Goal: Task Accomplishment & Management: Manage account settings

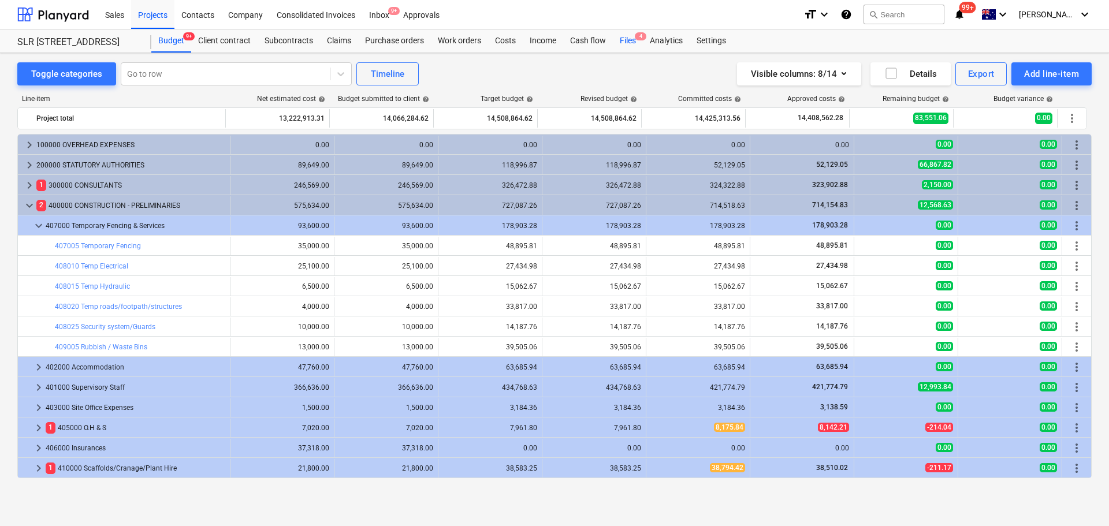
click at [628, 44] on div "Files 4" at bounding box center [628, 40] width 30 height 23
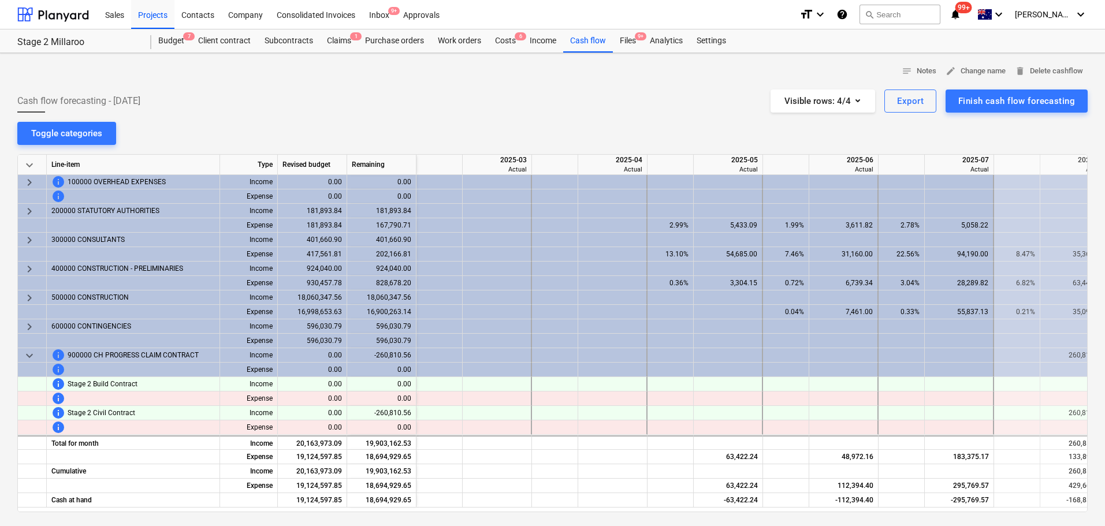
scroll to position [0, 578]
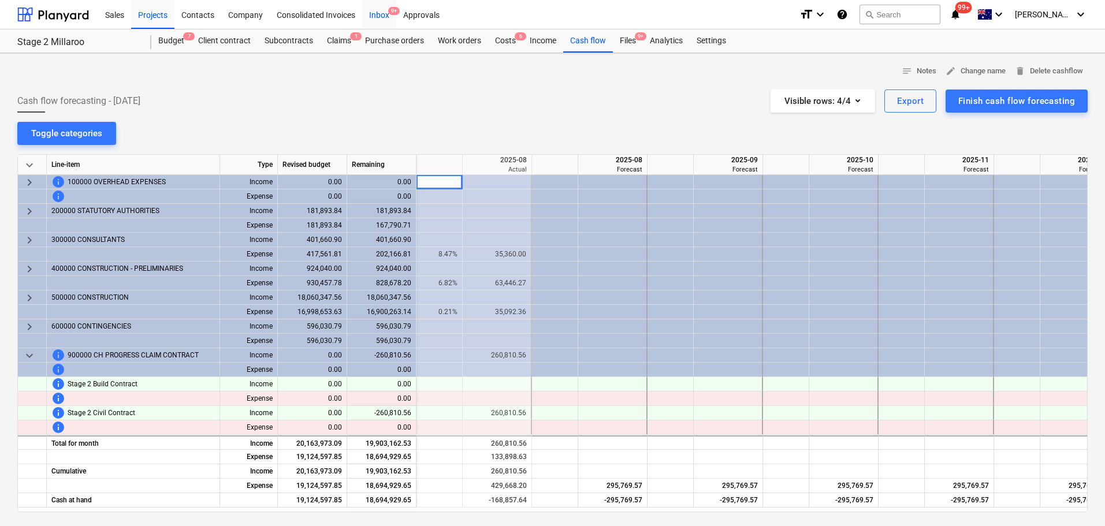
drag, startPoint x: 630, startPoint y: 40, endPoint x: 367, endPoint y: 6, distance: 265.5
click at [630, 40] on div "Files 9+" at bounding box center [628, 40] width 30 height 23
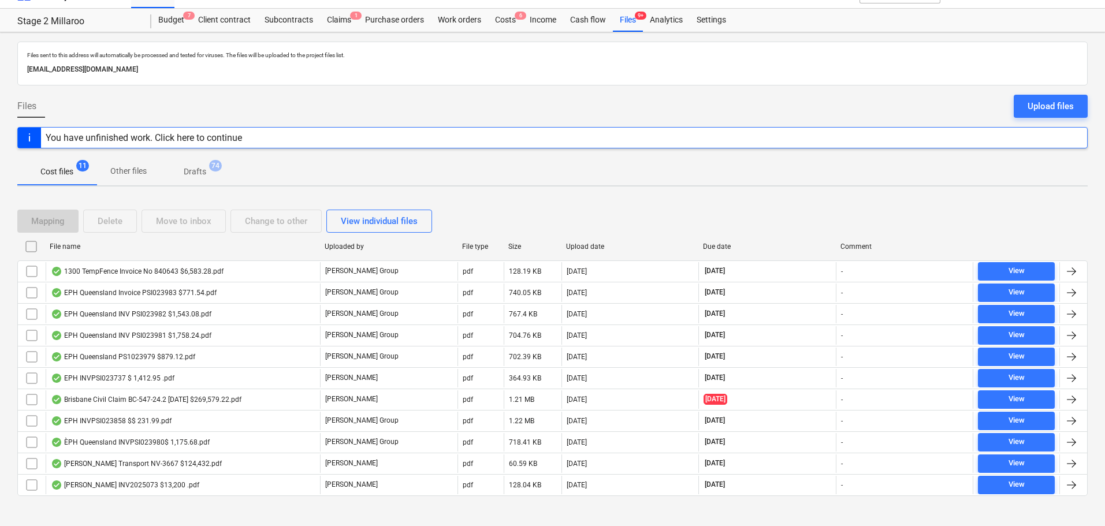
scroll to position [32, 0]
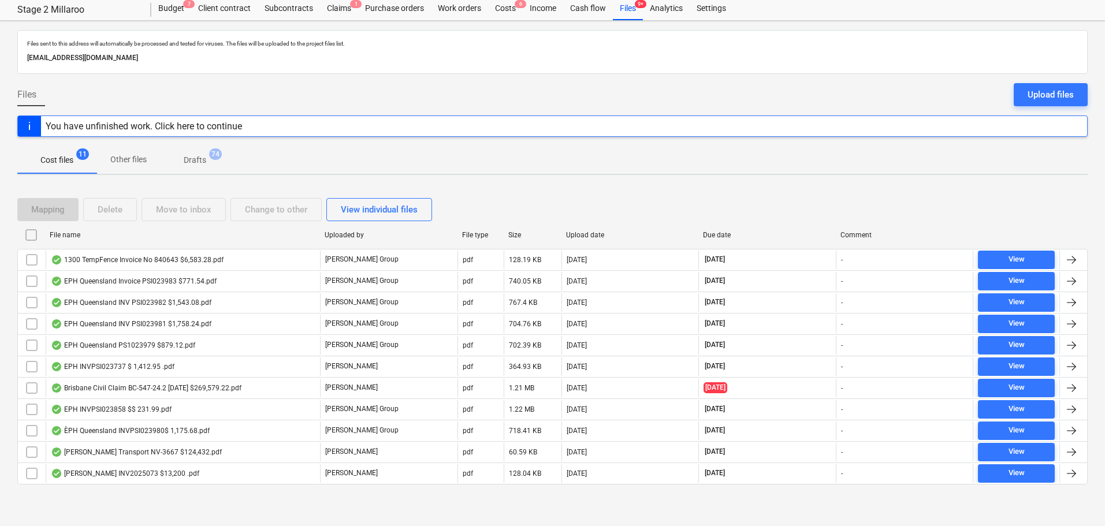
click at [131, 236] on div "File name" at bounding box center [183, 235] width 266 height 8
checkbox input "false"
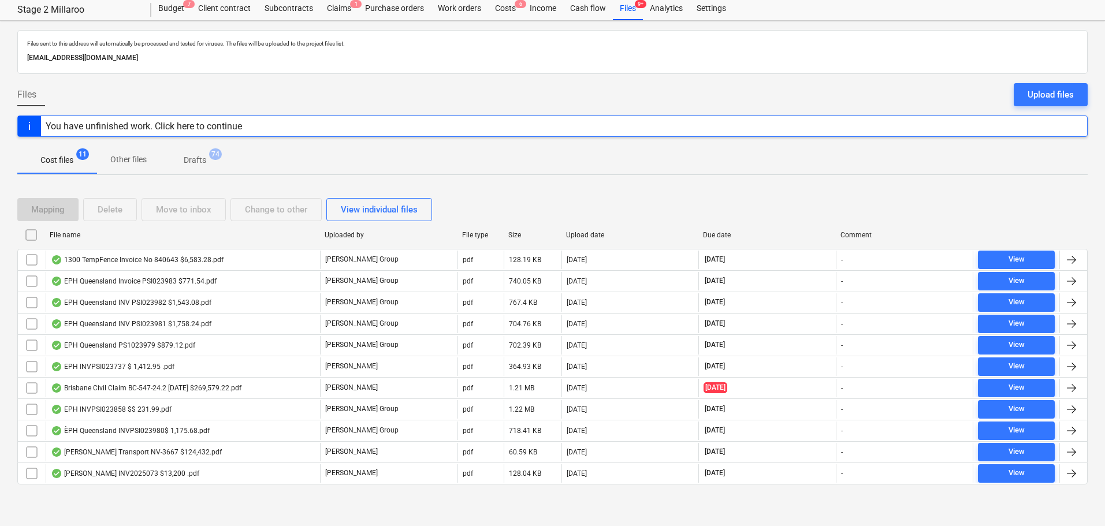
checkbox input "false"
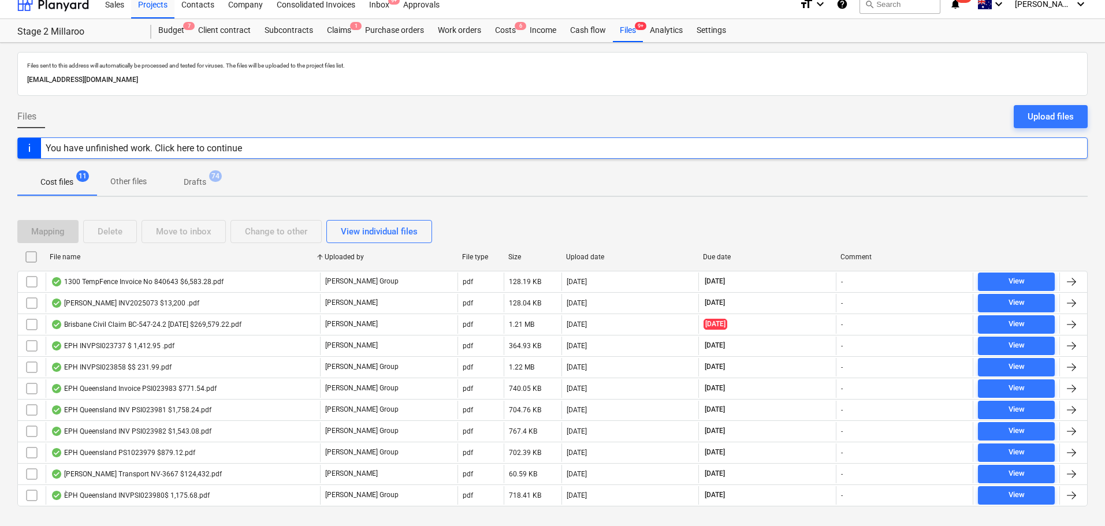
scroll to position [0, 0]
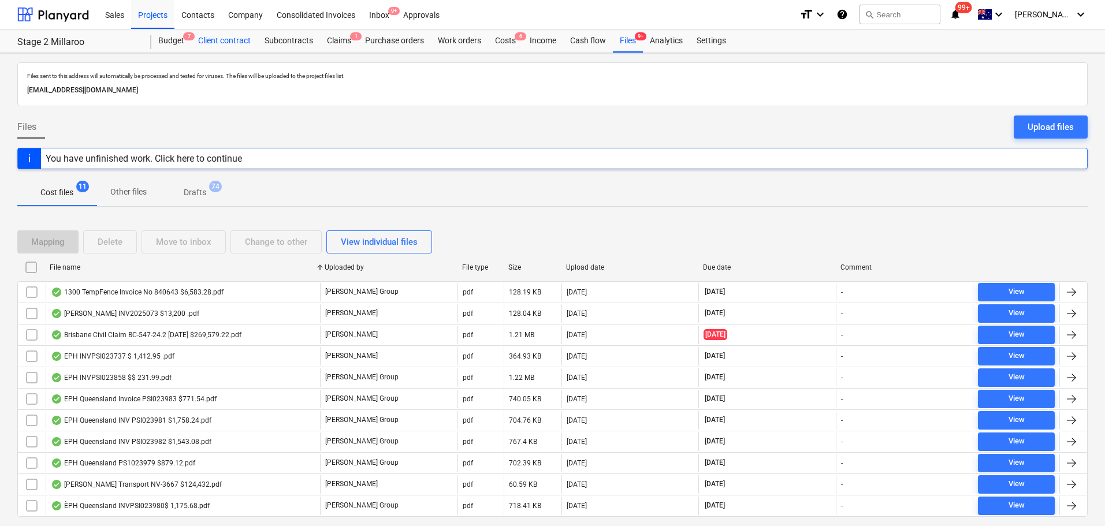
click at [228, 42] on div "Client contract" at bounding box center [224, 40] width 66 height 23
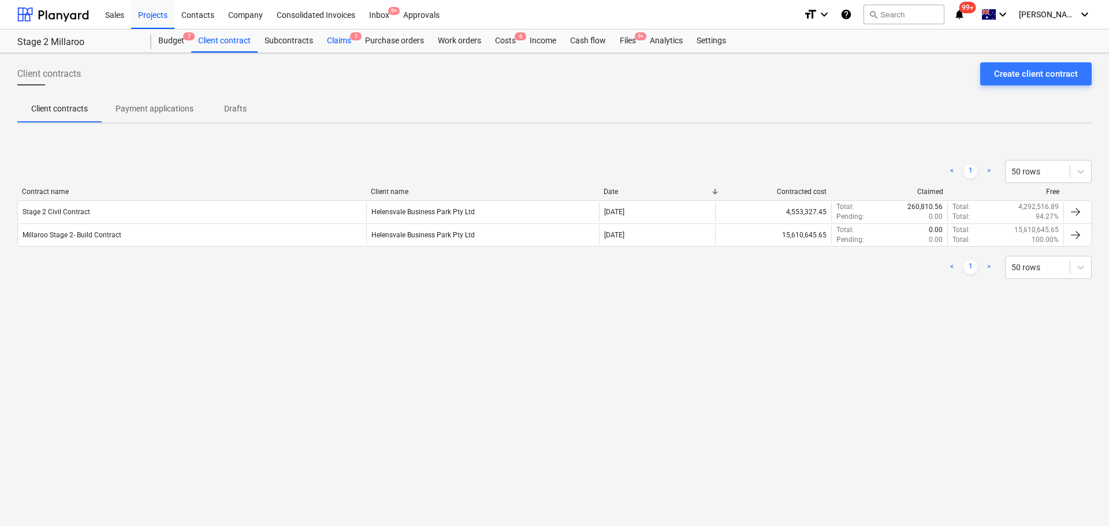
click at [349, 40] on div "Claims 1" at bounding box center [339, 40] width 38 height 23
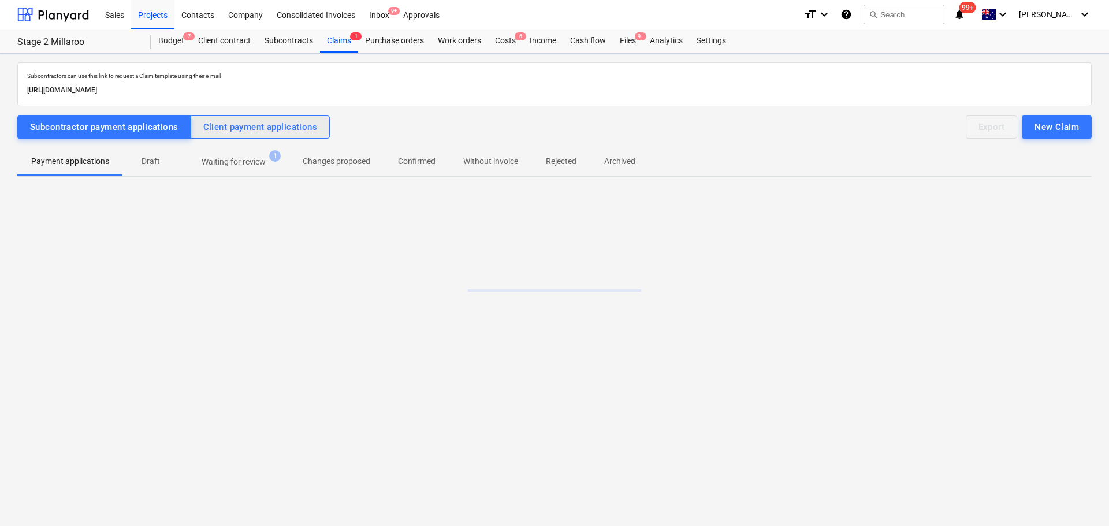
click at [237, 128] on div "Client payment applications" at bounding box center [260, 127] width 114 height 15
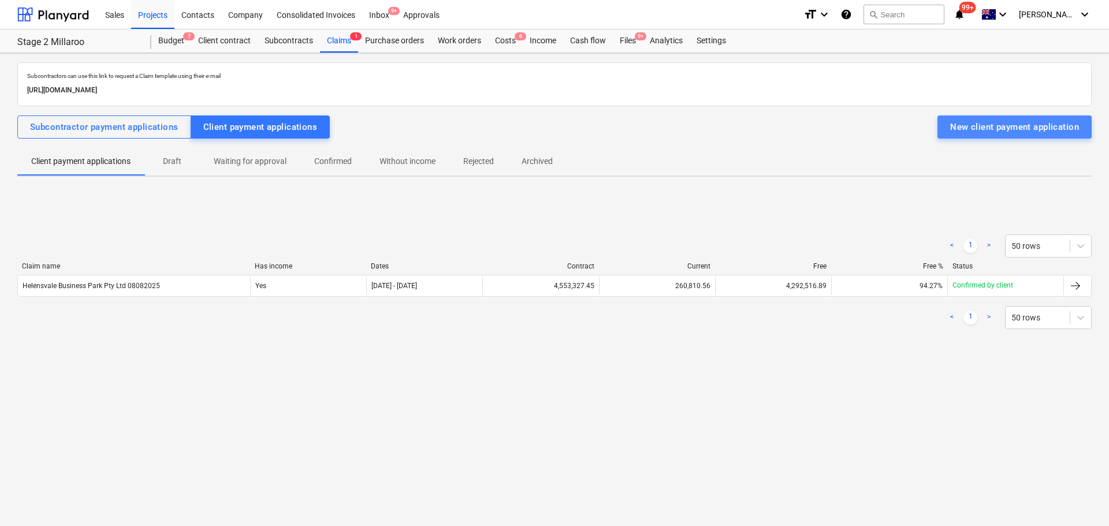
click at [1077, 125] on div "New client payment application" at bounding box center [1014, 127] width 129 height 15
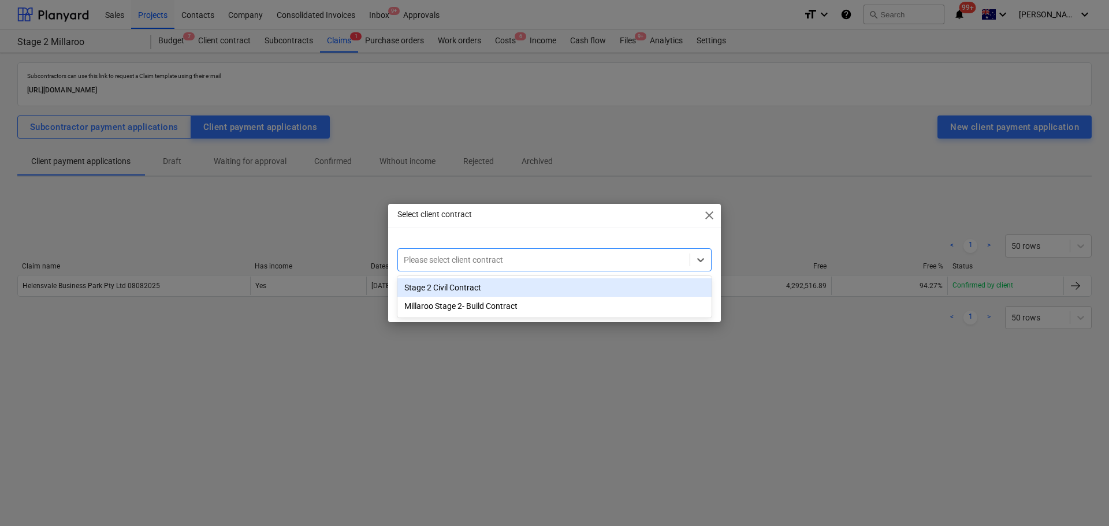
click at [711, 257] on div "Please select client contract" at bounding box center [554, 259] width 314 height 23
click at [707, 258] on div at bounding box center [700, 259] width 21 height 21
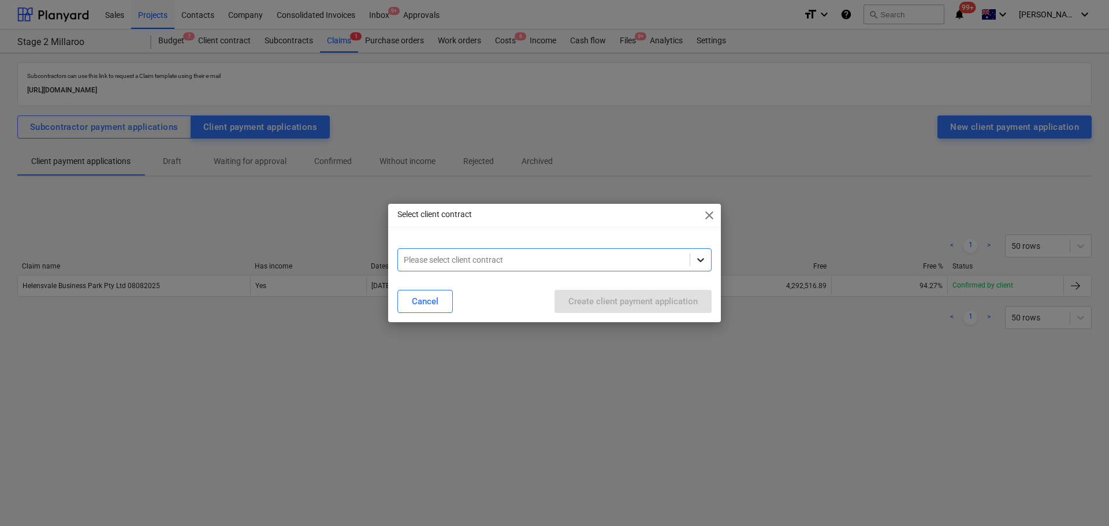
click at [707, 258] on div at bounding box center [700, 259] width 21 height 21
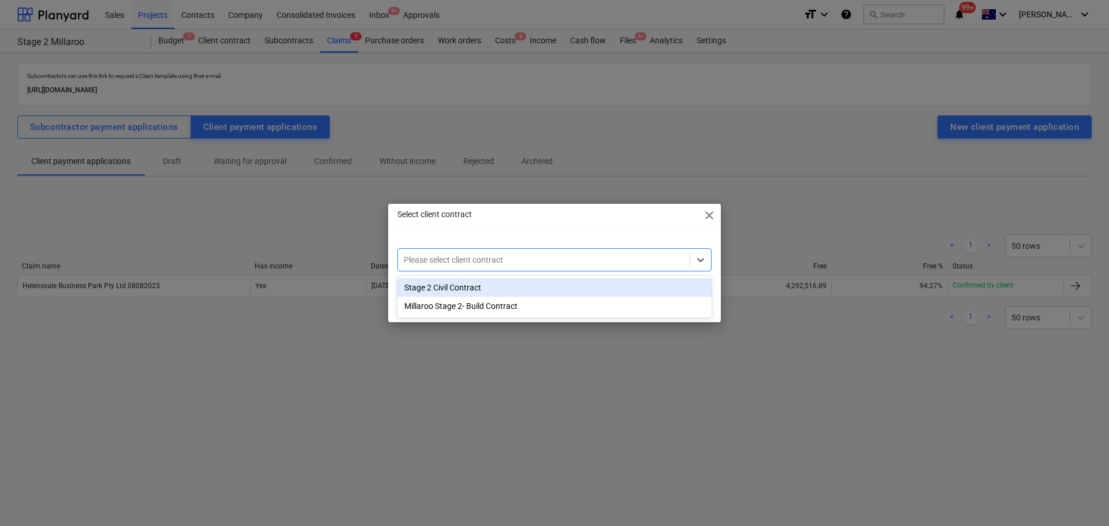
drag, startPoint x: 461, startPoint y: 288, endPoint x: 456, endPoint y: 340, distance: 52.2
click at [461, 288] on div "Stage 2 Civil Contract" at bounding box center [554, 287] width 314 height 18
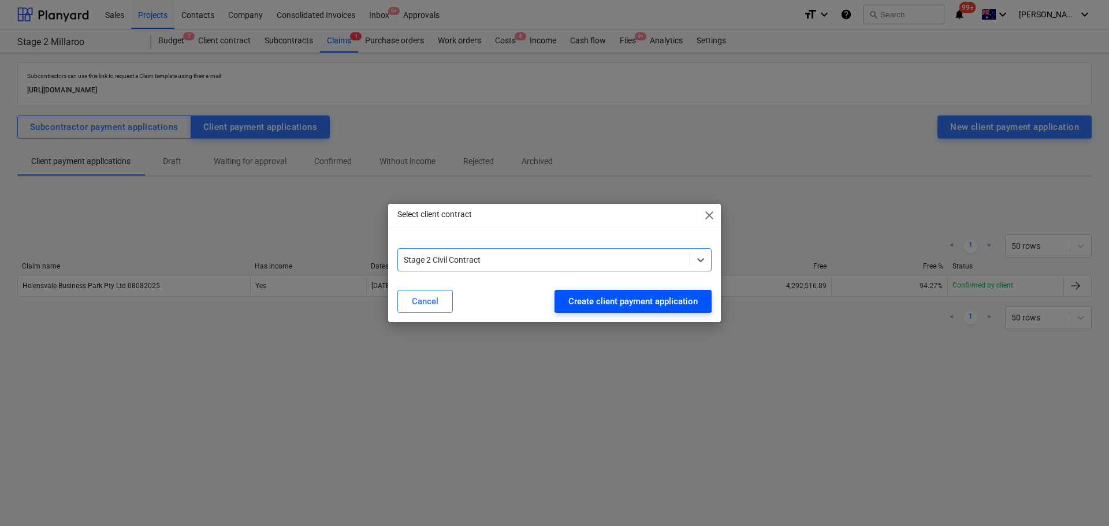
click at [658, 309] on div "Create client payment application" at bounding box center [632, 301] width 129 height 15
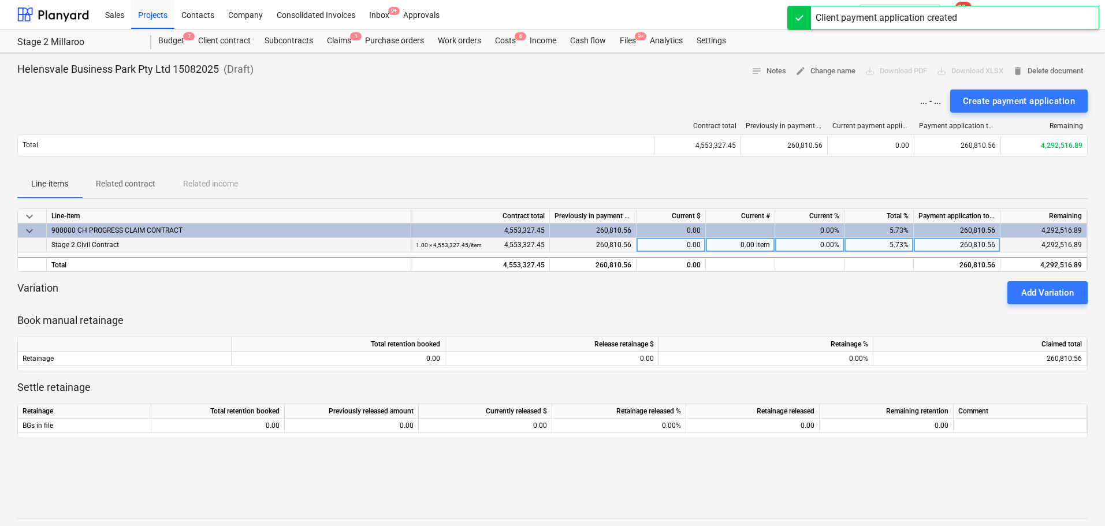
click at [682, 244] on div "0.00" at bounding box center [670, 245] width 69 height 14
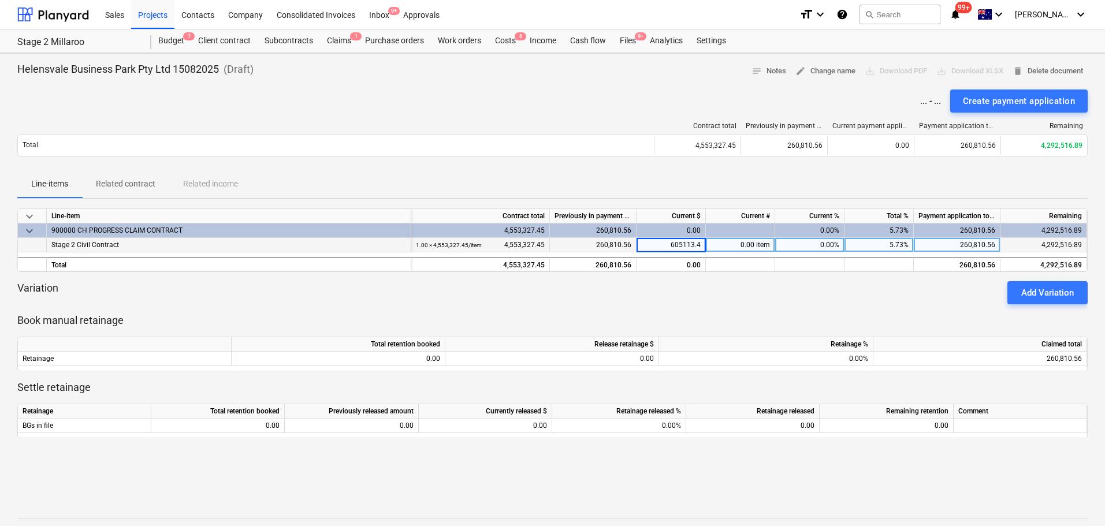
type input "605113.46"
click at [1030, 104] on div "Create payment application" at bounding box center [1019, 101] width 112 height 15
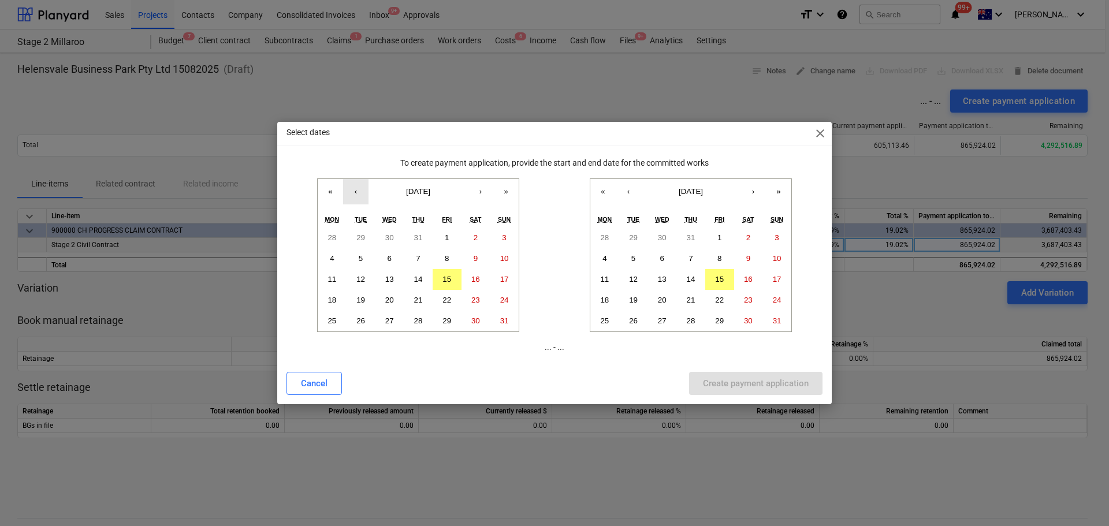
click at [363, 194] on button "‹" at bounding box center [355, 191] width 25 height 25
click at [361, 195] on button "‹" at bounding box center [355, 191] width 25 height 25
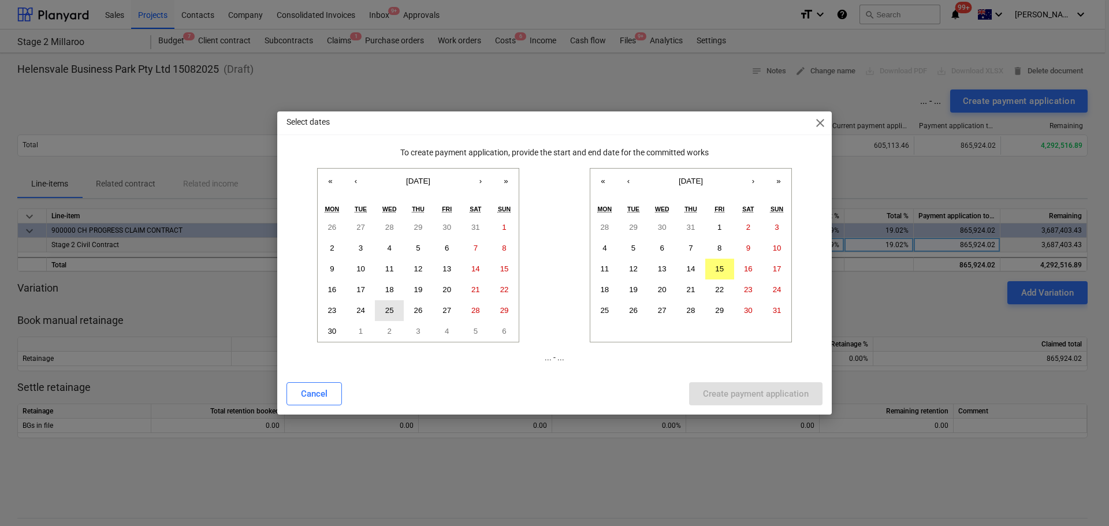
click at [386, 310] on abbr "25" at bounding box center [389, 310] width 9 height 9
click at [753, 184] on button "›" at bounding box center [752, 181] width 25 height 25
click at [635, 181] on button "‹" at bounding box center [628, 181] width 25 height 25
click at [630, 184] on button "‹" at bounding box center [628, 181] width 25 height 25
click at [720, 288] on abbr "25" at bounding box center [719, 289] width 9 height 9
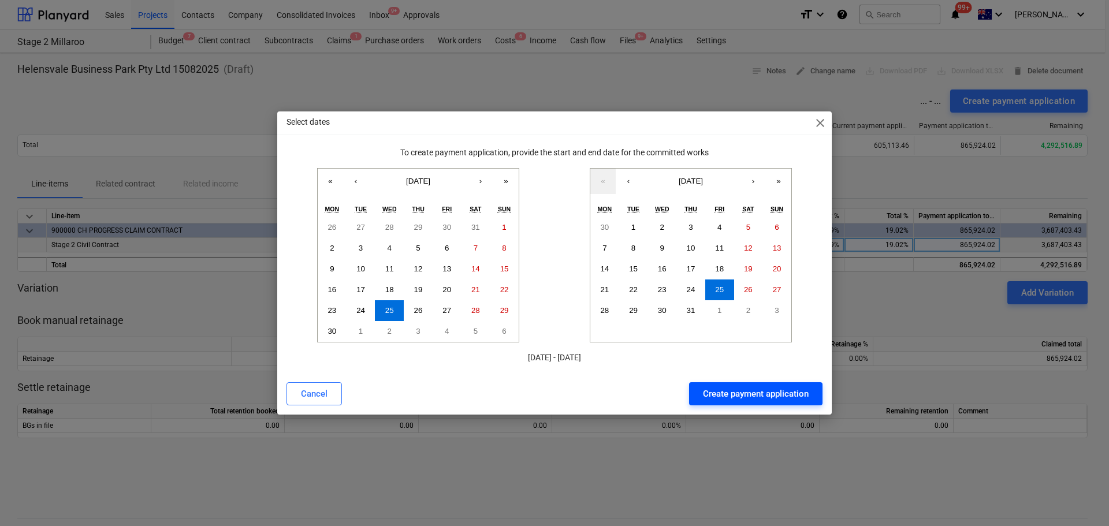
click at [756, 400] on div "Create payment application" at bounding box center [756, 393] width 106 height 15
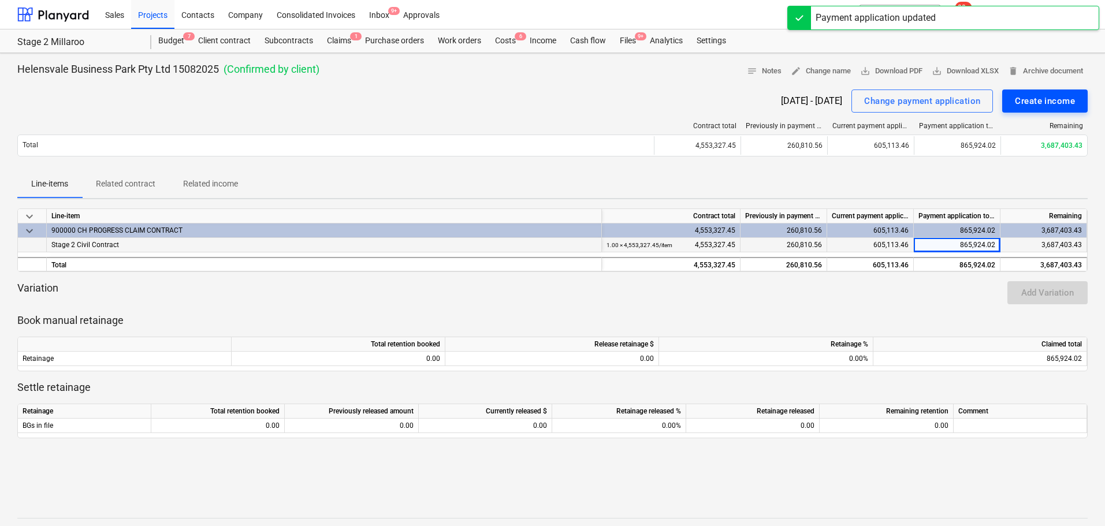
click at [1041, 98] on div "Create income" at bounding box center [1045, 101] width 60 height 15
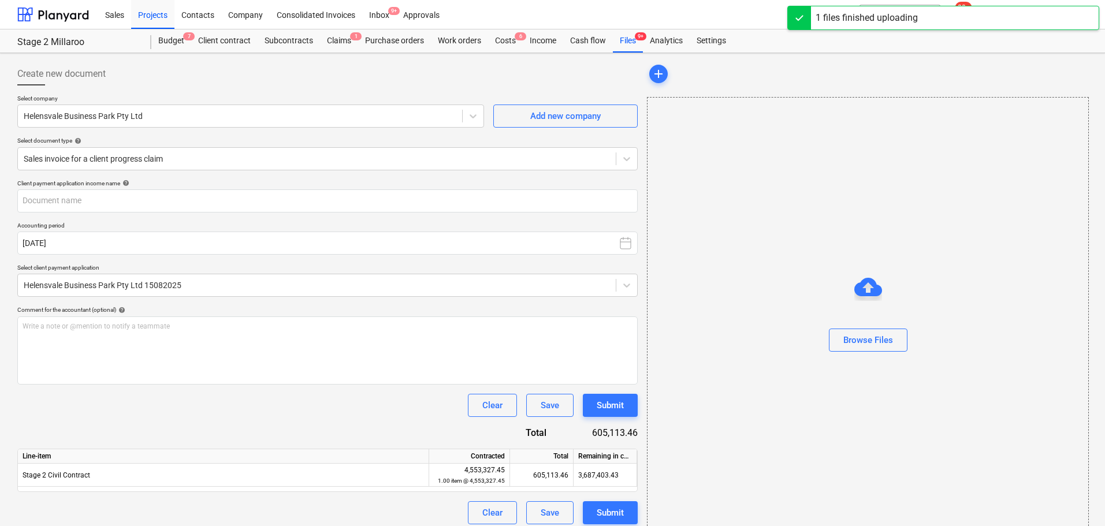
type input "Civil Stage 2 Millaroo Drive Progress Claim 2 Rev1 (002).pdf"
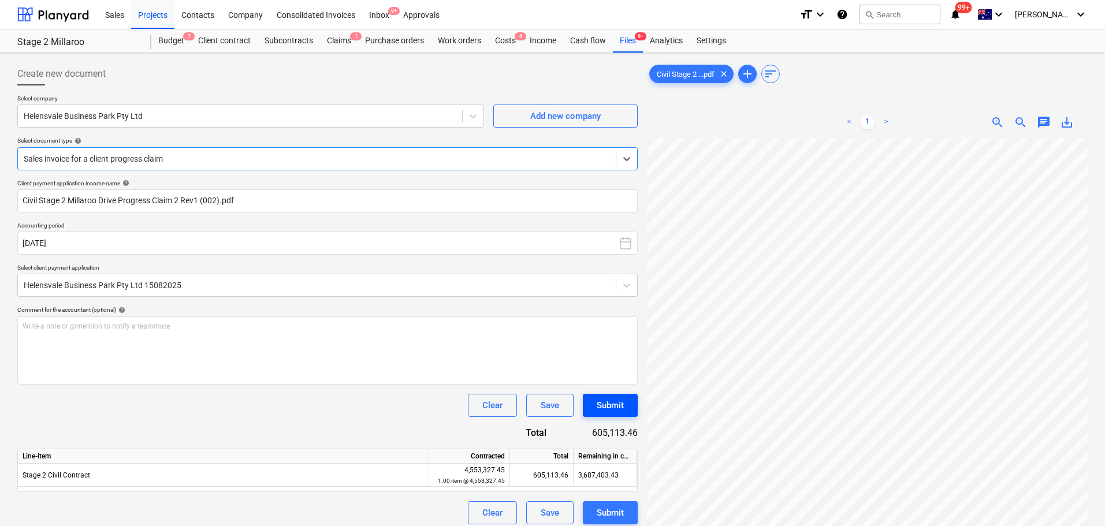
click at [599, 401] on div "Submit" at bounding box center [610, 405] width 27 height 15
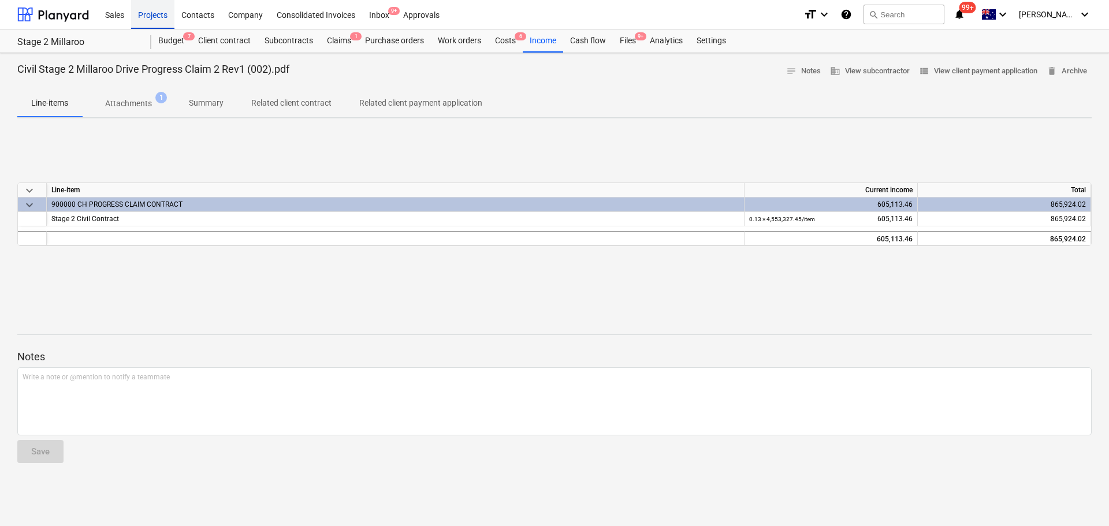
click at [146, 8] on div "Projects" at bounding box center [152, 13] width 43 height 29
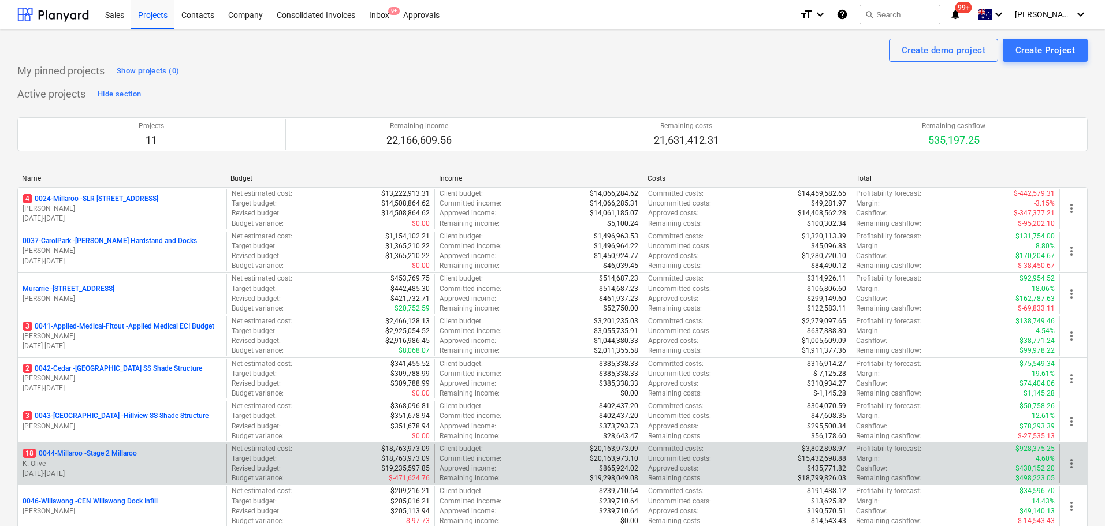
click at [117, 456] on p "18 0044-Millaroo - Stage 2 Millaroo" at bounding box center [80, 454] width 114 height 10
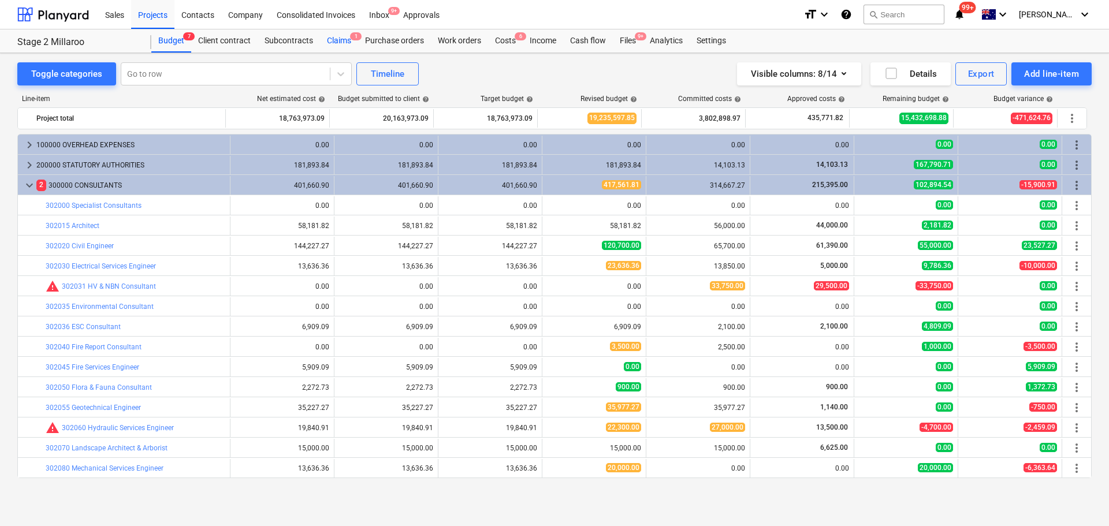
click at [340, 42] on div "Claims 1" at bounding box center [339, 40] width 38 height 23
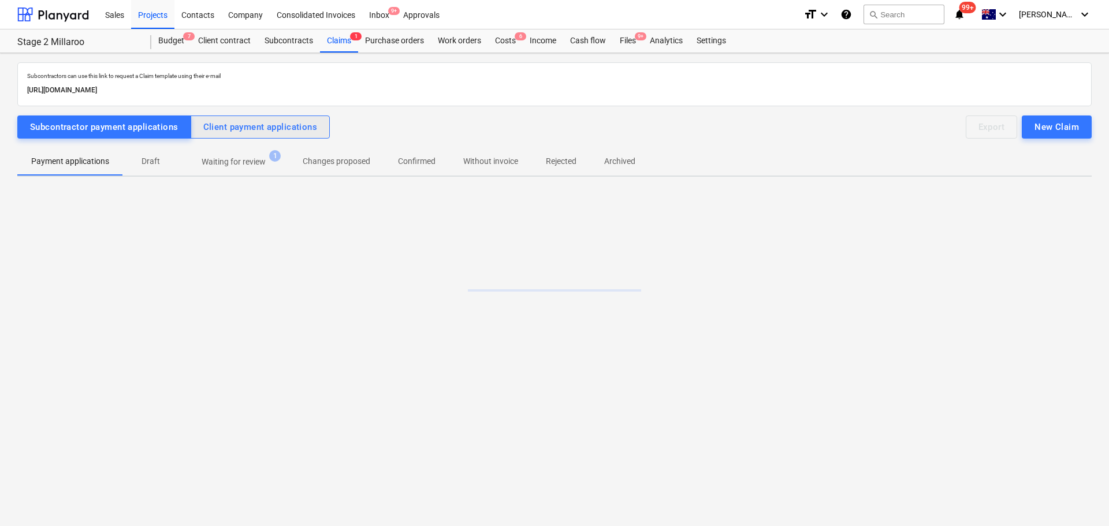
click at [296, 133] on div "Client payment applications" at bounding box center [260, 127] width 114 height 15
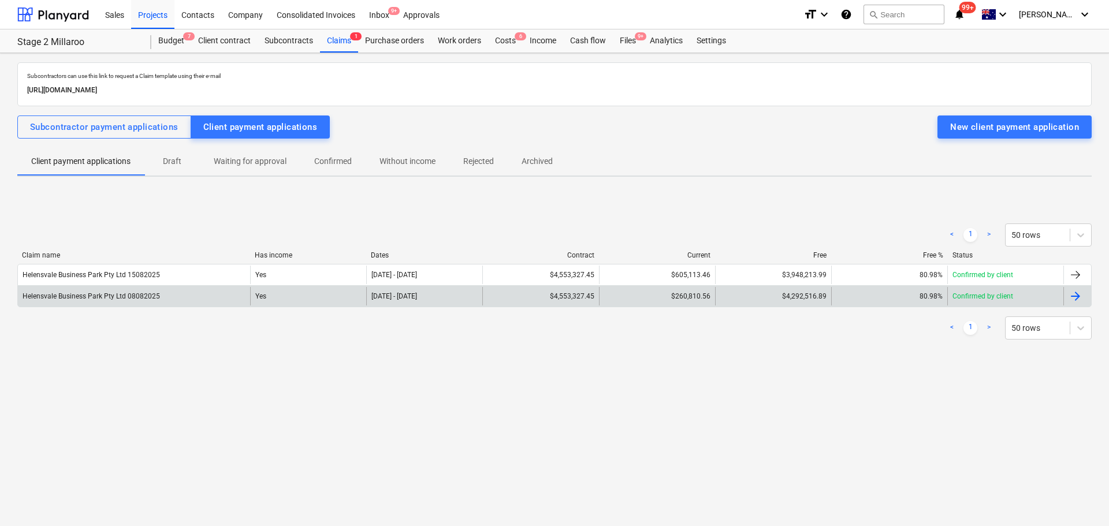
click at [708, 293] on div "$260,810.56" at bounding box center [657, 296] width 116 height 18
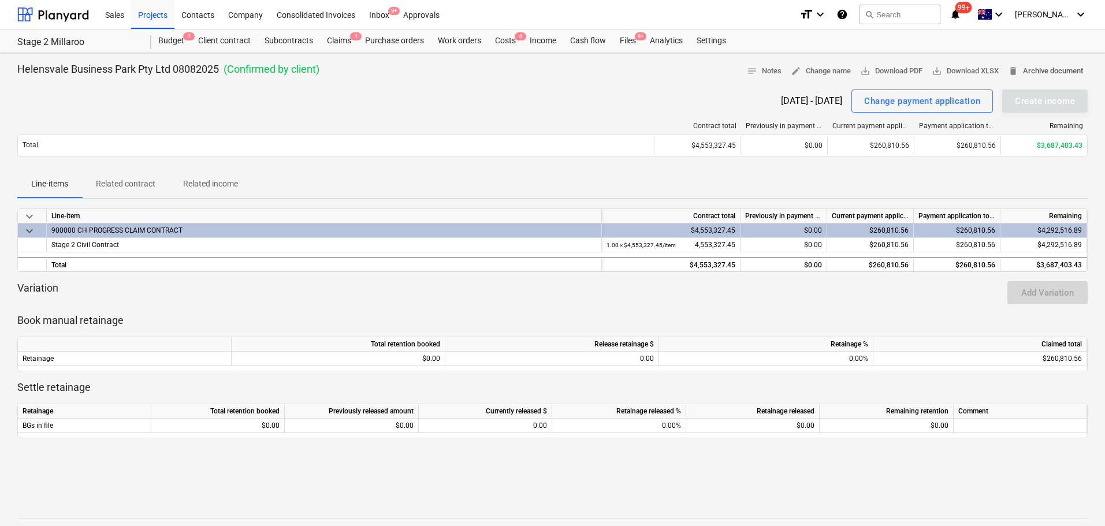
click at [1061, 66] on span "delete Archive document" at bounding box center [1045, 71] width 75 height 13
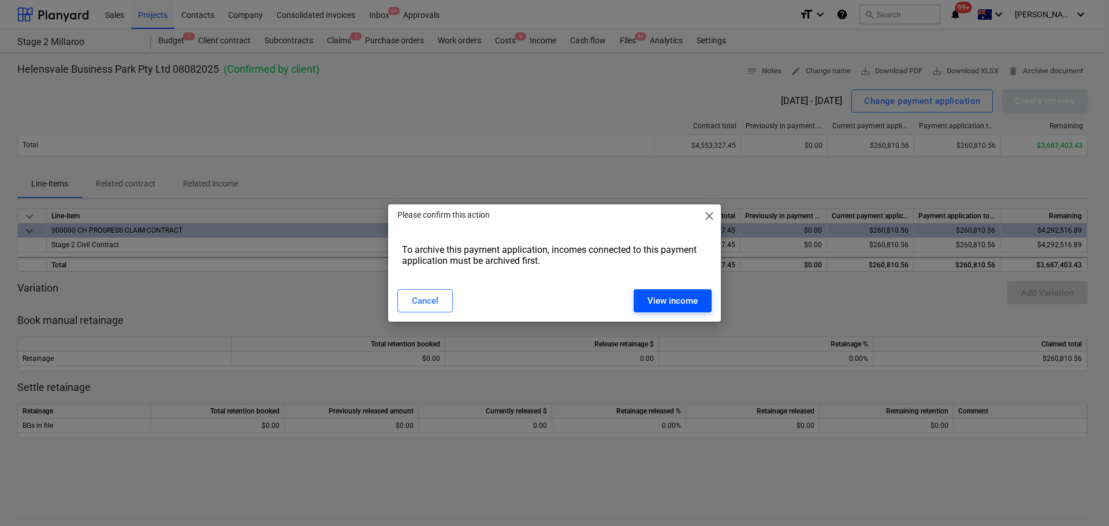
click at [673, 296] on div "View income" at bounding box center [672, 300] width 50 height 15
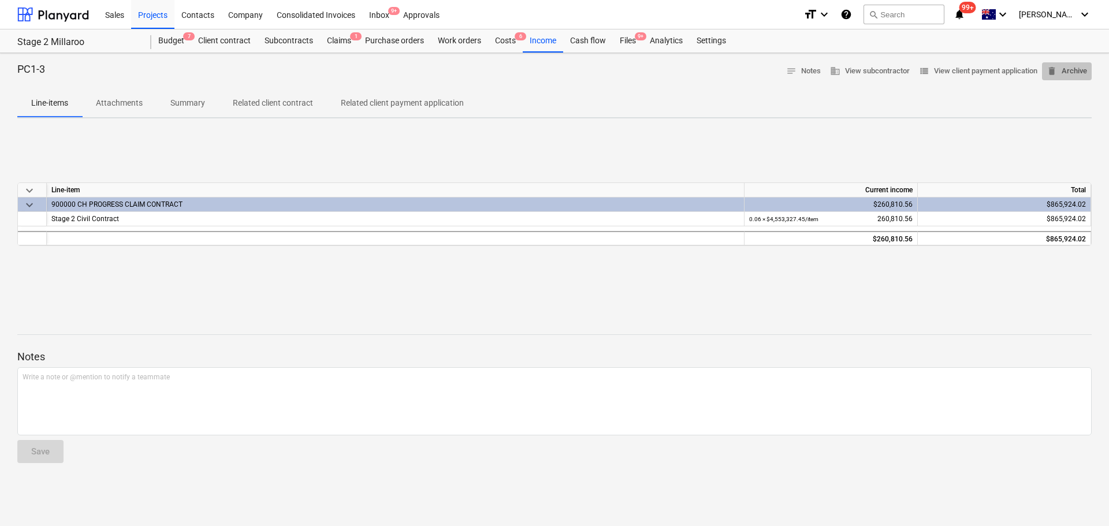
click at [1069, 67] on span "delete Archive" at bounding box center [1066, 71] width 40 height 13
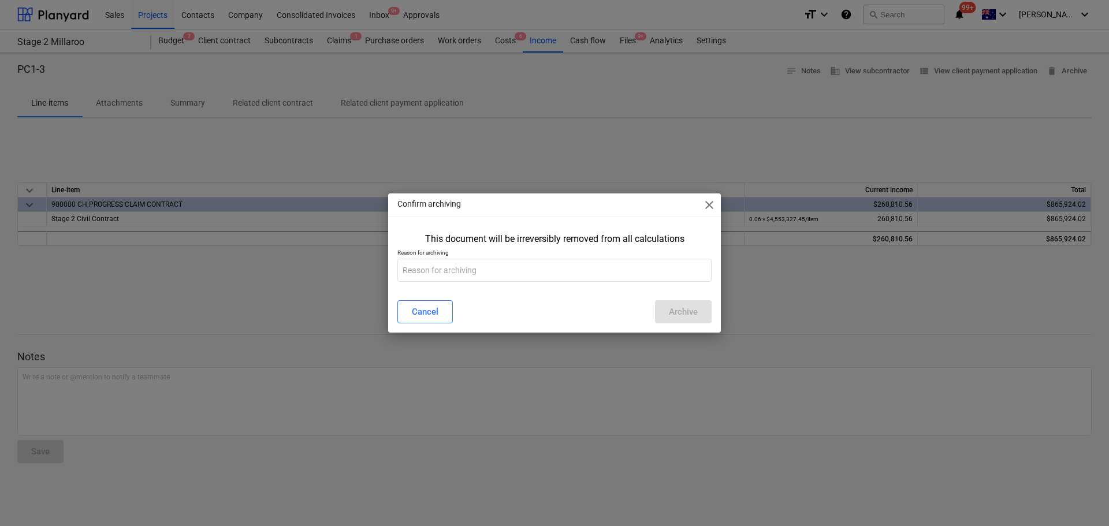
click at [457, 283] on div "This document will be irreversibly removed from all calculations Reason for arc…" at bounding box center [554, 260] width 333 height 62
click at [461, 271] on input "text" at bounding box center [554, 270] width 314 height 23
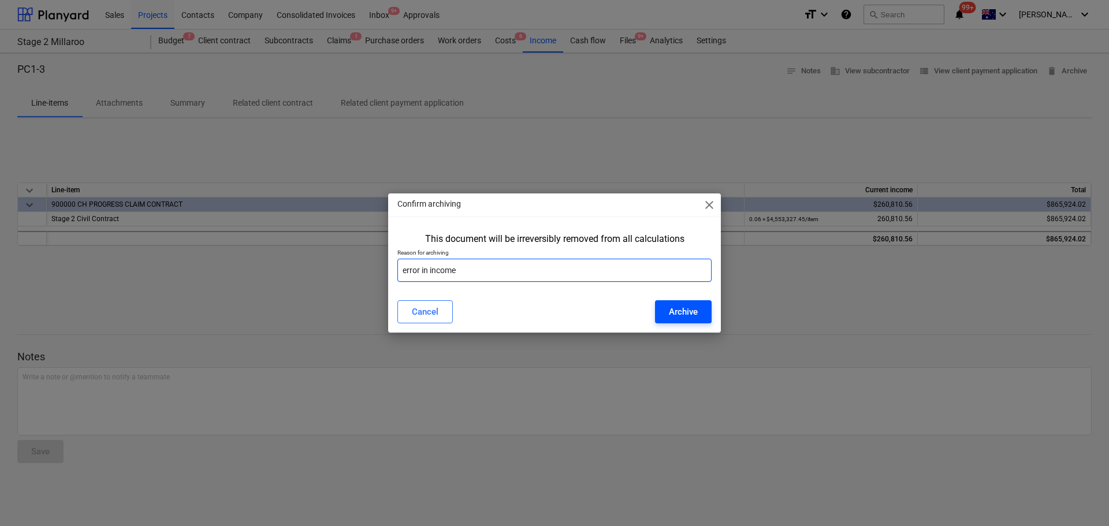
type input "error in income"
click at [699, 313] on button "Archive" at bounding box center [683, 311] width 57 height 23
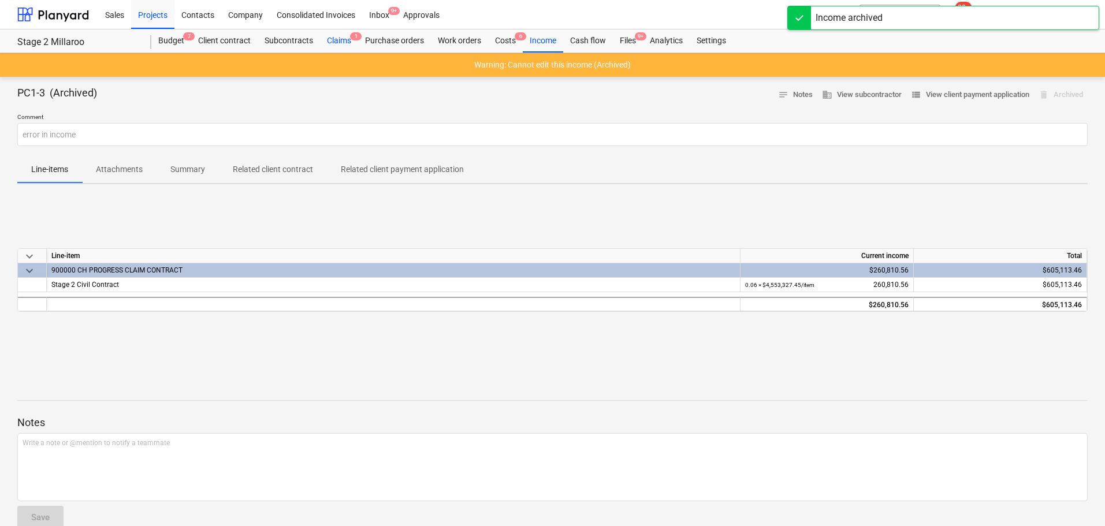
click at [345, 39] on div "Claims 1" at bounding box center [339, 40] width 38 height 23
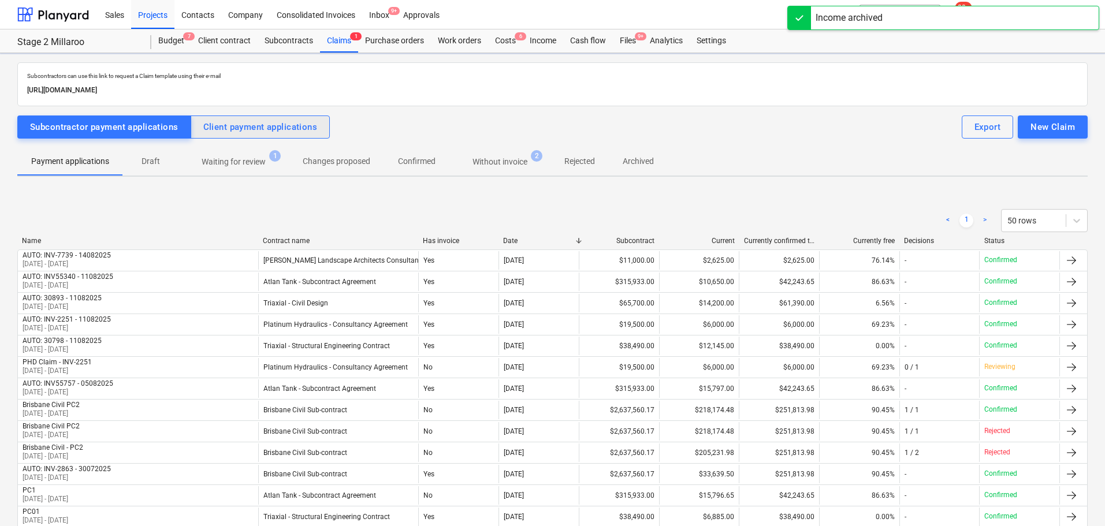
click at [262, 122] on div "Client payment applications" at bounding box center [260, 127] width 114 height 15
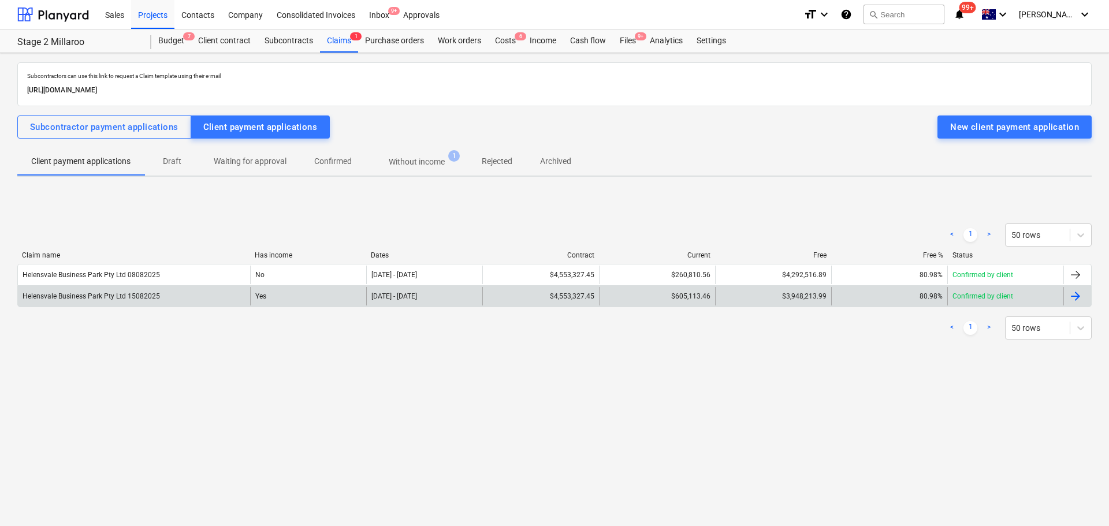
click at [695, 299] on div "$605,113.46" at bounding box center [657, 296] width 116 height 18
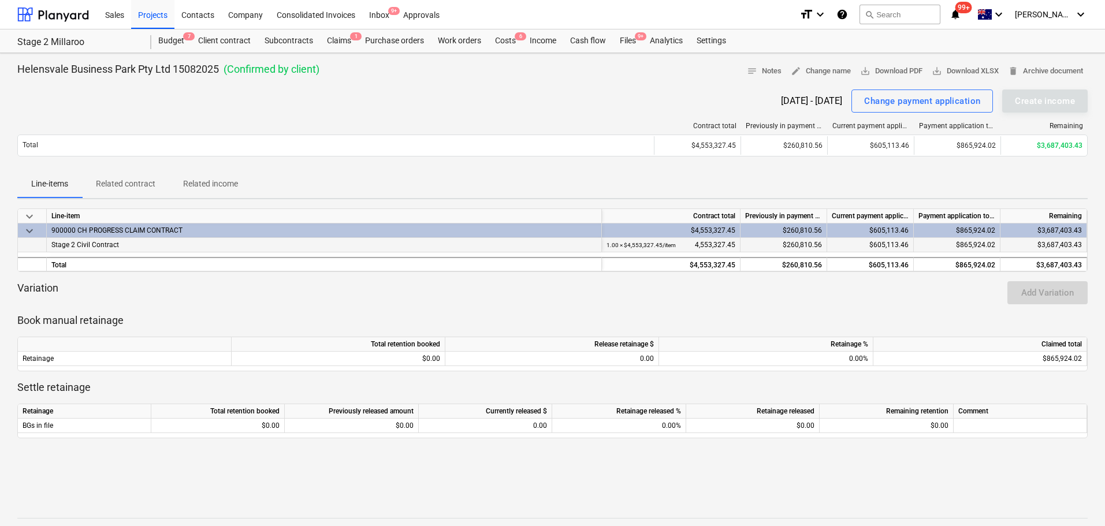
click at [933, 241] on div "$865,924.02" at bounding box center [957, 245] width 87 height 14
click at [878, 248] on div "$605,113.46" at bounding box center [870, 245] width 87 height 14
click at [777, 245] on div "$260,810.56" at bounding box center [783, 245] width 87 height 14
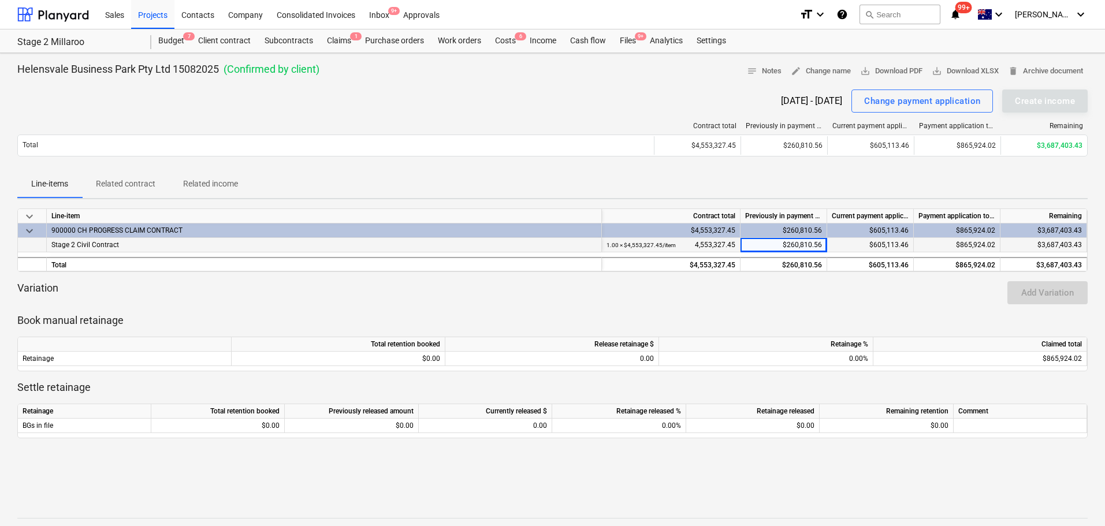
click at [827, 246] on div "$605,113.46" at bounding box center [870, 245] width 87 height 14
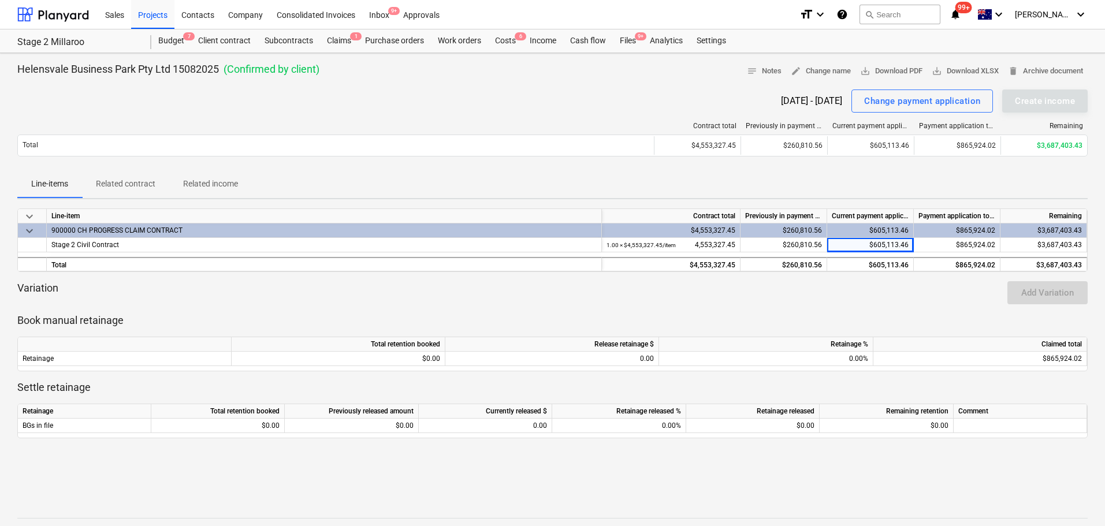
click at [865, 312] on div "keyboard_arrow_down Line-item Contract total Previously in payment applications…" at bounding box center [552, 337] width 1070 height 258
click at [1053, 66] on span "delete Archive document" at bounding box center [1045, 71] width 75 height 13
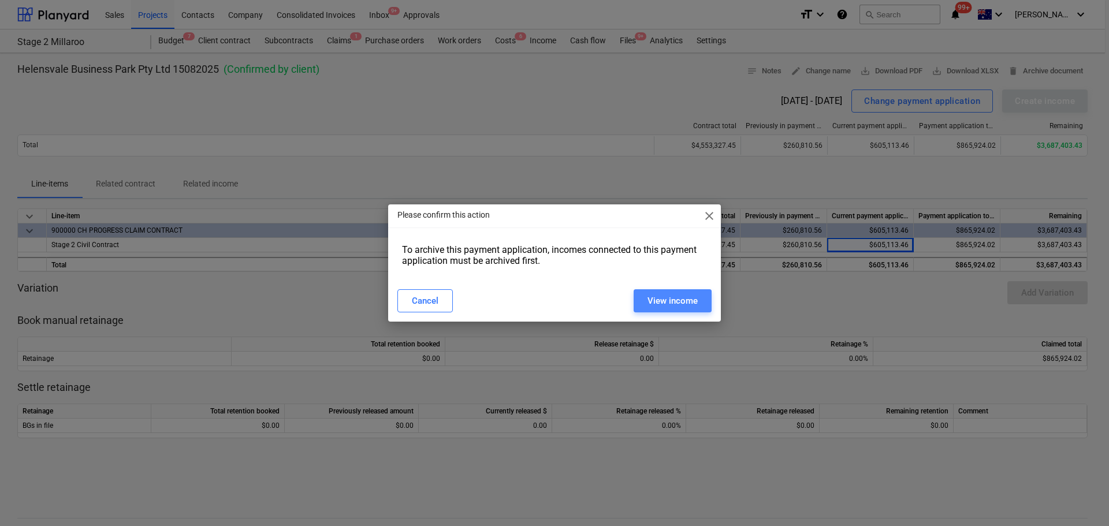
click at [636, 296] on button "View income" at bounding box center [673, 300] width 78 height 23
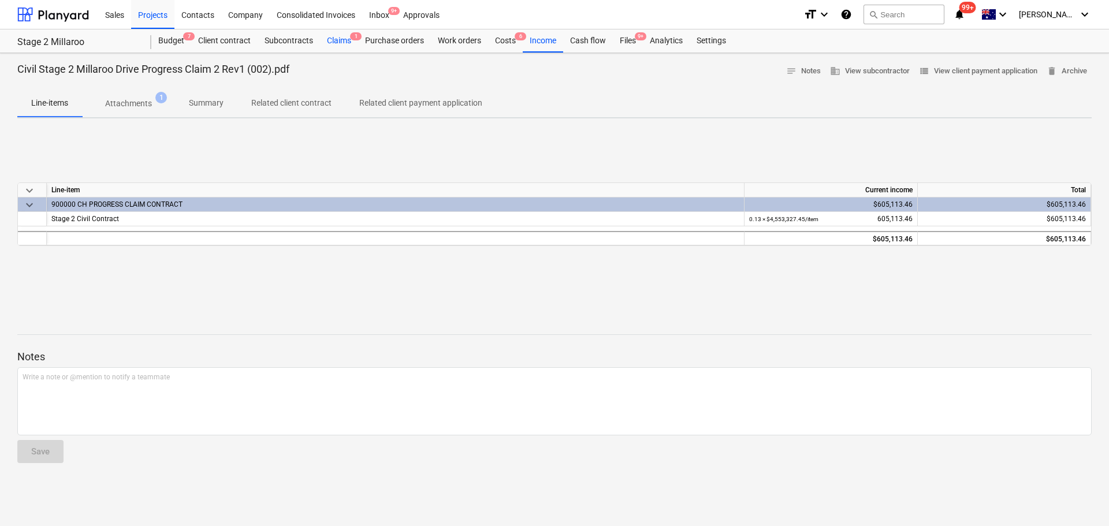
click at [333, 38] on div "Claims 1" at bounding box center [339, 40] width 38 height 23
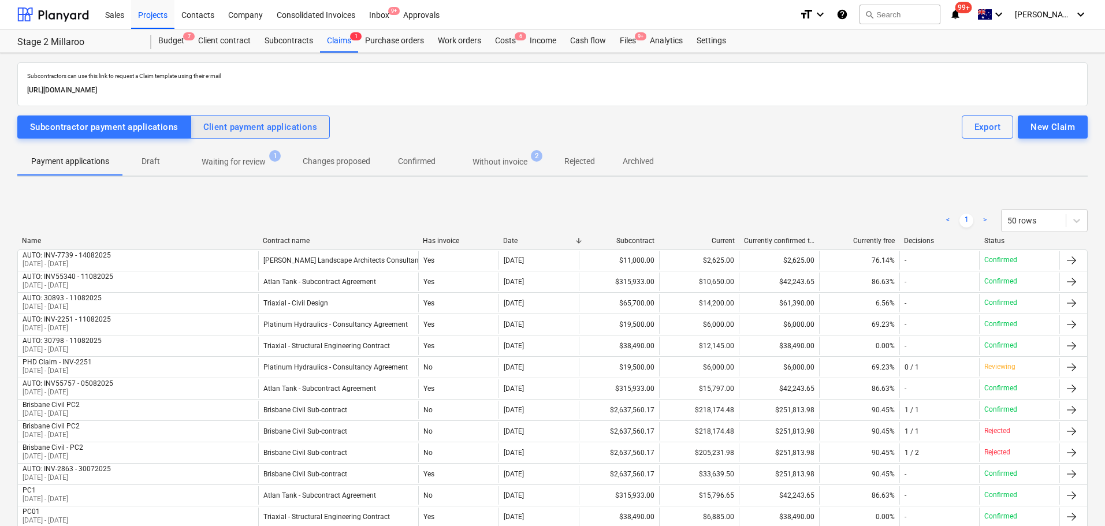
click at [268, 124] on div "Client payment applications" at bounding box center [260, 127] width 114 height 15
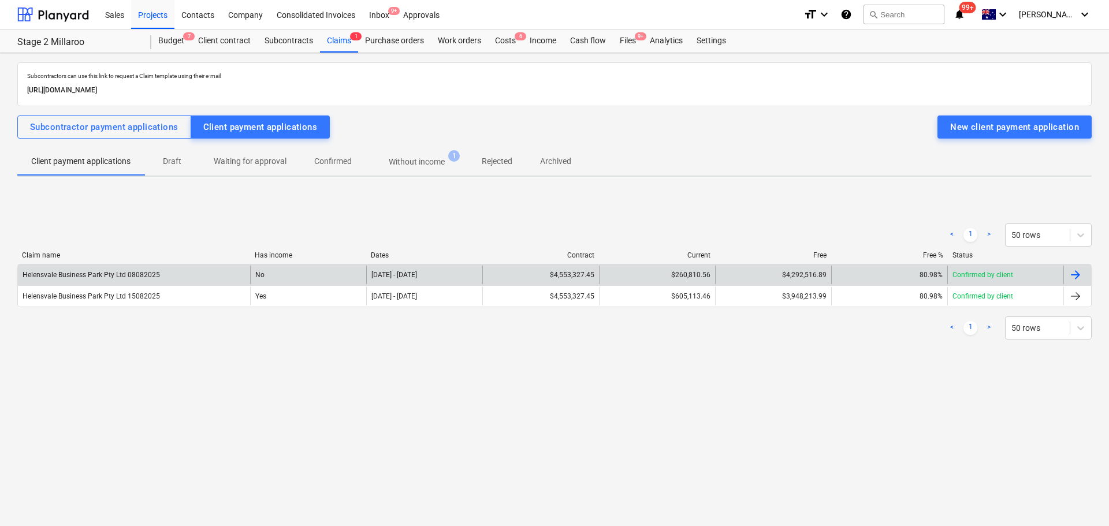
click at [681, 274] on div "$260,810.56" at bounding box center [657, 275] width 116 height 18
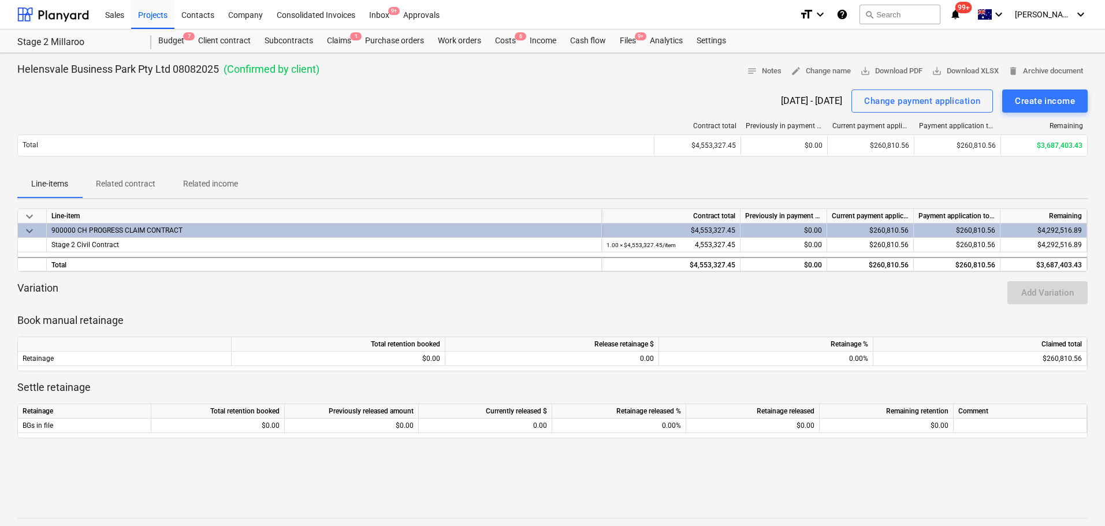
click at [896, 232] on div "$260,810.56" at bounding box center [870, 230] width 87 height 14
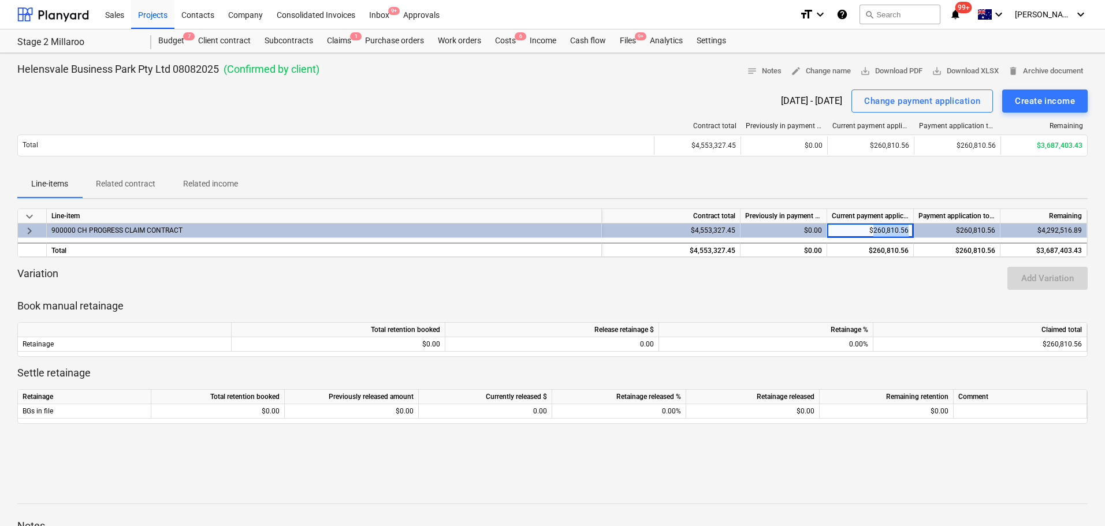
click at [896, 231] on div "$260,810.56" at bounding box center [870, 230] width 87 height 14
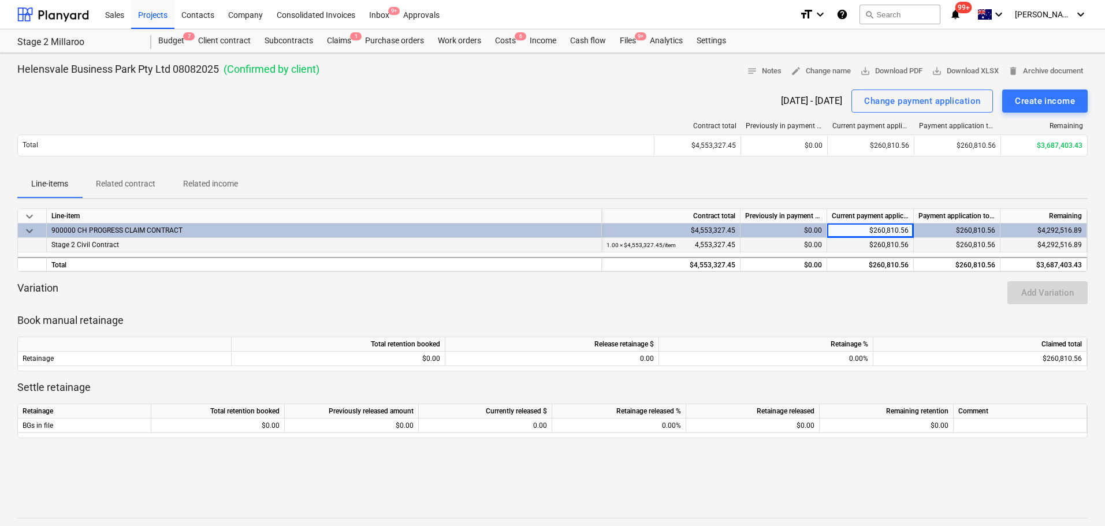
click at [895, 240] on div "$260,810.56" at bounding box center [870, 245] width 87 height 14
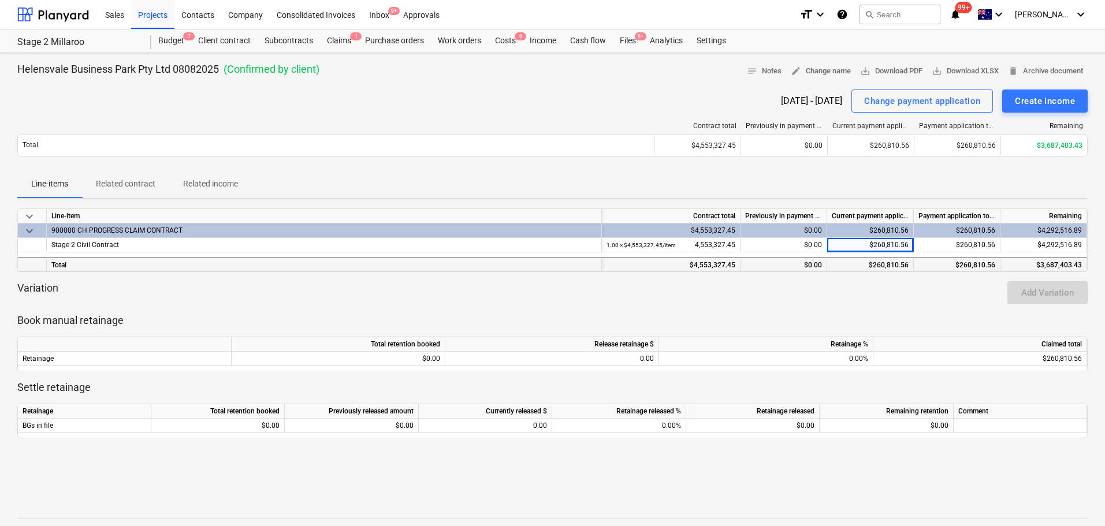
click at [891, 262] on div "$260,810.56" at bounding box center [870, 264] width 87 height 14
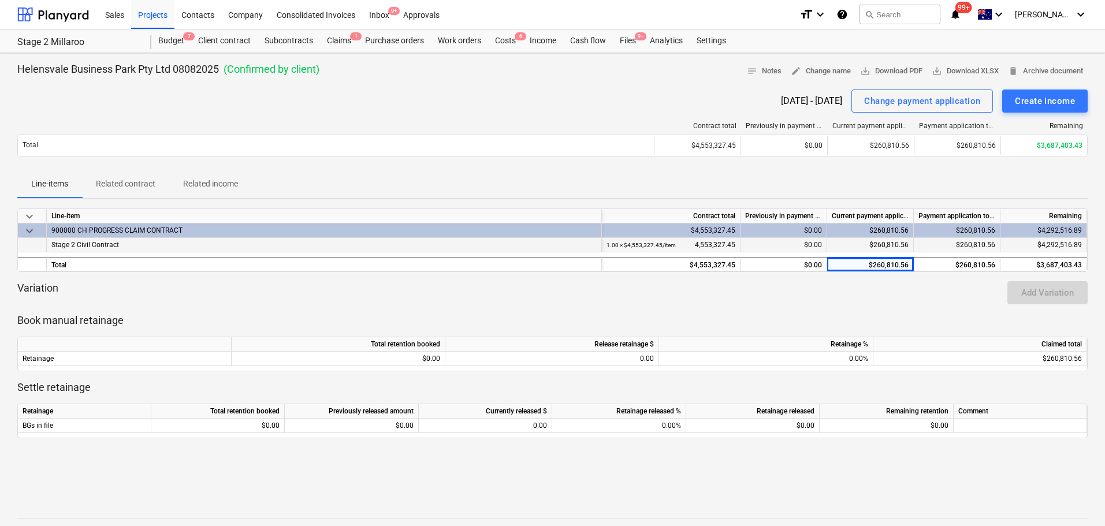
click at [822, 241] on div "$0.00" at bounding box center [783, 245] width 87 height 14
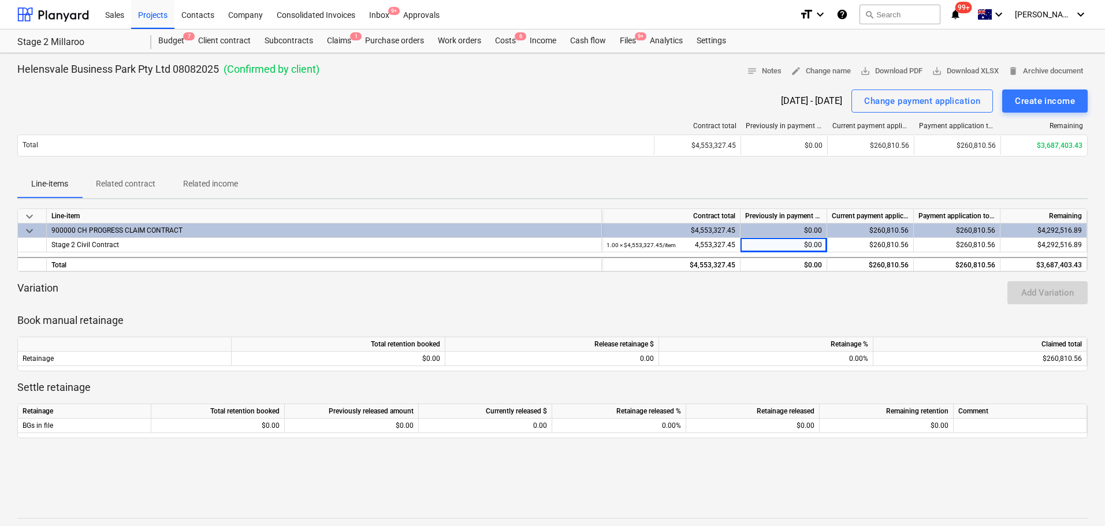
click at [904, 255] on div "keyboard_arrow_down Line-item Contract total Previously in payment applications…" at bounding box center [552, 240] width 1070 height 64
click at [900, 265] on div "$260,810.56" at bounding box center [870, 264] width 87 height 14
click at [896, 236] on div "$260,810.56" at bounding box center [870, 230] width 87 height 14
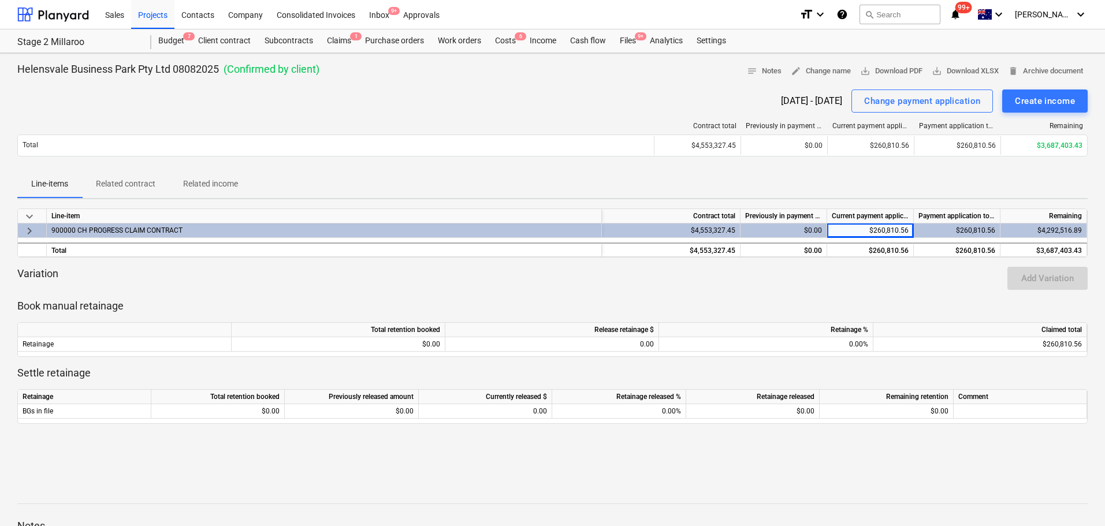
click at [963, 236] on div "$260,810.56" at bounding box center [957, 230] width 87 height 14
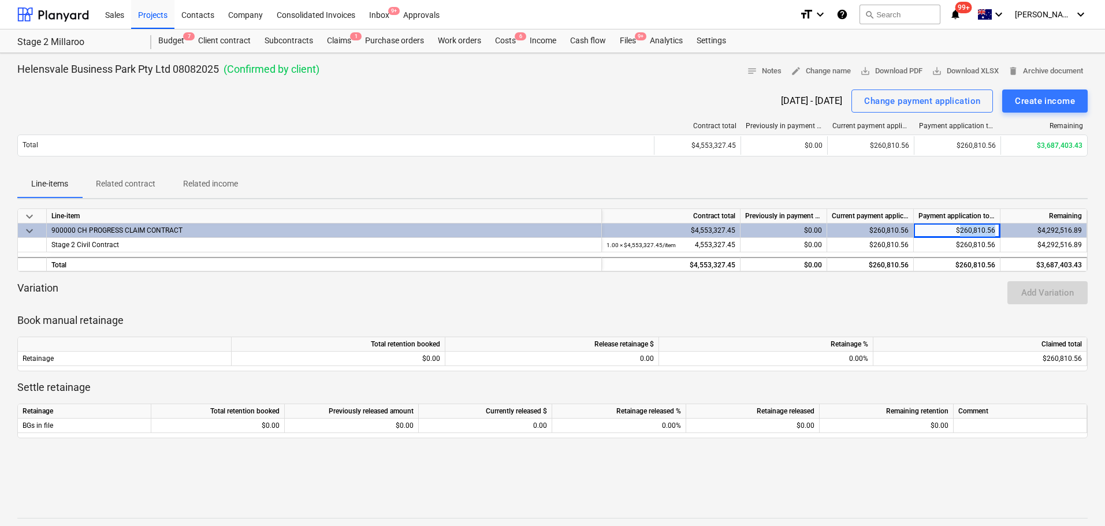
click at [963, 236] on div "$260,810.56" at bounding box center [957, 230] width 87 height 14
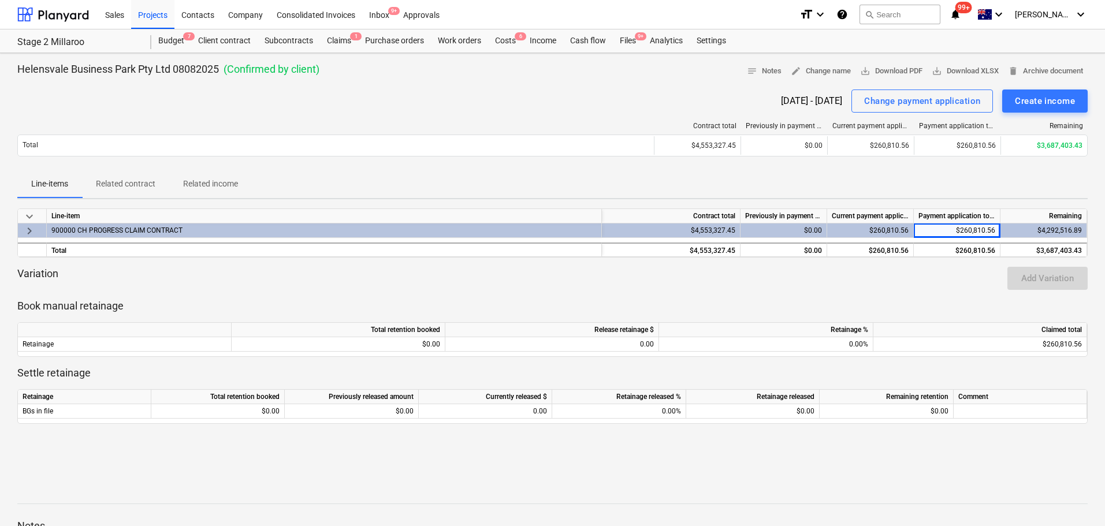
click at [963, 233] on div "$260,810.56" at bounding box center [957, 230] width 87 height 14
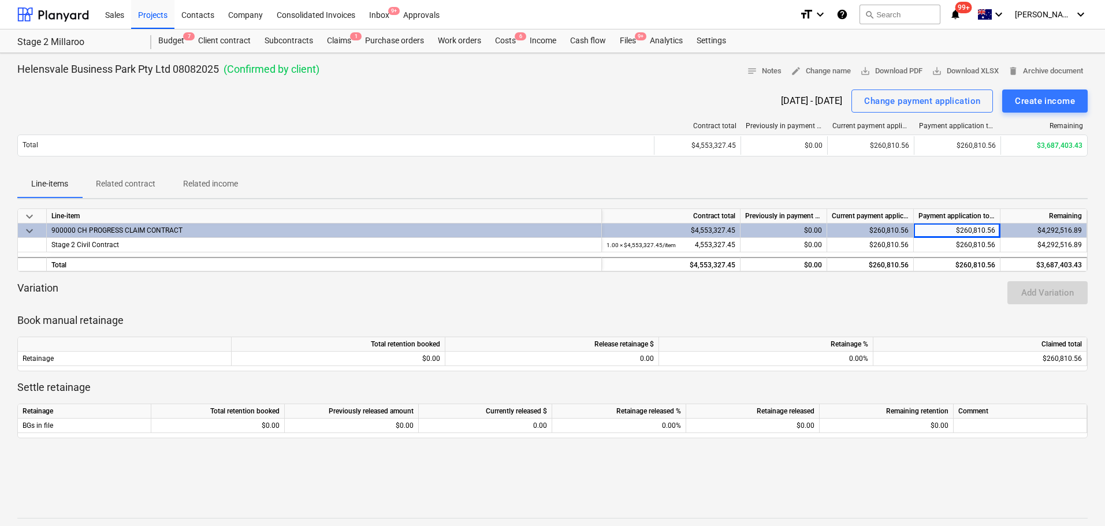
click at [963, 233] on div "$260,810.56" at bounding box center [957, 230] width 87 height 14
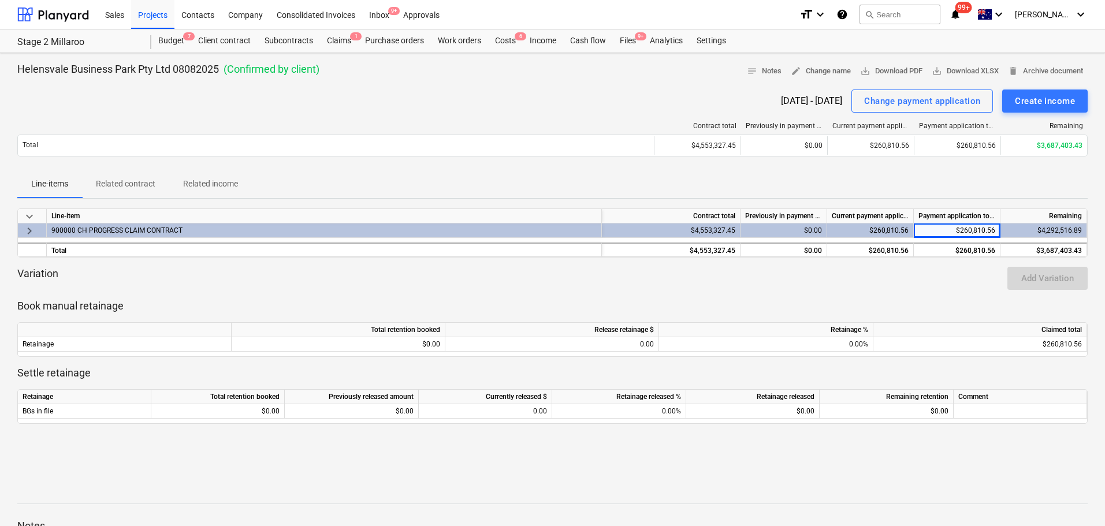
click at [963, 236] on div "$260,810.56" at bounding box center [957, 230] width 87 height 14
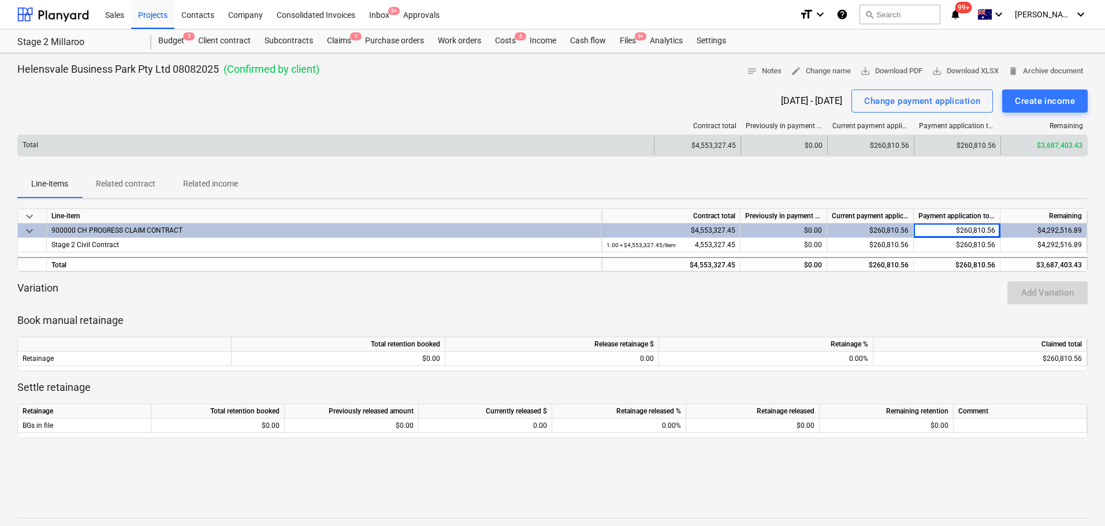
click at [965, 147] on div "$260,810.56" at bounding box center [957, 145] width 87 height 18
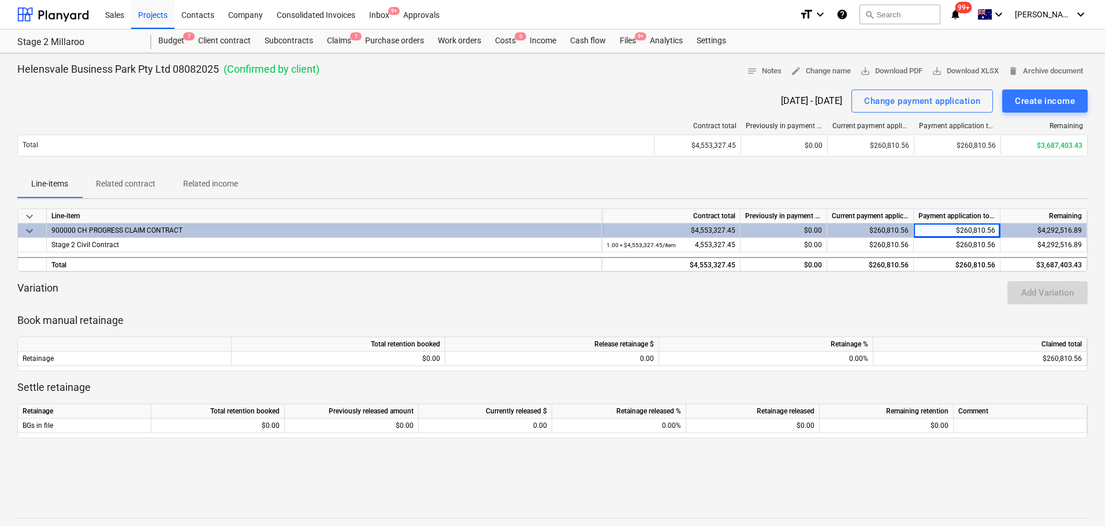
click at [907, 308] on div "keyboard_arrow_down Line-item Contract total Previously in payment applications…" at bounding box center [552, 337] width 1070 height 258
click at [948, 106] on div "Change payment application" at bounding box center [922, 101] width 116 height 15
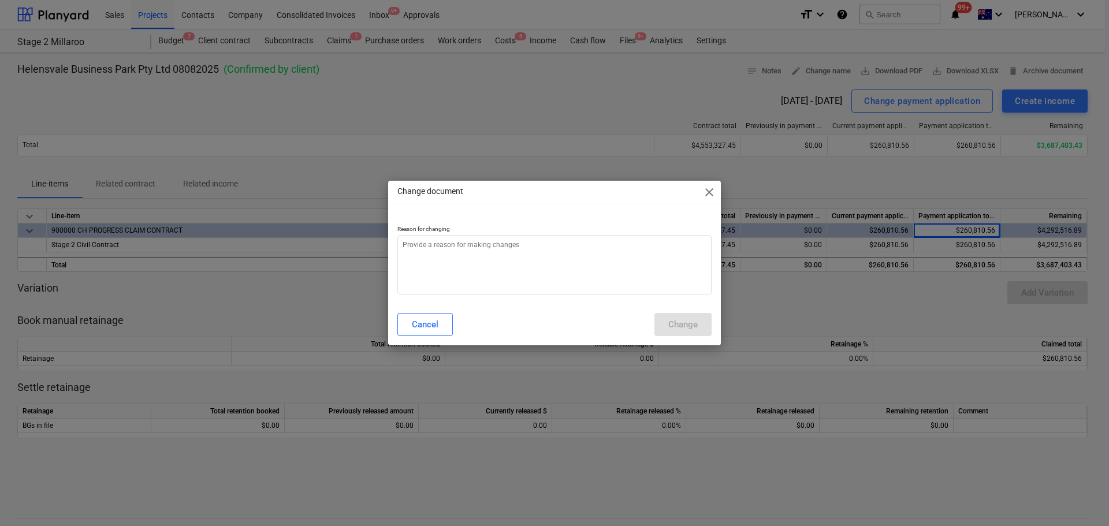
type textarea "x"
click at [437, 258] on textarea at bounding box center [554, 264] width 314 height 59
type textarea "e"
type textarea "x"
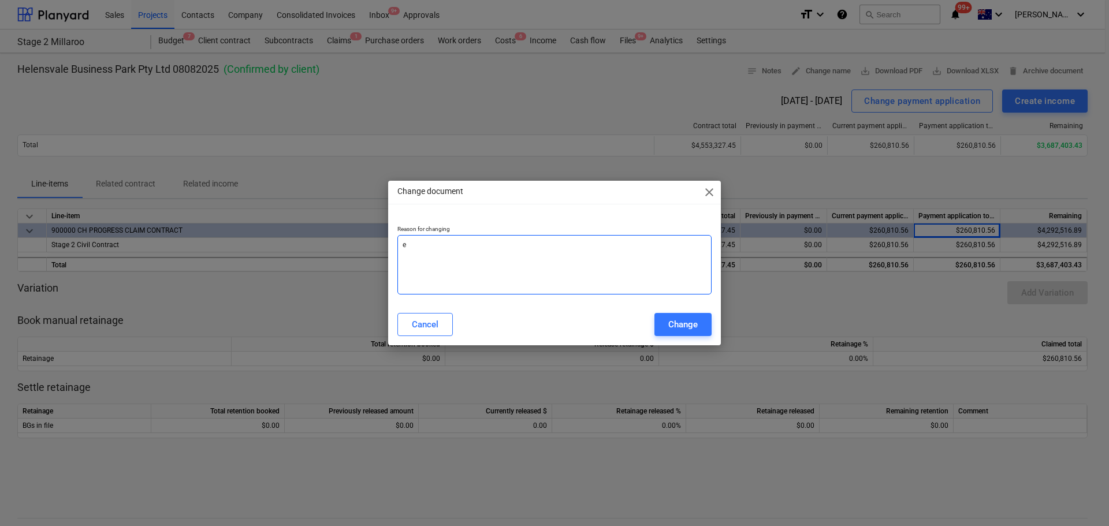
type textarea "er"
type textarea "x"
type textarea "ero"
type textarea "x"
type textarea "eror"
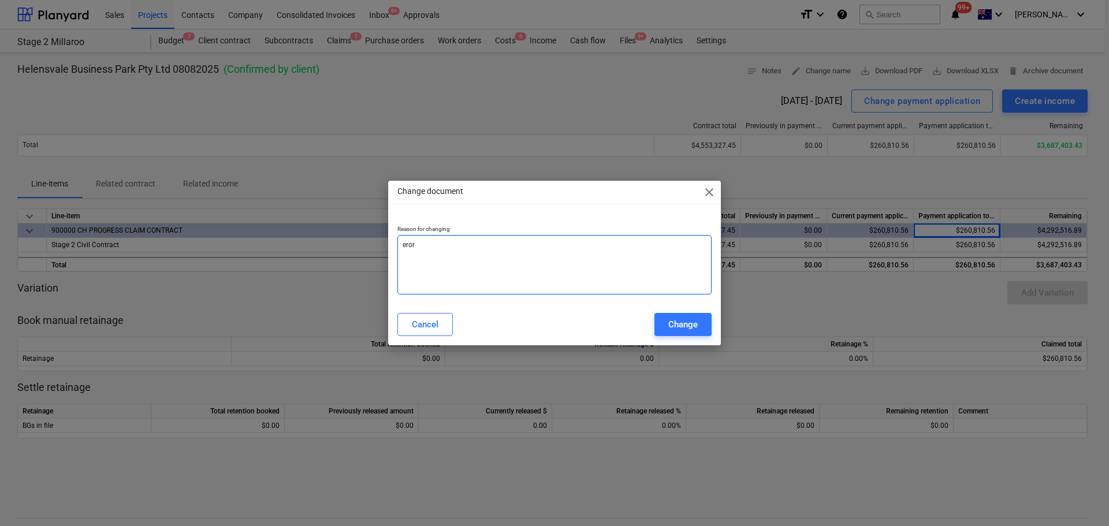
type textarea "x"
type textarea "eror"
type textarea "x"
type textarea "eror"
type textarea "x"
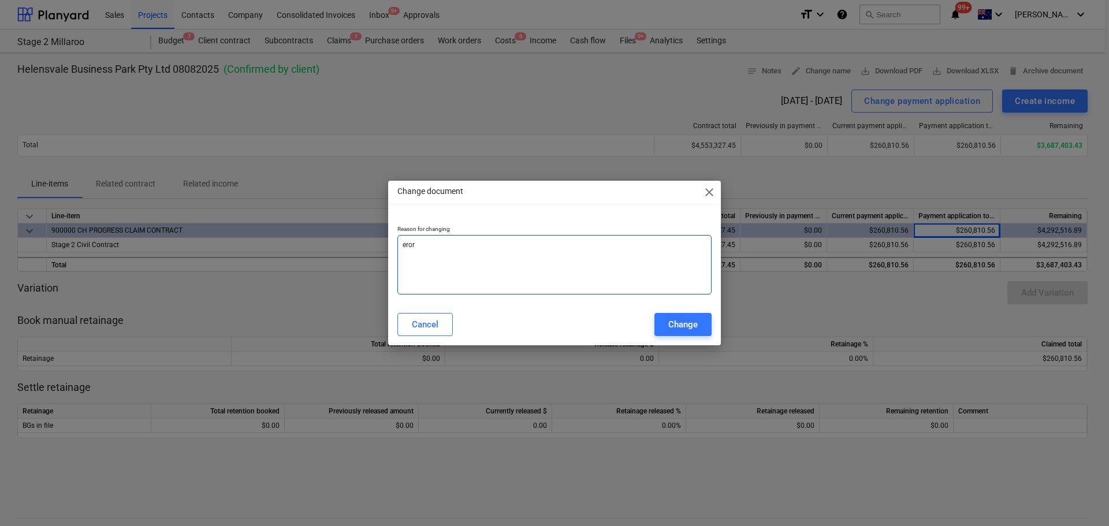
type textarea "ero"
type textarea "x"
type textarea "er"
type textarea "x"
type textarea "err"
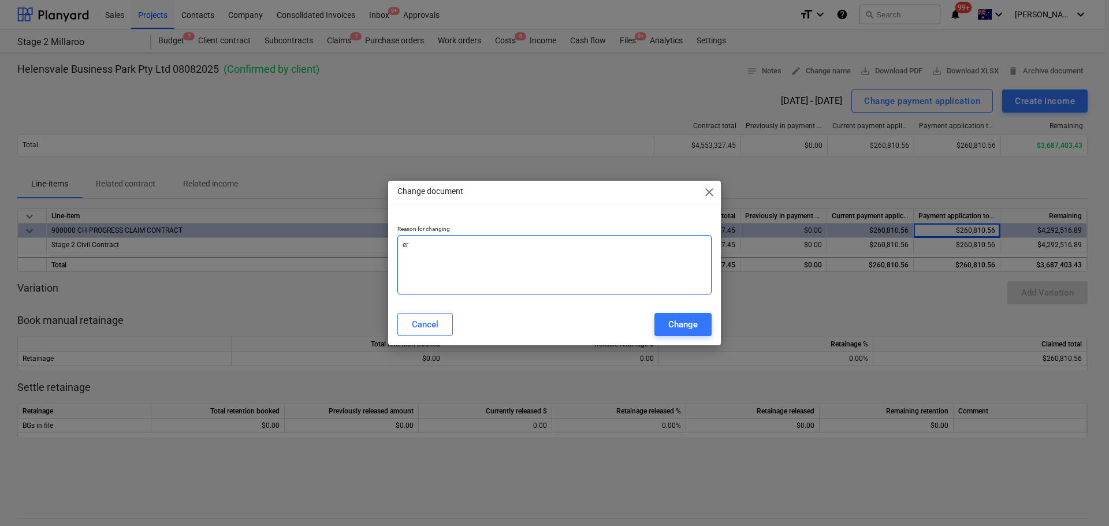
type textarea "x"
type textarea "erro"
type textarea "x"
type textarea "error"
type textarea "x"
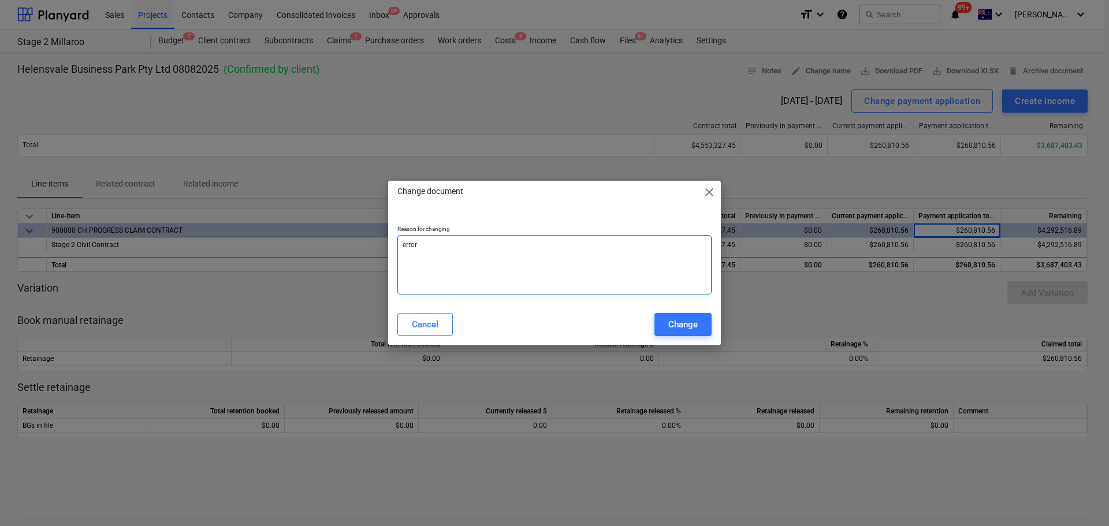
type textarea "error"
type textarea "x"
type textarea "error i"
type textarea "x"
type textarea "error in"
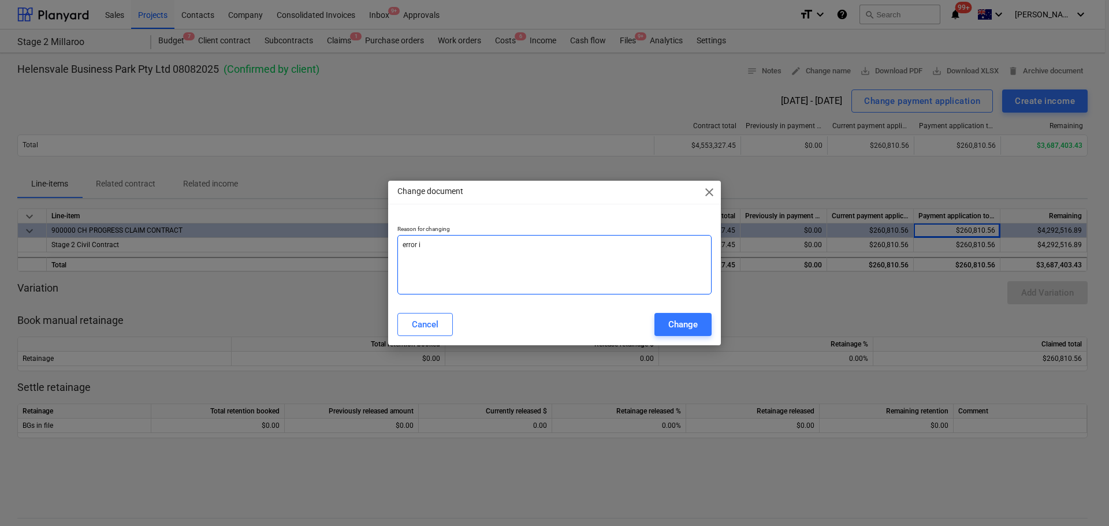
type textarea "x"
type textarea "error in"
type textarea "x"
type textarea "error in i"
type textarea "x"
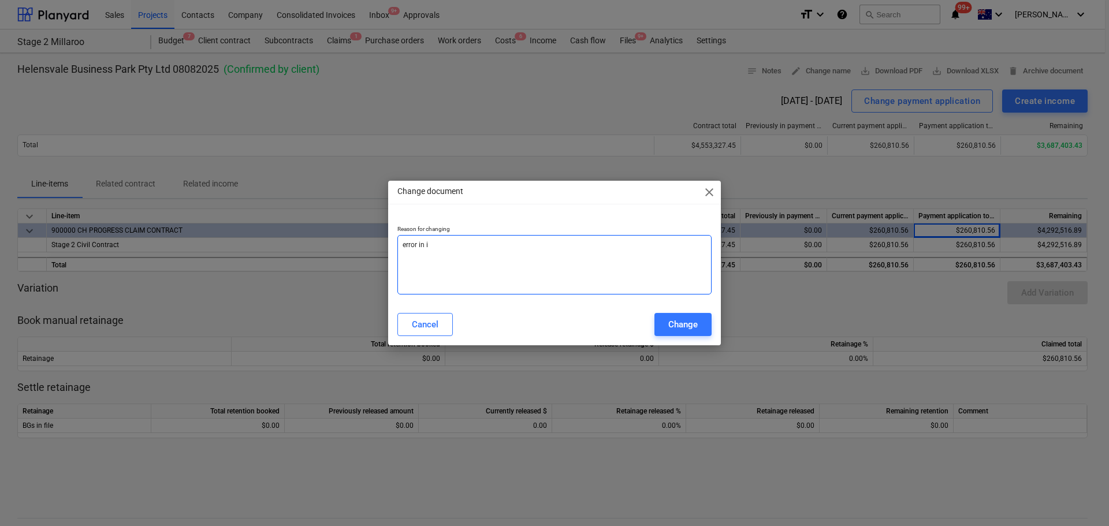
type textarea "error in in"
type textarea "x"
type textarea "error in inc"
type textarea "x"
type textarea "error in inco"
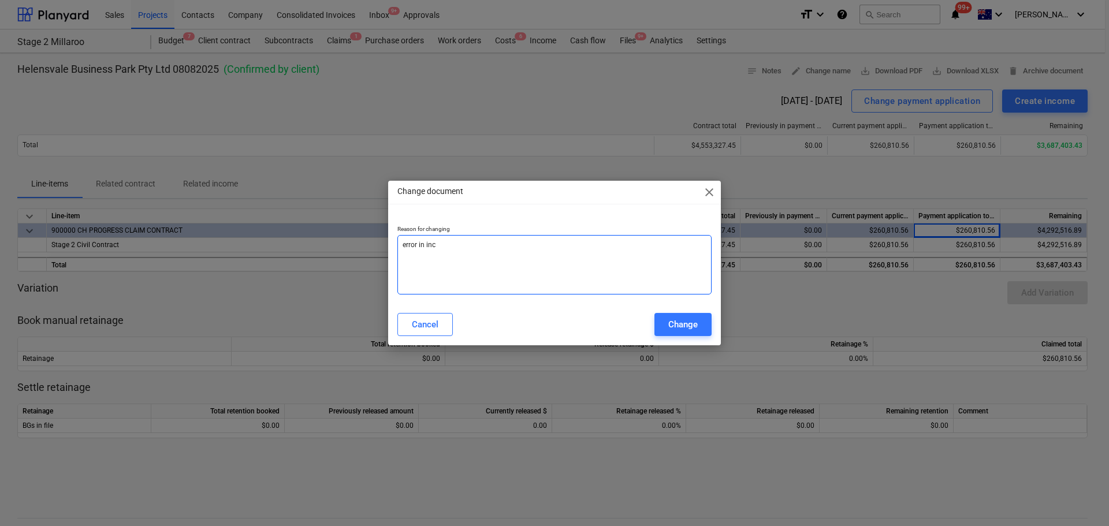
type textarea "x"
type textarea "error in incom"
type textarea "x"
type textarea "error in income"
type textarea "x"
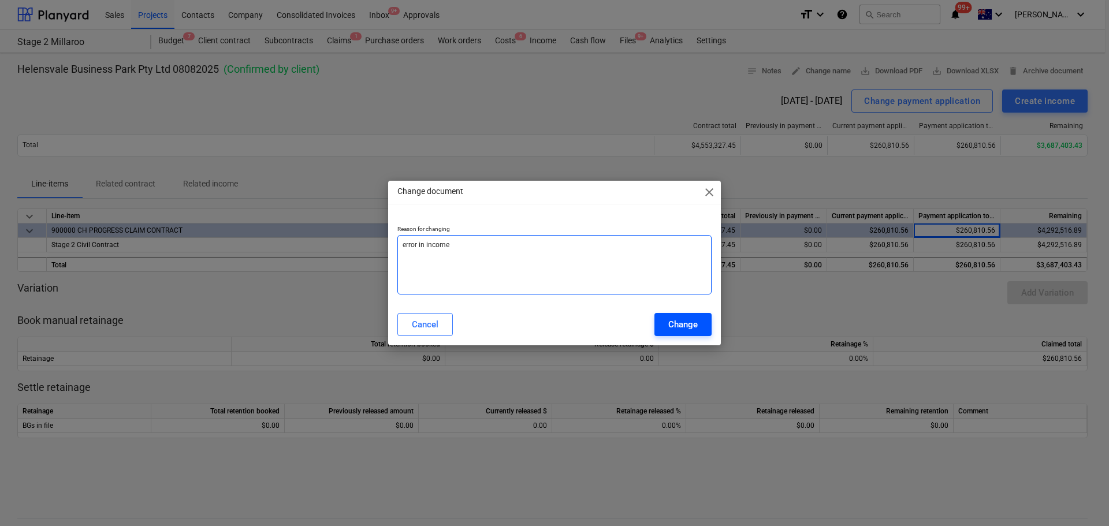
type textarea "error in income"
click at [692, 326] on div "Change" at bounding box center [682, 324] width 29 height 15
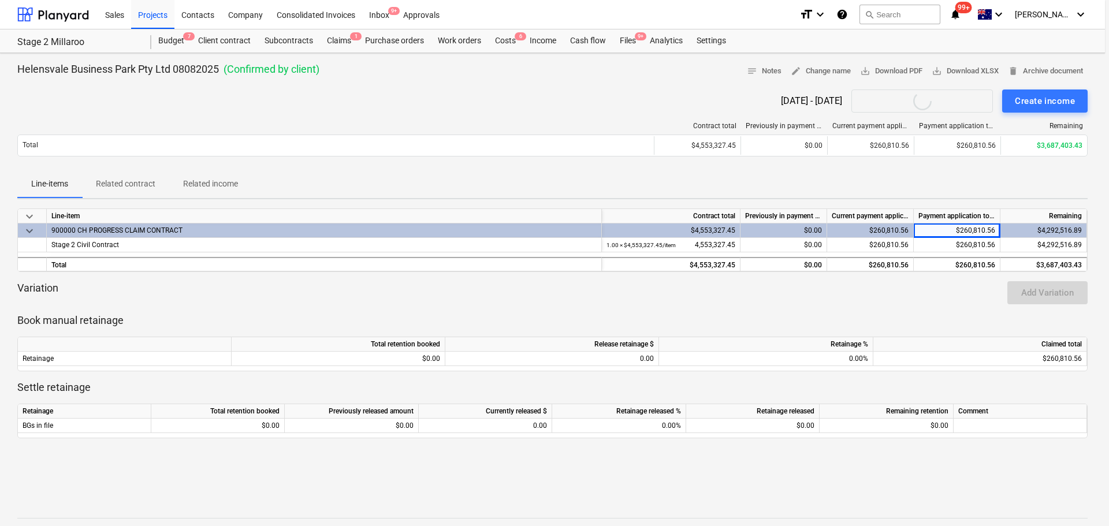
type textarea "x"
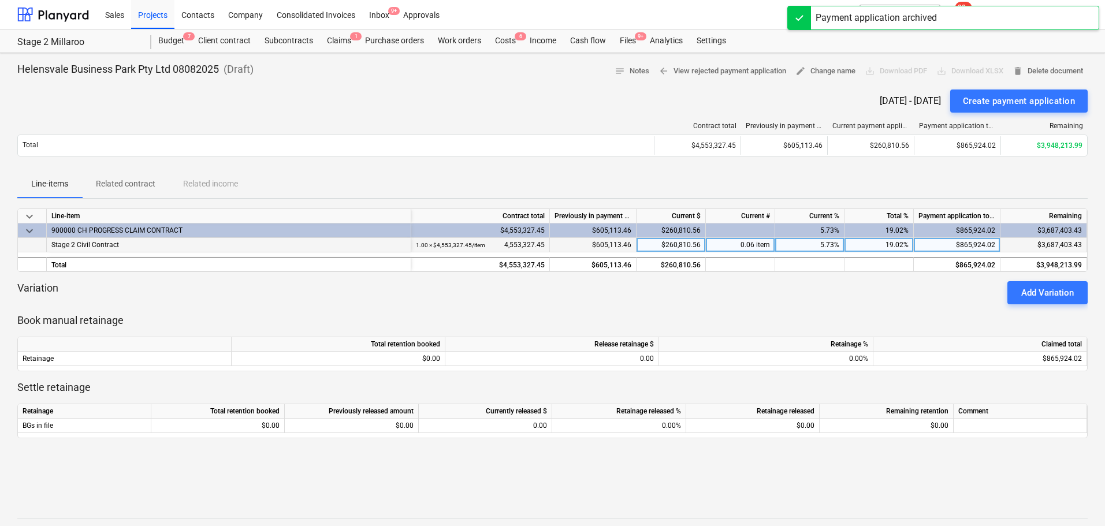
click at [662, 247] on div "$260,810.56" at bounding box center [670, 245] width 69 height 14
click at [662, 247] on input at bounding box center [670, 245] width 69 height 14
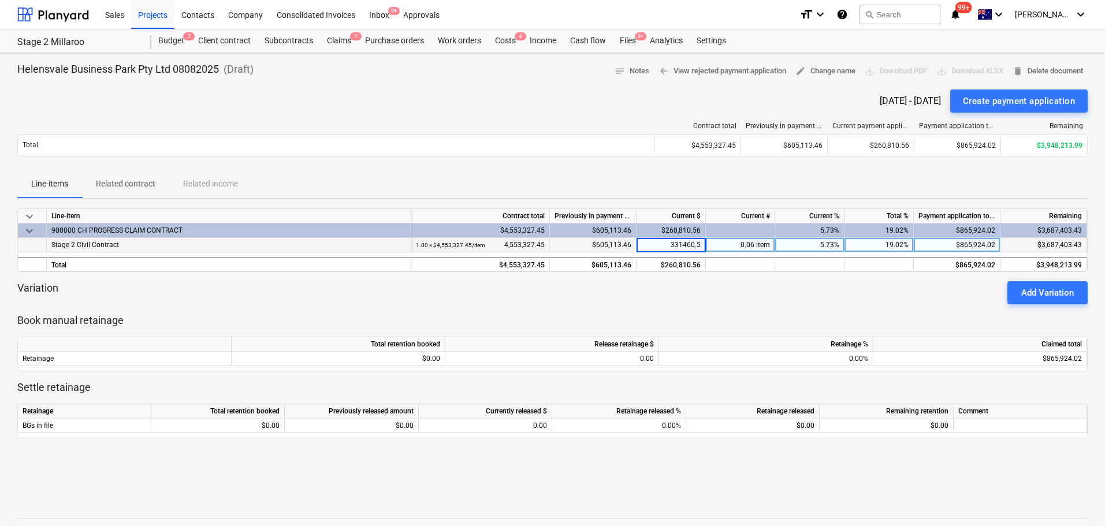
type input "331460.56"
click at [751, 288] on div "Variation Add Variation" at bounding box center [552, 292] width 1070 height 23
click at [1007, 99] on div "Create payment application" at bounding box center [1019, 101] width 112 height 15
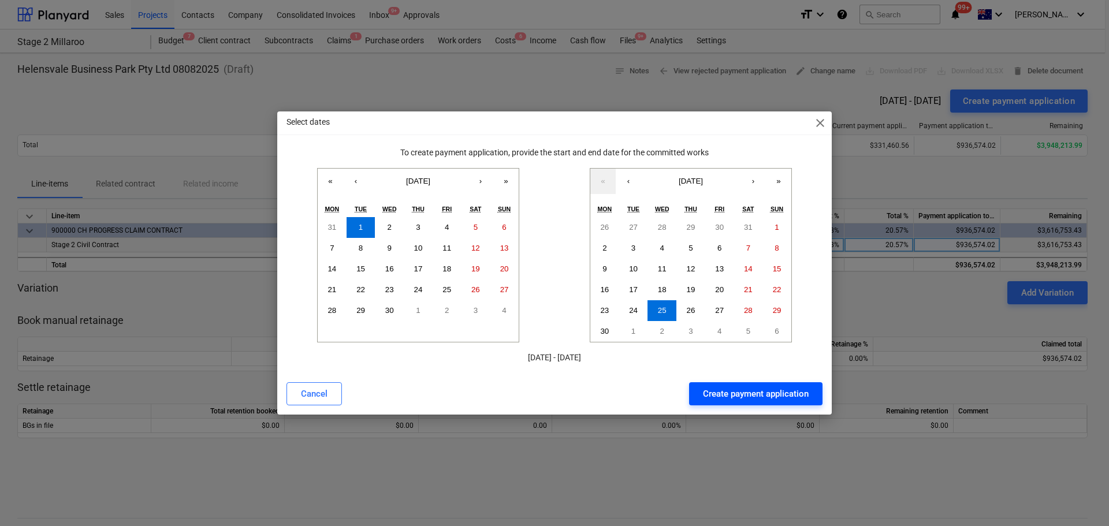
click at [769, 396] on div "Create payment application" at bounding box center [756, 393] width 106 height 15
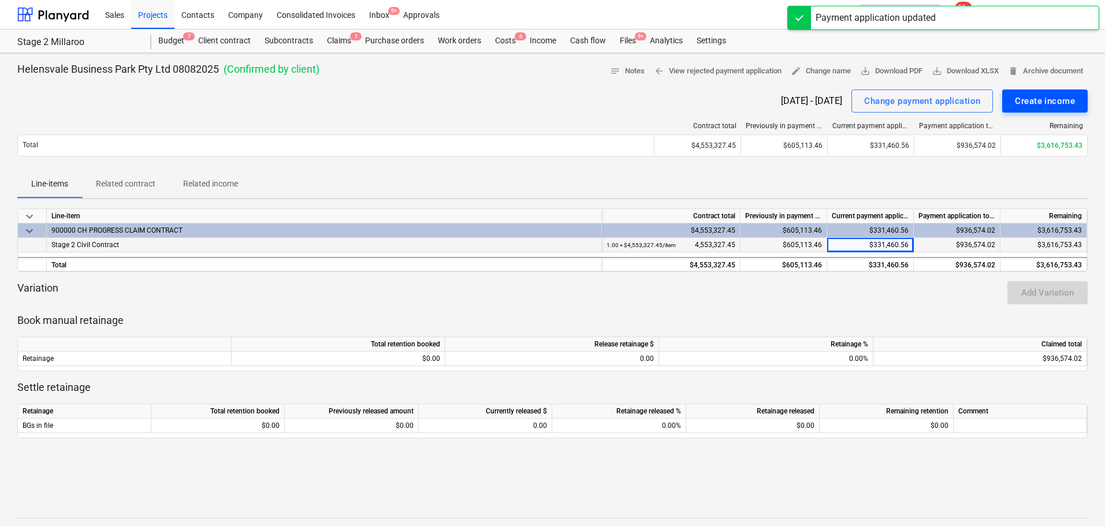
click at [1057, 91] on button "Create income" at bounding box center [1044, 101] width 85 height 23
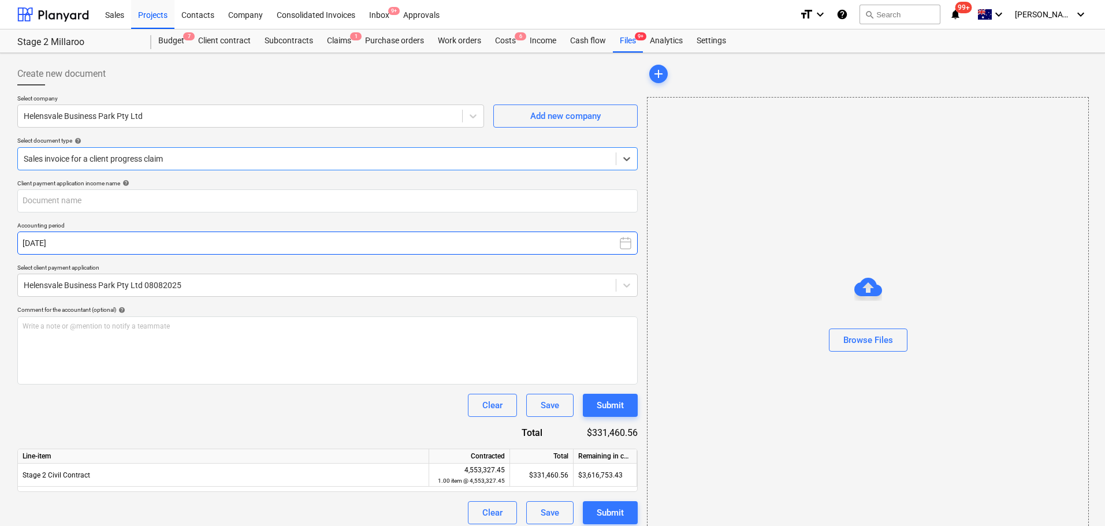
click at [623, 241] on icon at bounding box center [626, 243] width 14 height 14
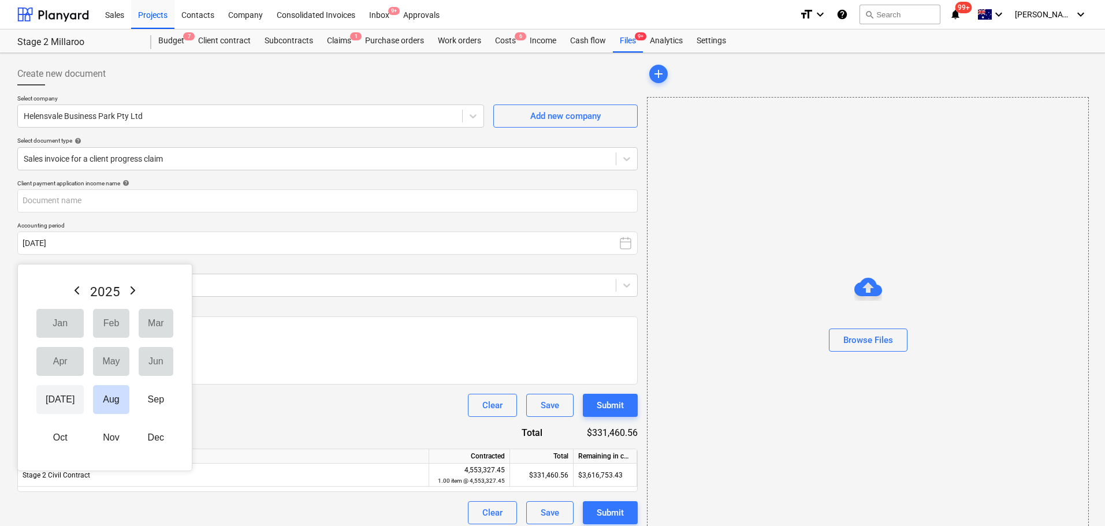
click at [54, 400] on button "[DATE]" at bounding box center [59, 399] width 47 height 29
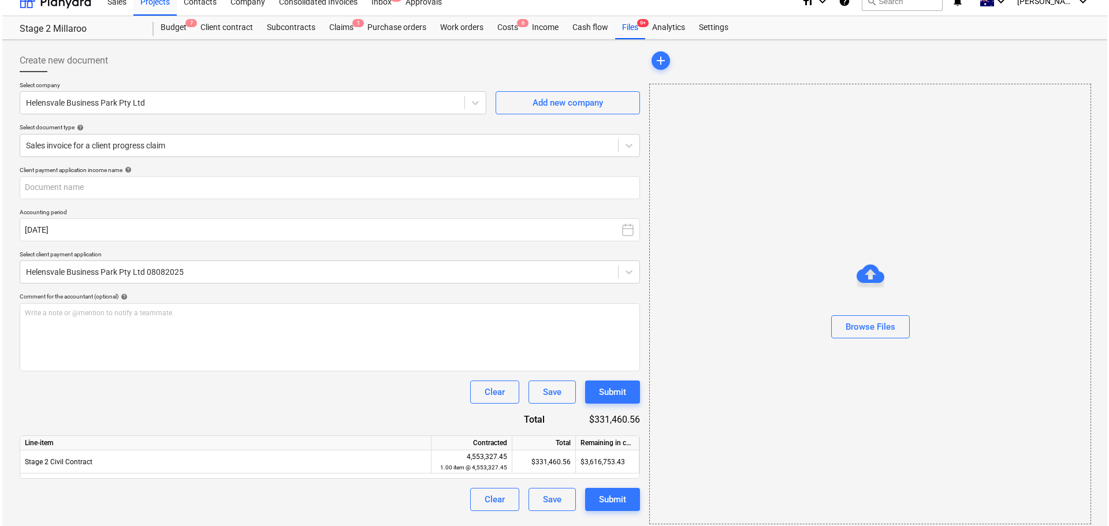
scroll to position [21, 0]
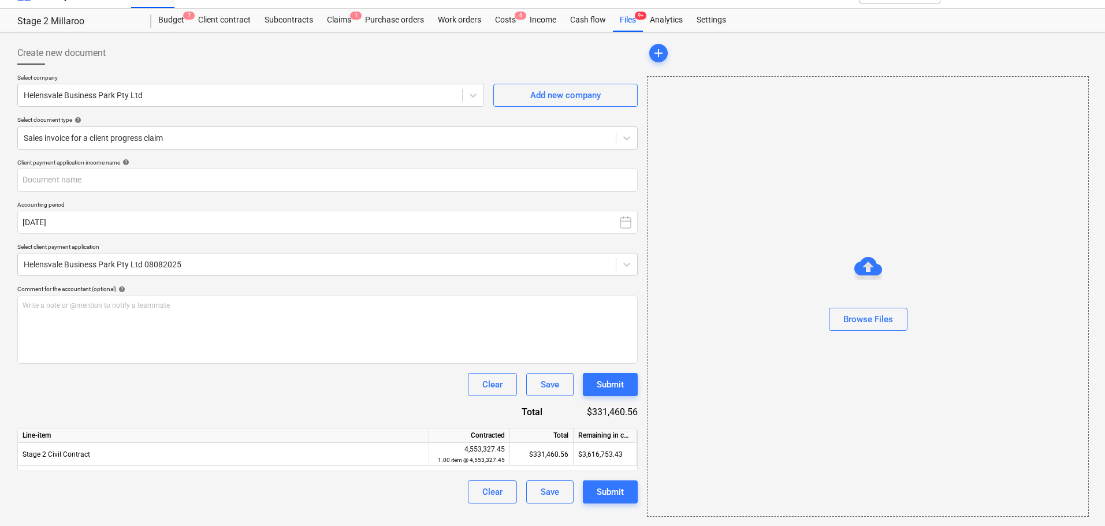
click at [617, 383] on div "Submit" at bounding box center [610, 384] width 27 height 15
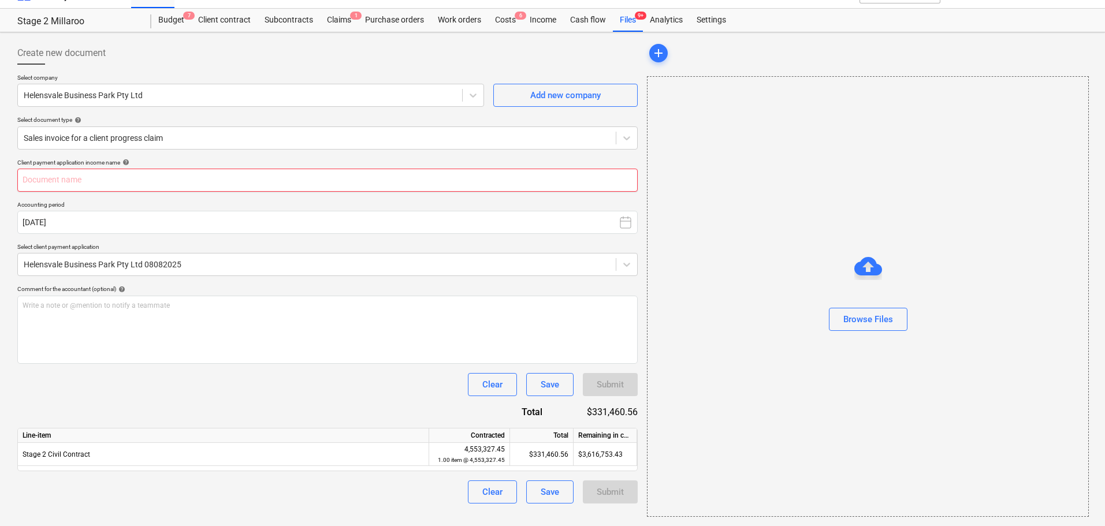
click at [611, 178] on input "text" at bounding box center [327, 180] width 620 height 23
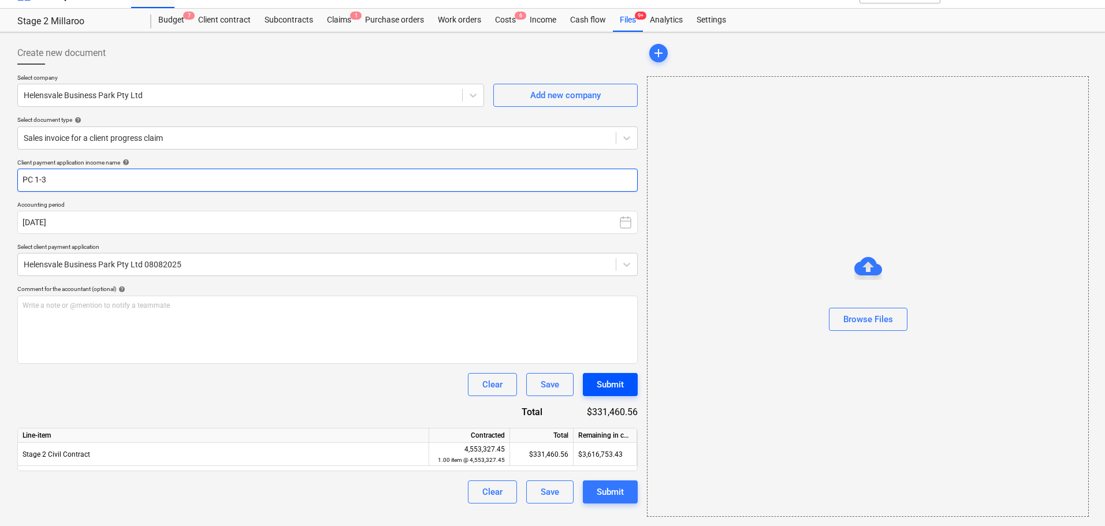
type input "PC 1-3"
click at [623, 386] on div "Submit" at bounding box center [610, 384] width 27 height 15
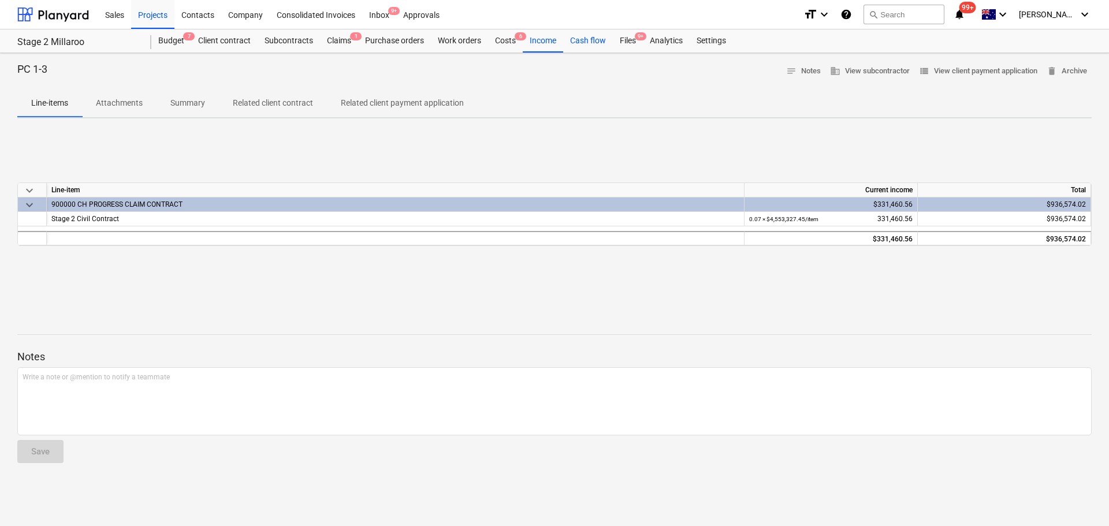
click at [593, 35] on div "Cash flow" at bounding box center [588, 40] width 50 height 23
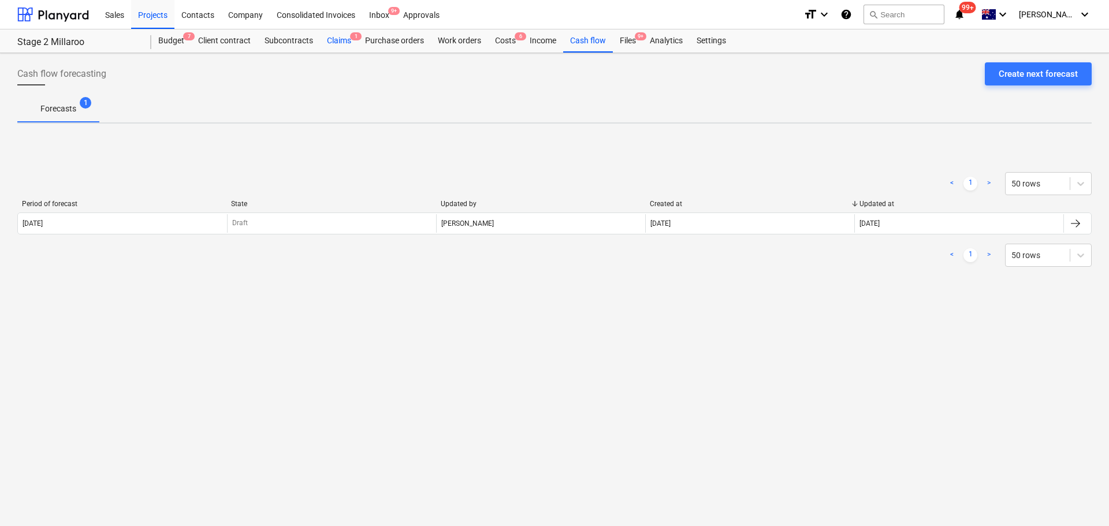
click at [336, 43] on div "Claims 1" at bounding box center [339, 40] width 38 height 23
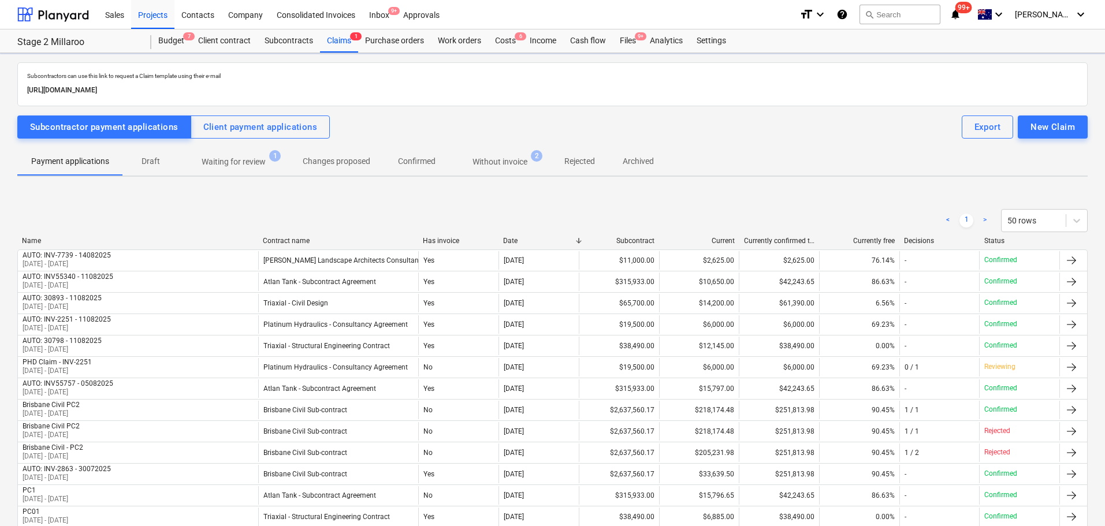
click at [245, 121] on div "Client payment applications" at bounding box center [260, 127] width 114 height 15
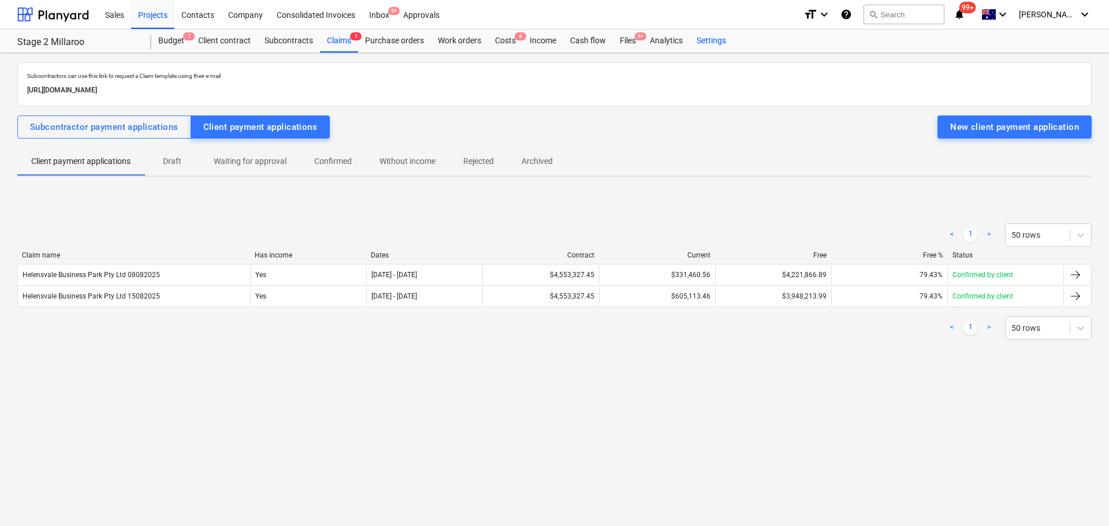
click at [715, 40] on div "Settings" at bounding box center [711, 40] width 43 height 23
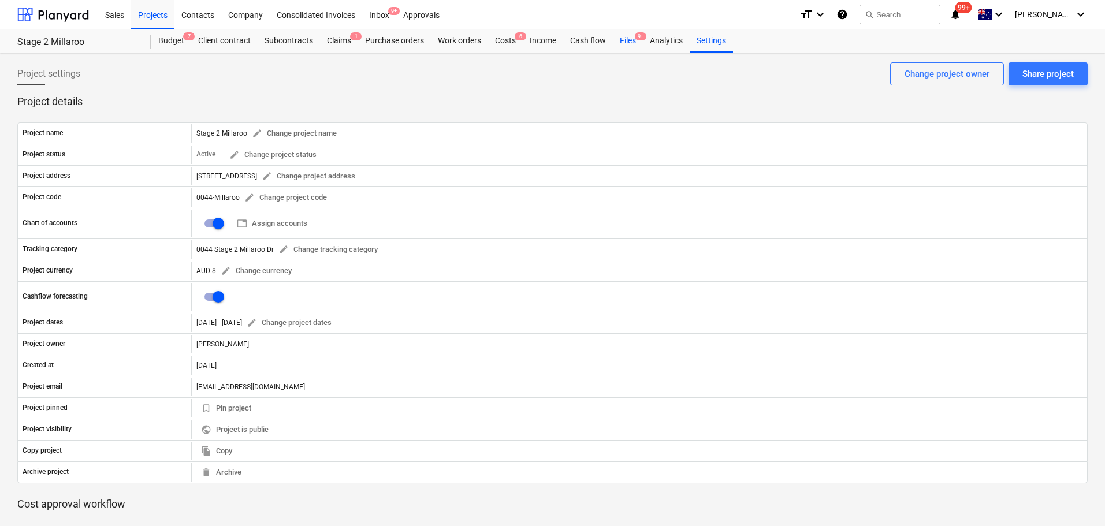
click at [634, 43] on div "Files 9+" at bounding box center [628, 40] width 30 height 23
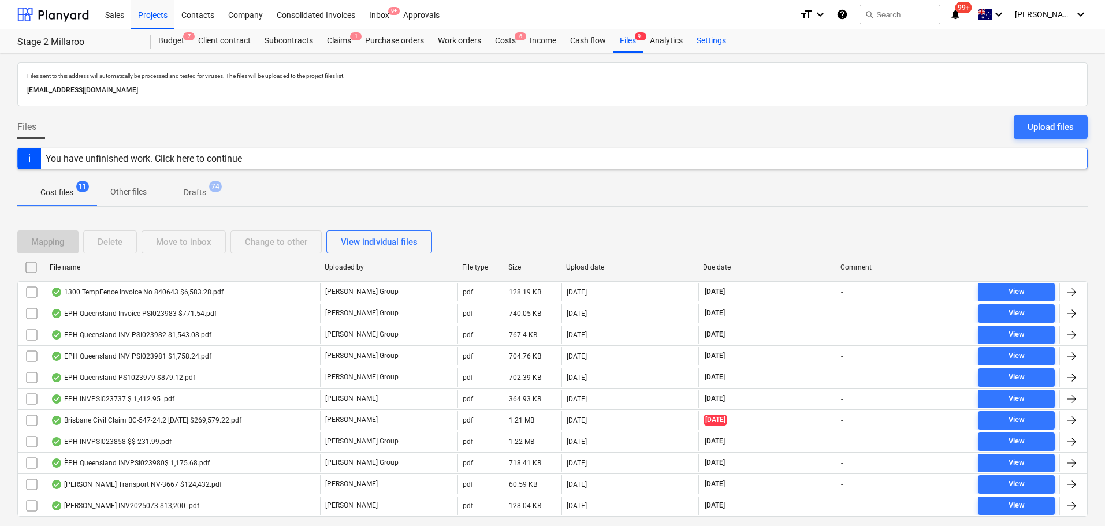
click at [707, 43] on div "Settings" at bounding box center [711, 40] width 43 height 23
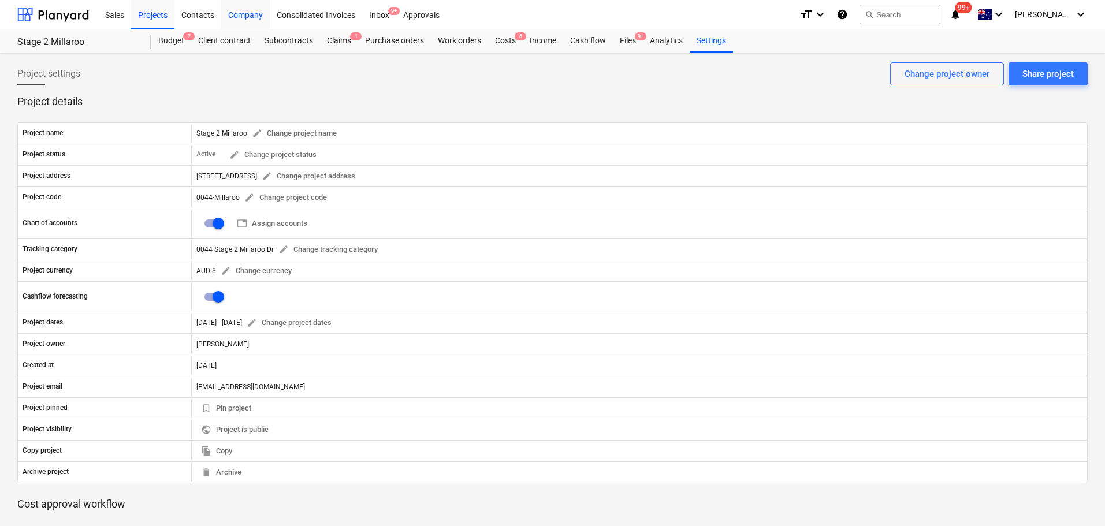
click at [255, 16] on div "Company" at bounding box center [245, 13] width 49 height 29
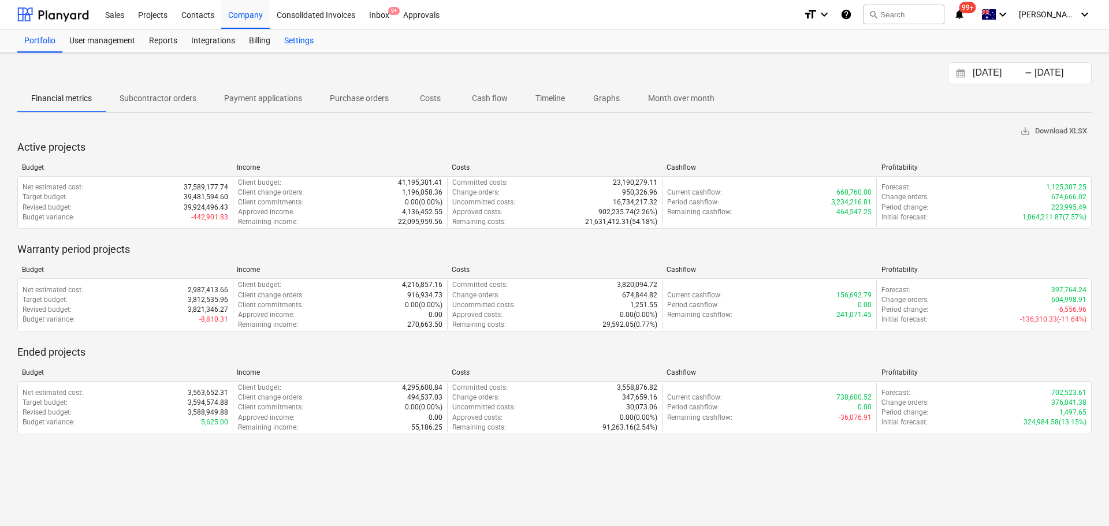
click at [314, 40] on div "Settings" at bounding box center [298, 40] width 43 height 23
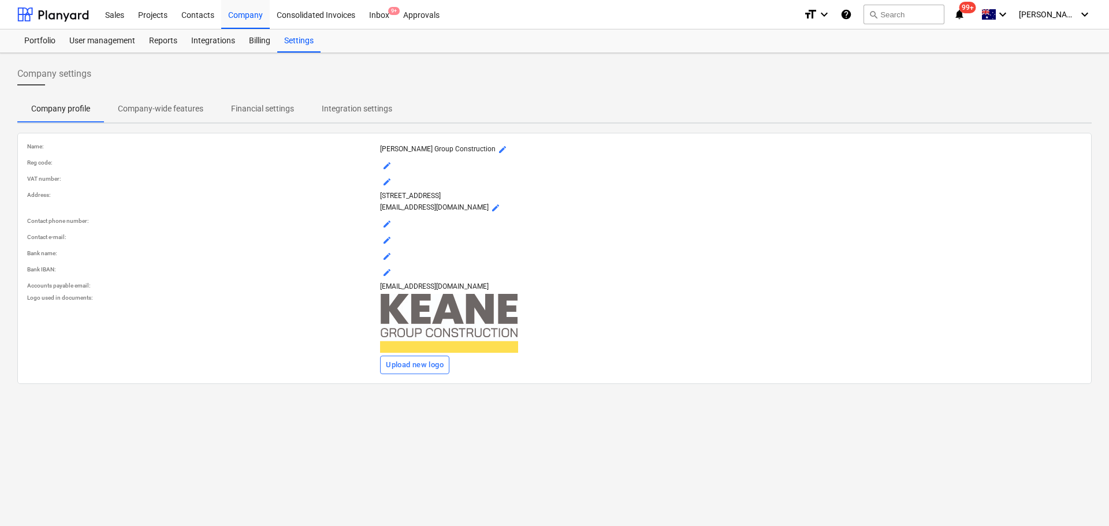
click at [268, 103] on p "Financial settings" at bounding box center [262, 109] width 63 height 12
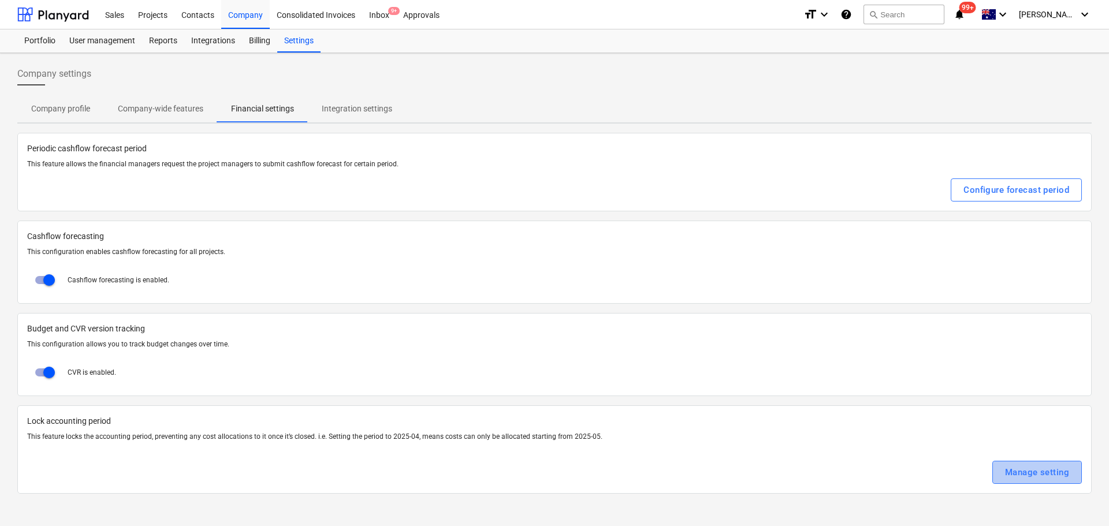
click at [1060, 473] on div "Manage setting" at bounding box center [1037, 472] width 64 height 15
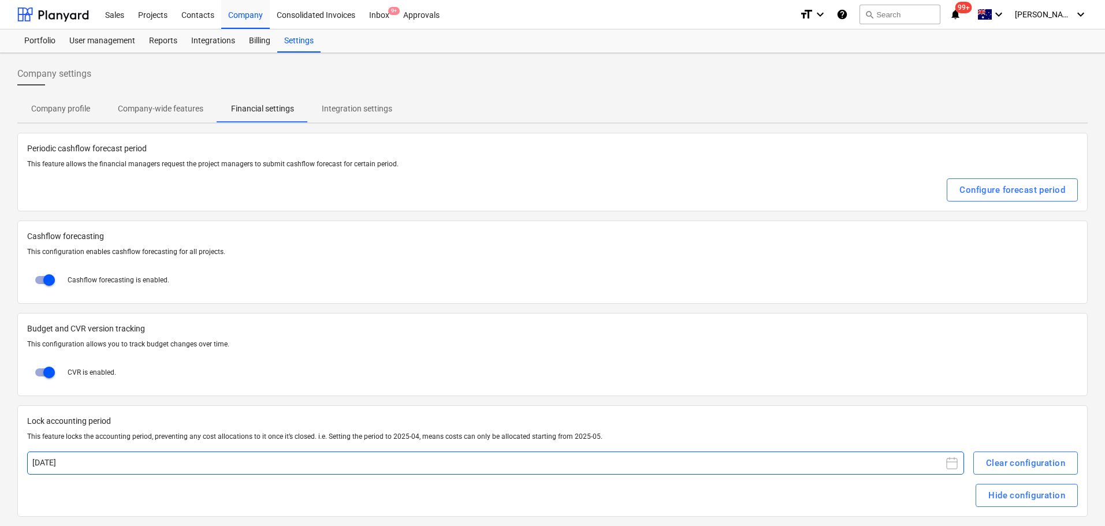
click at [254, 465] on button "[DATE]" at bounding box center [495, 463] width 937 height 23
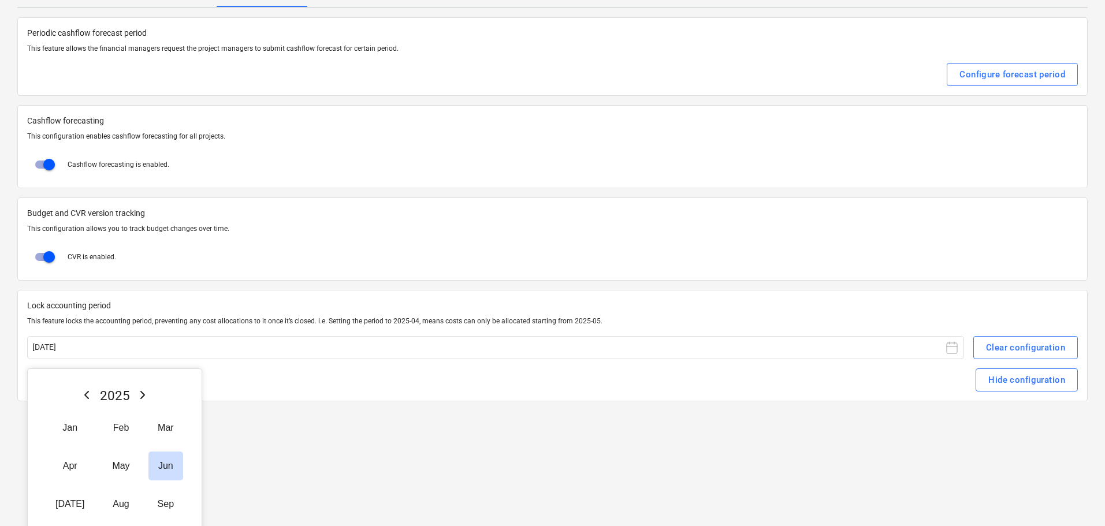
click at [68, 341] on button "[DATE]" at bounding box center [495, 347] width 937 height 23
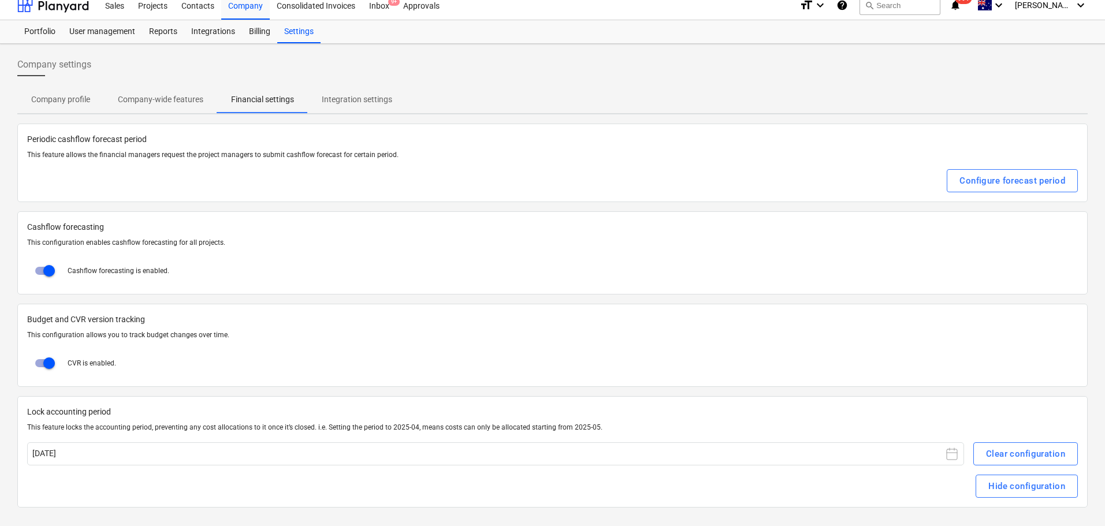
scroll to position [9, 0]
click at [1003, 456] on div "Clear configuration" at bounding box center [1025, 453] width 79 height 15
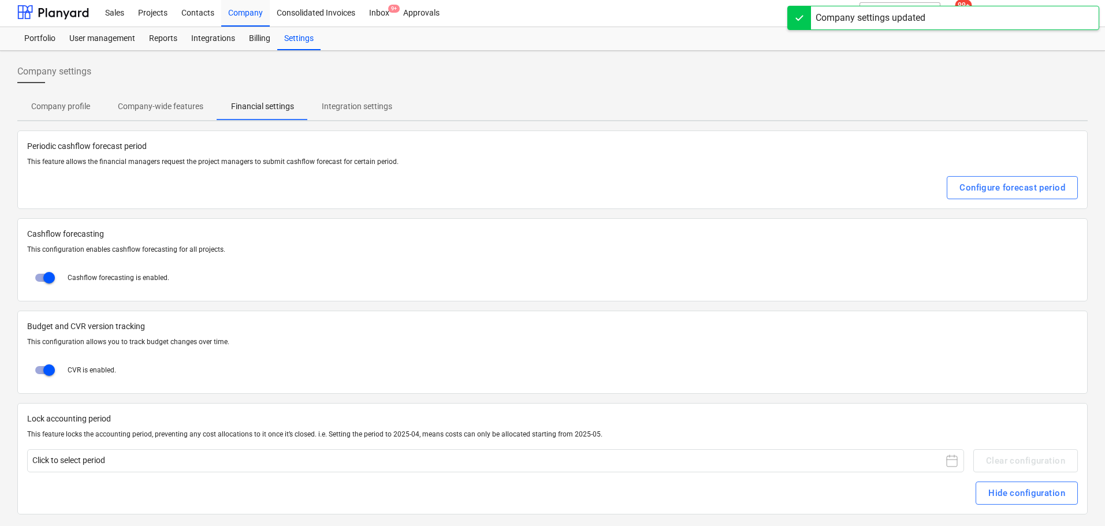
scroll to position [0, 0]
click at [155, 7] on div "Projects" at bounding box center [152, 13] width 43 height 29
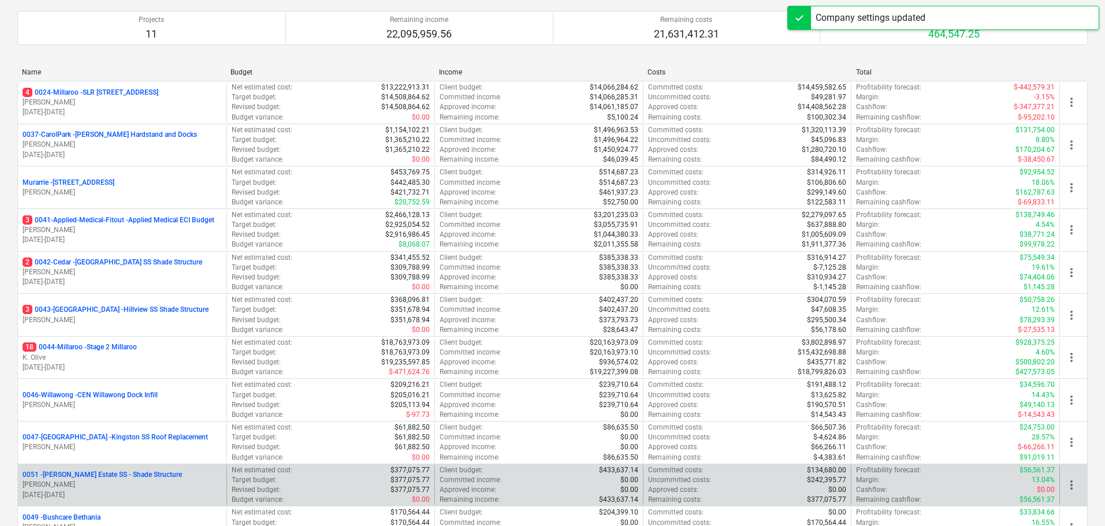
scroll to position [173, 0]
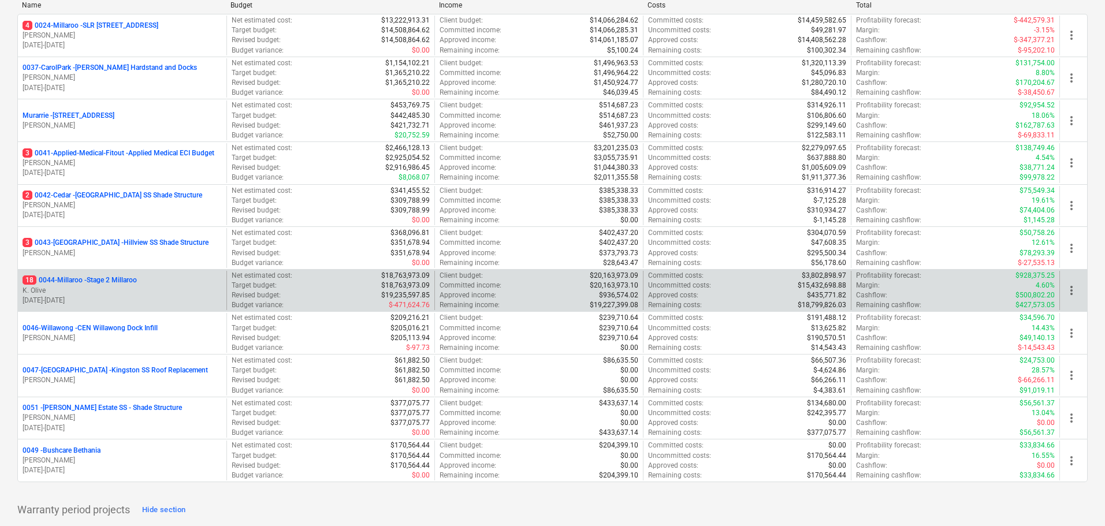
click at [115, 279] on p "18 0044-Millaroo - Stage 2 Millaroo" at bounding box center [80, 280] width 114 height 10
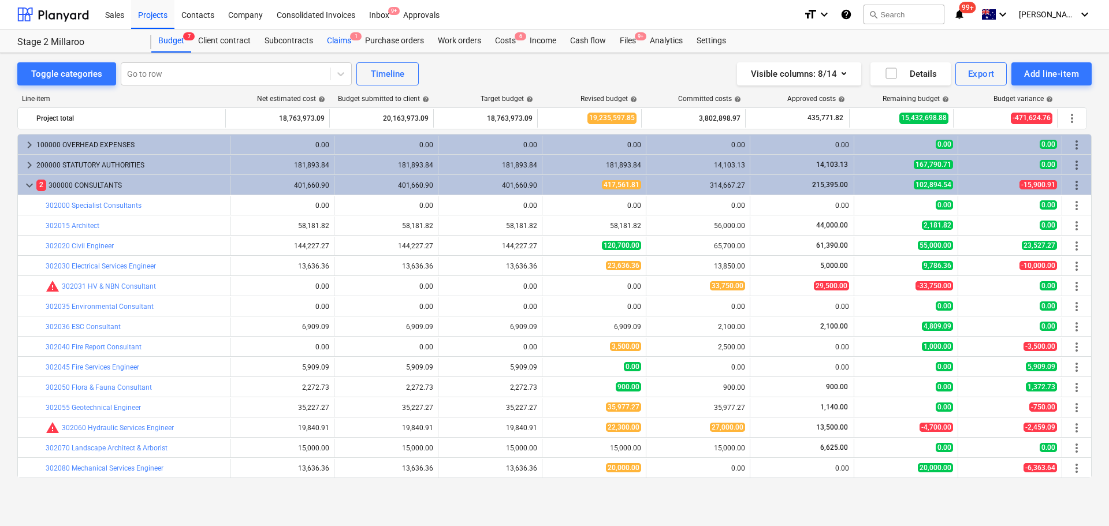
click at [336, 38] on div "Claims 1" at bounding box center [339, 40] width 38 height 23
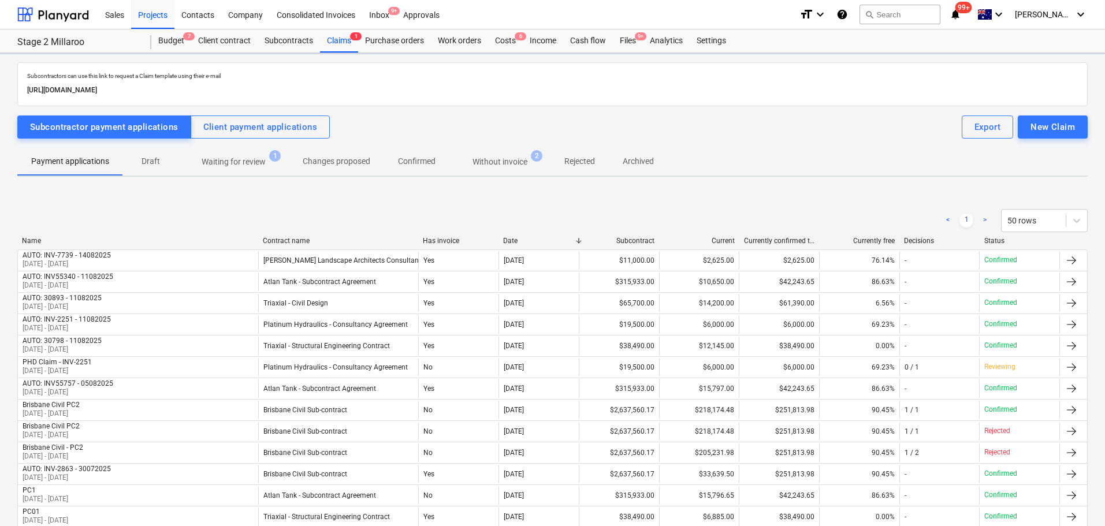
drag, startPoint x: 254, startPoint y: 132, endPoint x: 257, endPoint y: 139, distance: 8.3
click at [254, 131] on div "Client payment applications" at bounding box center [260, 127] width 114 height 15
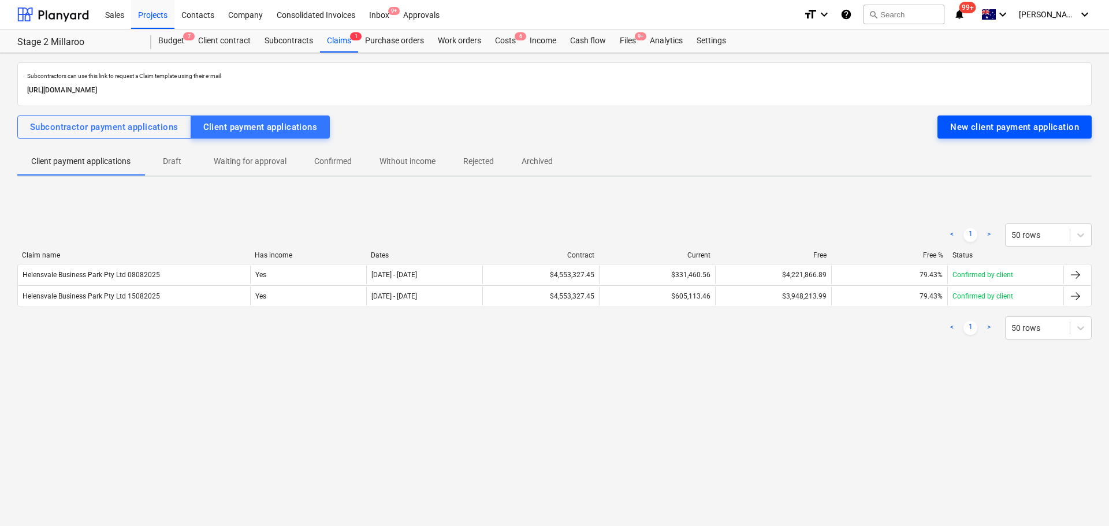
click at [1022, 131] on div "New client payment application" at bounding box center [1014, 127] width 129 height 15
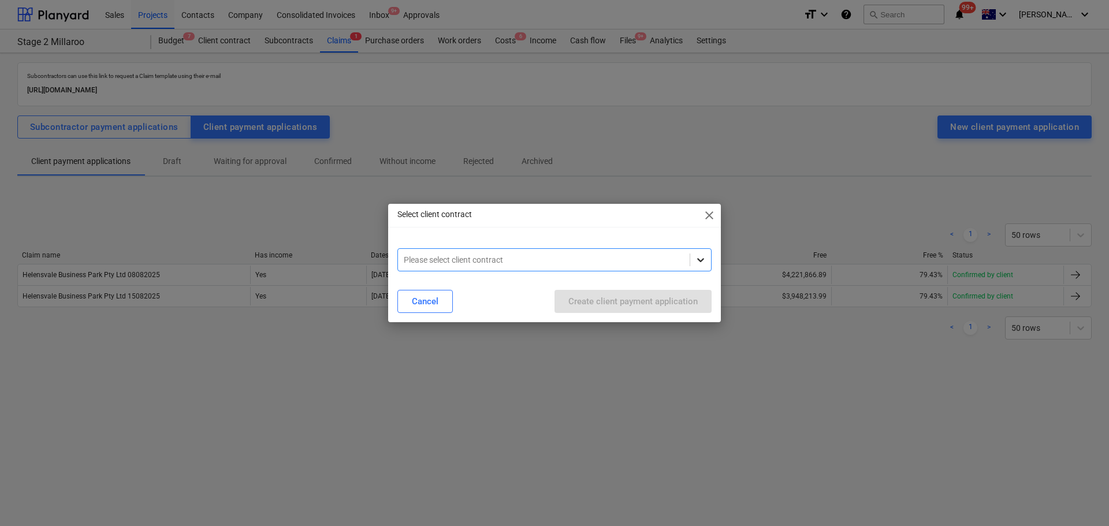
click at [698, 255] on icon at bounding box center [701, 260] width 12 height 12
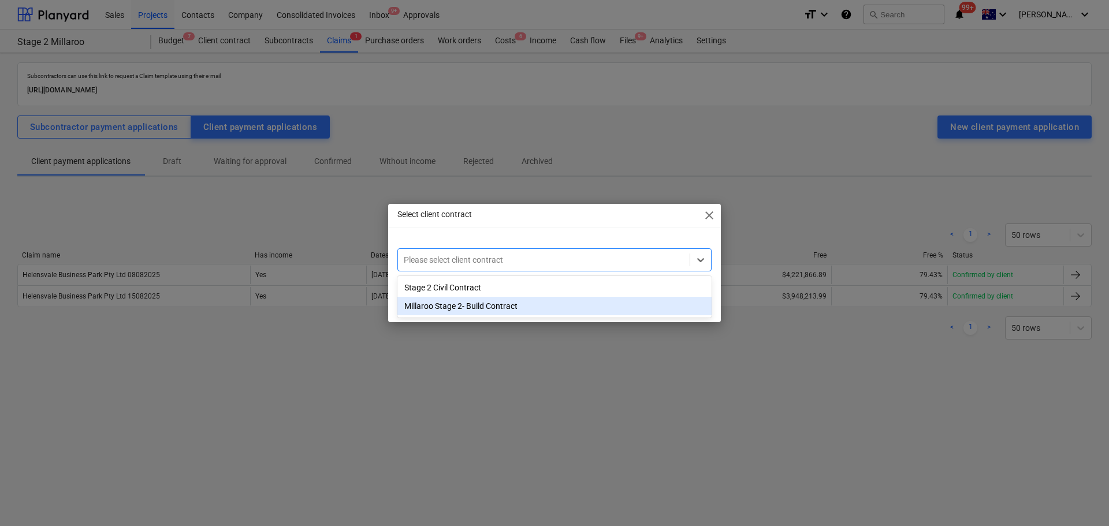
click at [469, 307] on div "Millaroo Stage 2- Build Contract" at bounding box center [554, 306] width 314 height 18
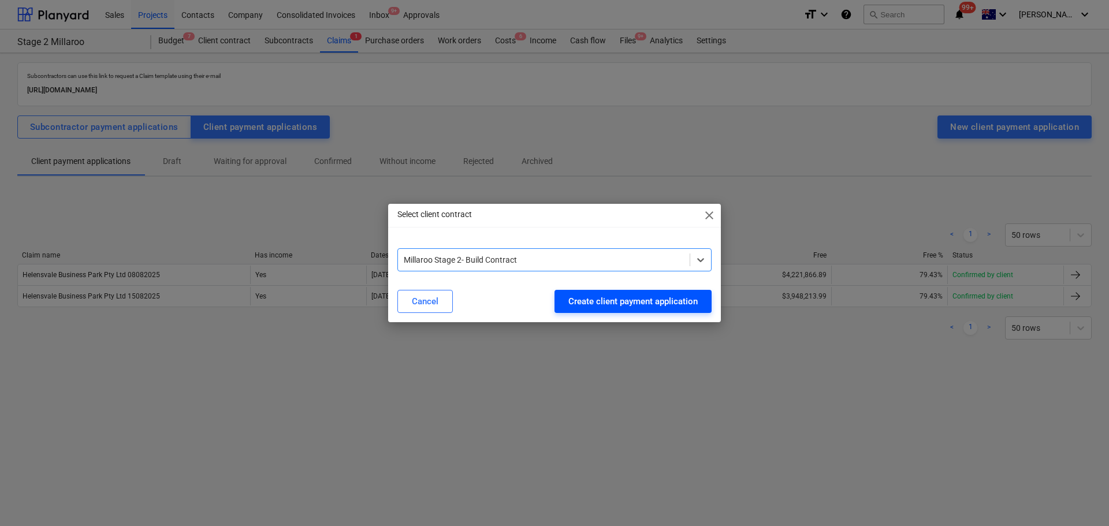
click at [691, 304] on div "Create client payment application" at bounding box center [632, 301] width 129 height 15
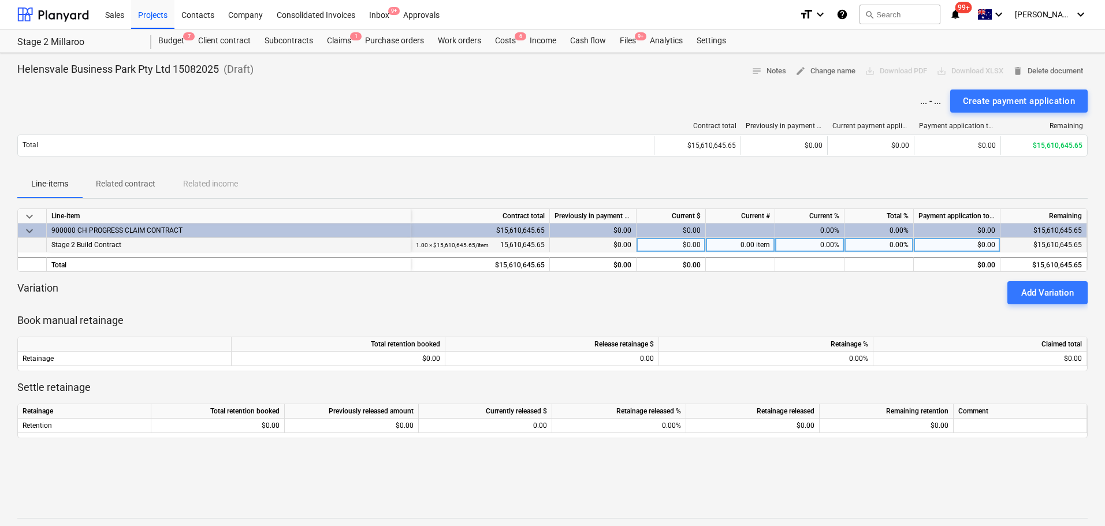
click at [683, 242] on div "$0.00" at bounding box center [670, 245] width 69 height 14
type input "374134.82"
click at [729, 304] on div "keyboard_arrow_down Line-item Contract total Previously in payment applications…" at bounding box center [552, 337] width 1070 height 258
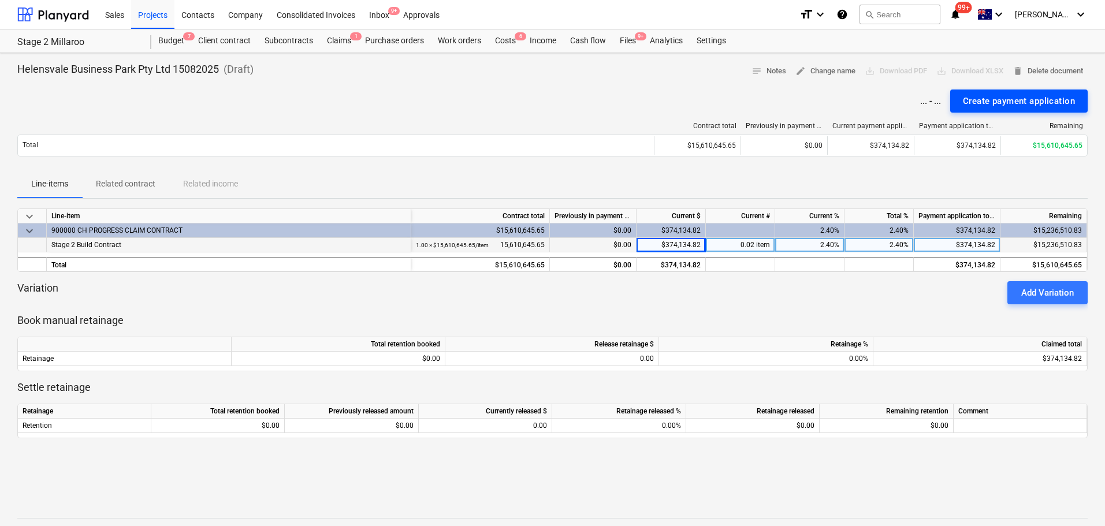
click at [1041, 106] on div "Create payment application" at bounding box center [1019, 101] width 112 height 15
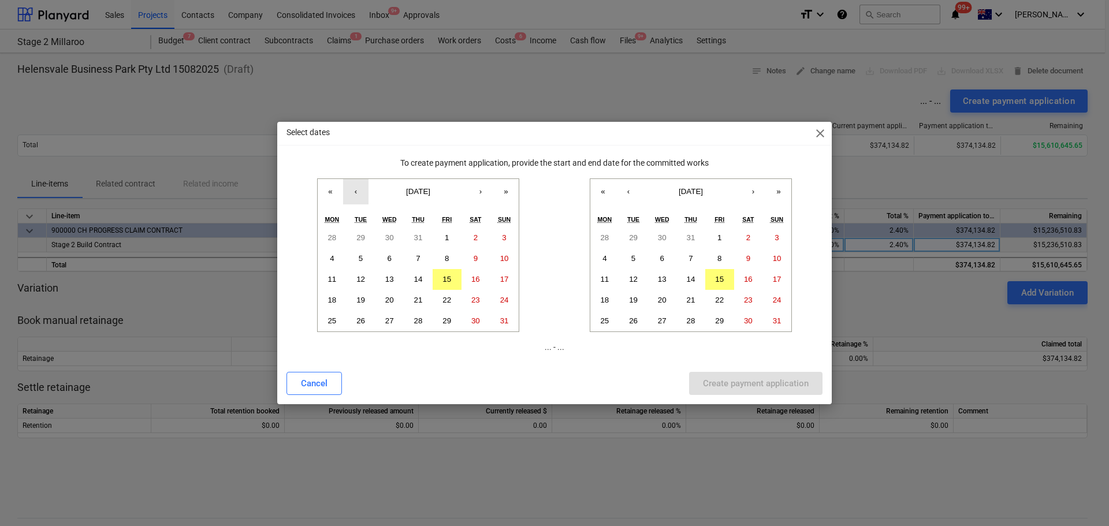
click at [354, 193] on button "‹" at bounding box center [355, 191] width 25 height 25
click at [355, 192] on button "‹" at bounding box center [355, 191] width 25 height 25
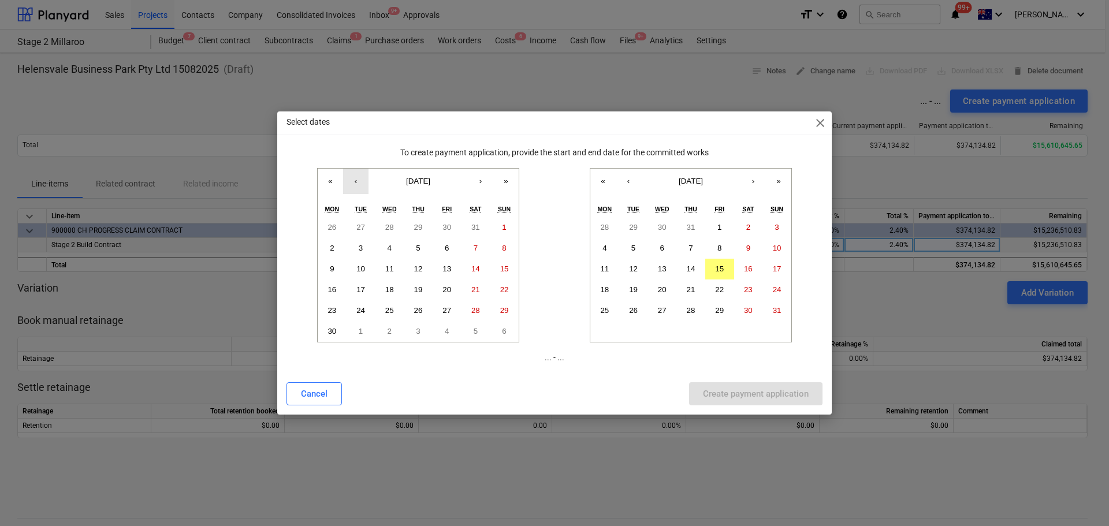
click at [359, 184] on button "‹" at bounding box center [355, 181] width 25 height 25
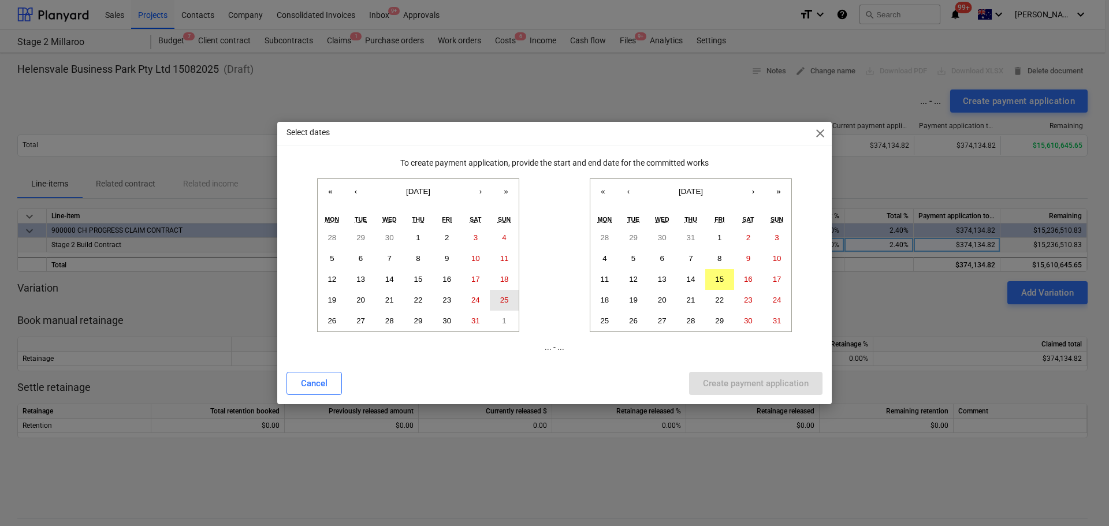
click at [509, 299] on button "25" at bounding box center [504, 300] width 29 height 21
click at [754, 191] on button "›" at bounding box center [752, 191] width 25 height 25
click at [627, 191] on button "‹" at bounding box center [628, 191] width 25 height 25
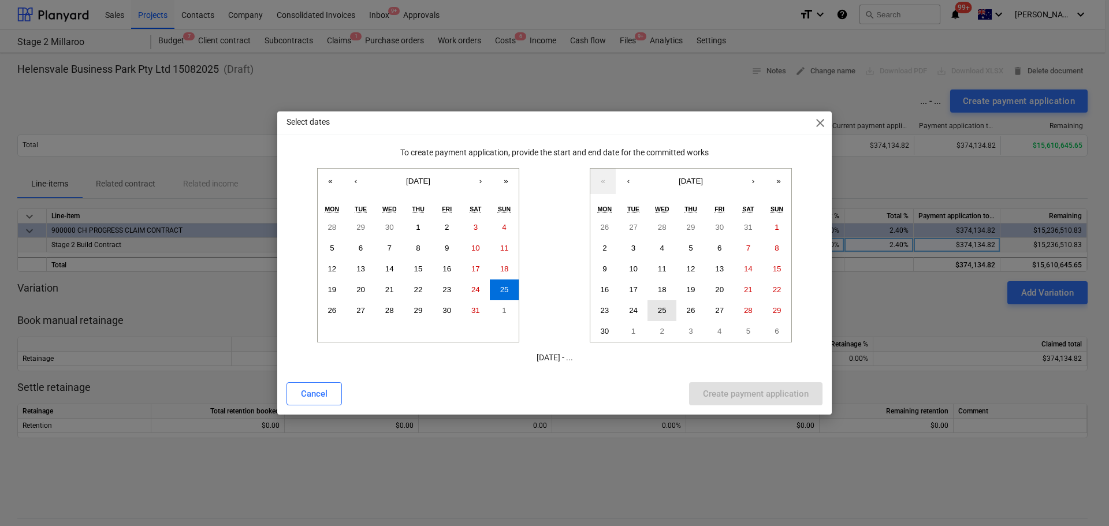
click at [665, 311] on abbr "25" at bounding box center [662, 310] width 9 height 9
click at [761, 397] on div "Create payment application" at bounding box center [756, 393] width 106 height 15
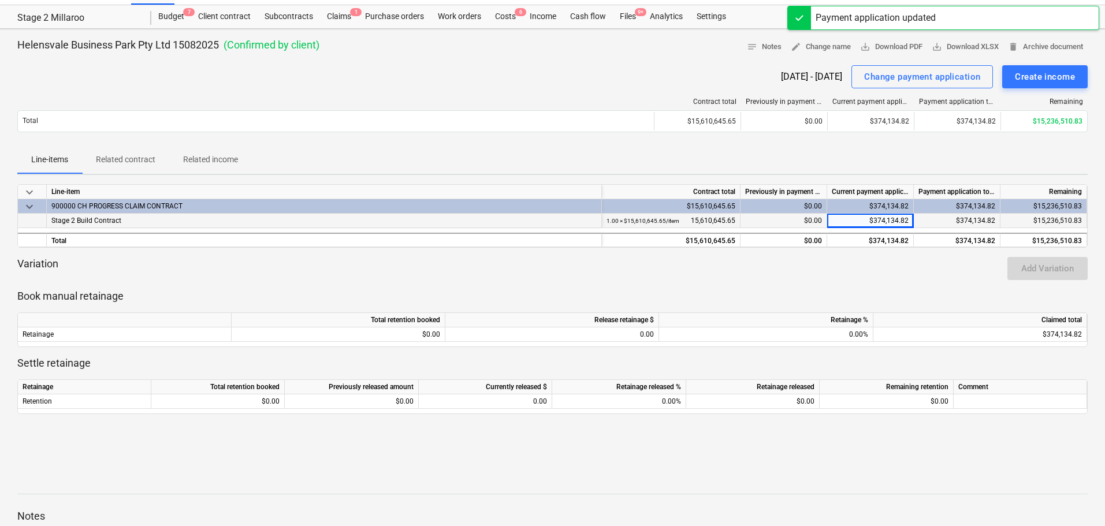
scroll to position [24, 0]
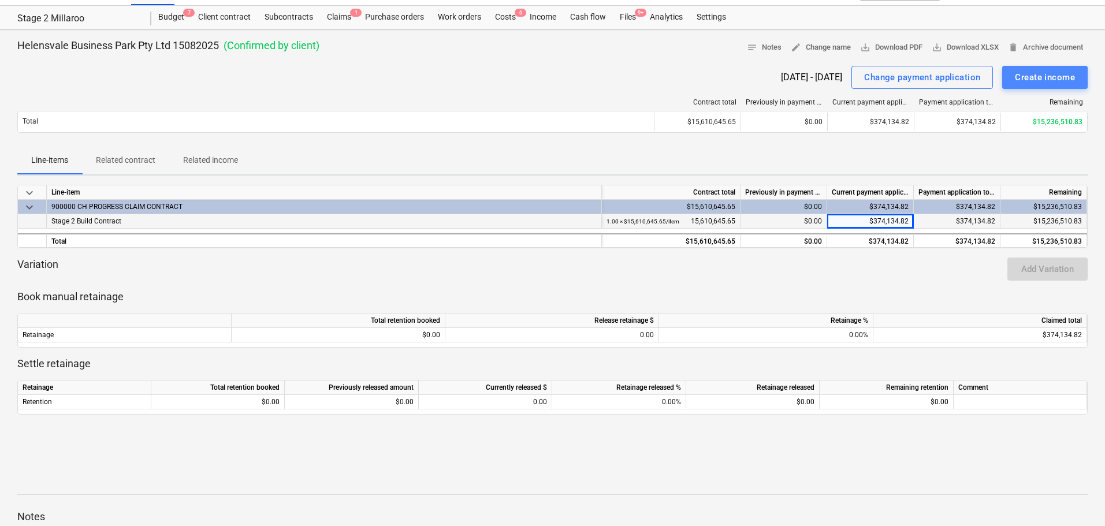
click at [1050, 80] on div "Create income" at bounding box center [1045, 77] width 60 height 15
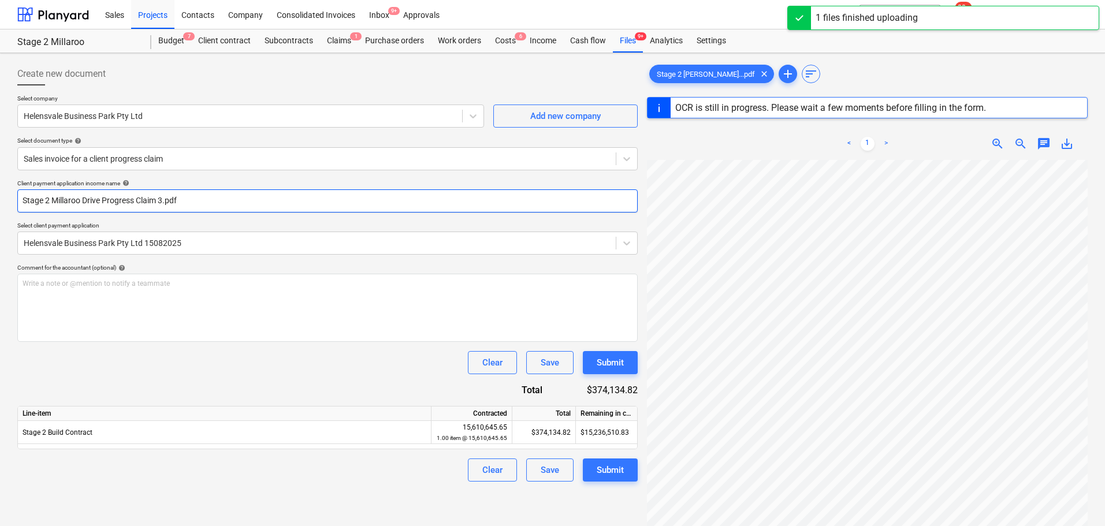
drag, startPoint x: 184, startPoint y: 198, endPoint x: -13, endPoint y: 187, distance: 197.8
click at [0, 187] on html "Sales Projects Contacts Company Consolidated Invoices Inbox 9+ Approvals format…" at bounding box center [552, 263] width 1105 height 526
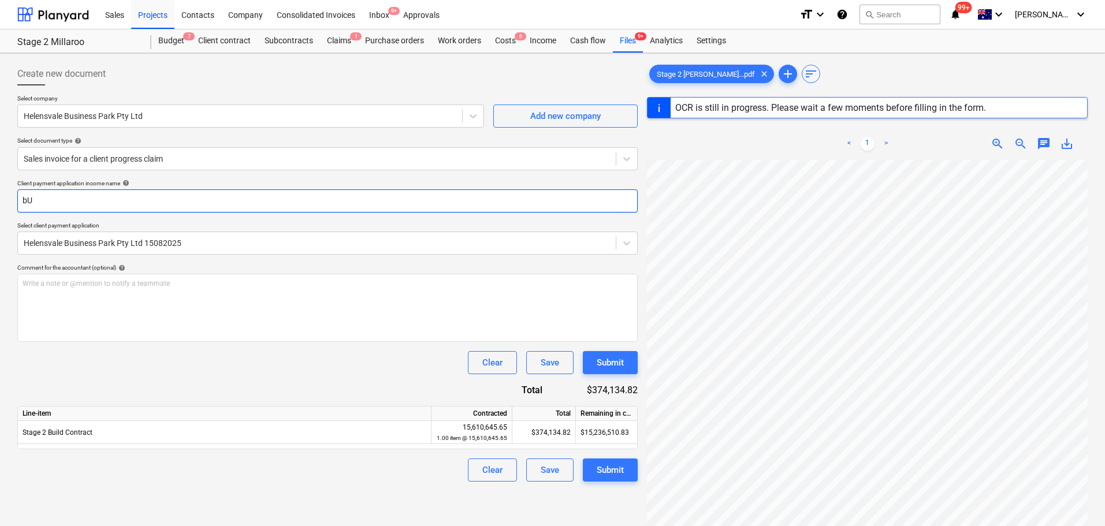
type input "b"
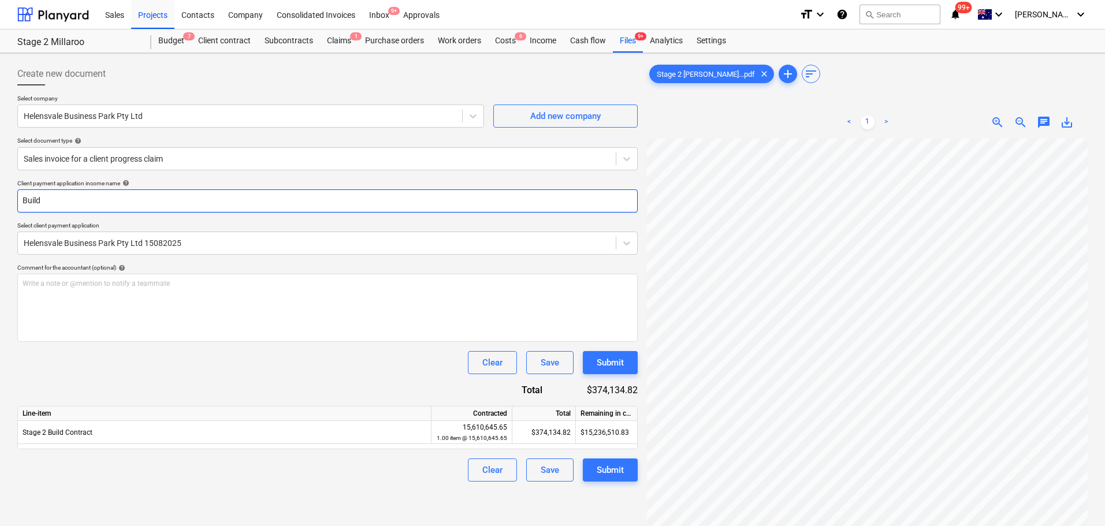
click at [86, 199] on input "Build" at bounding box center [327, 200] width 620 height 23
type input "Build Claim 3"
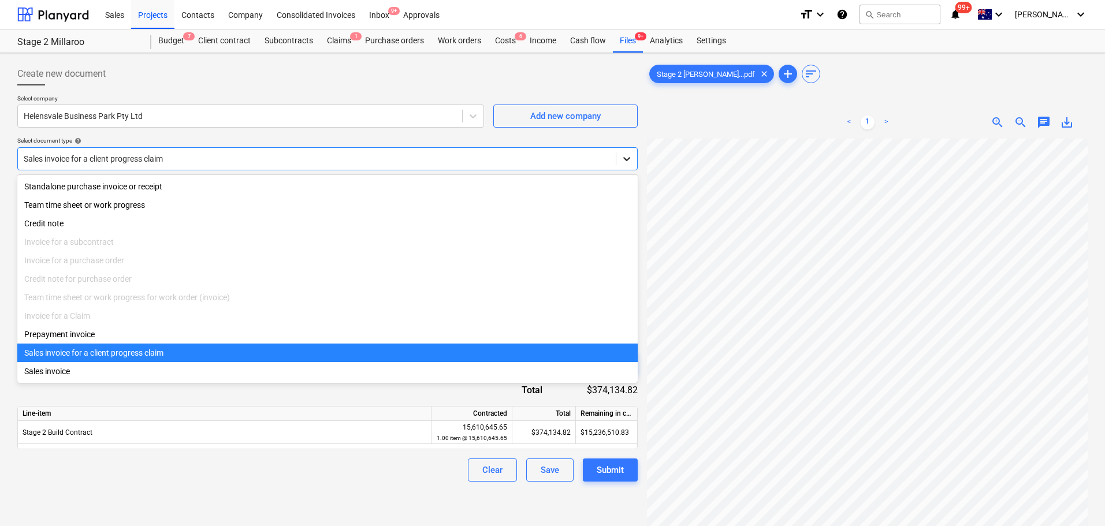
click at [623, 162] on icon at bounding box center [627, 159] width 12 height 12
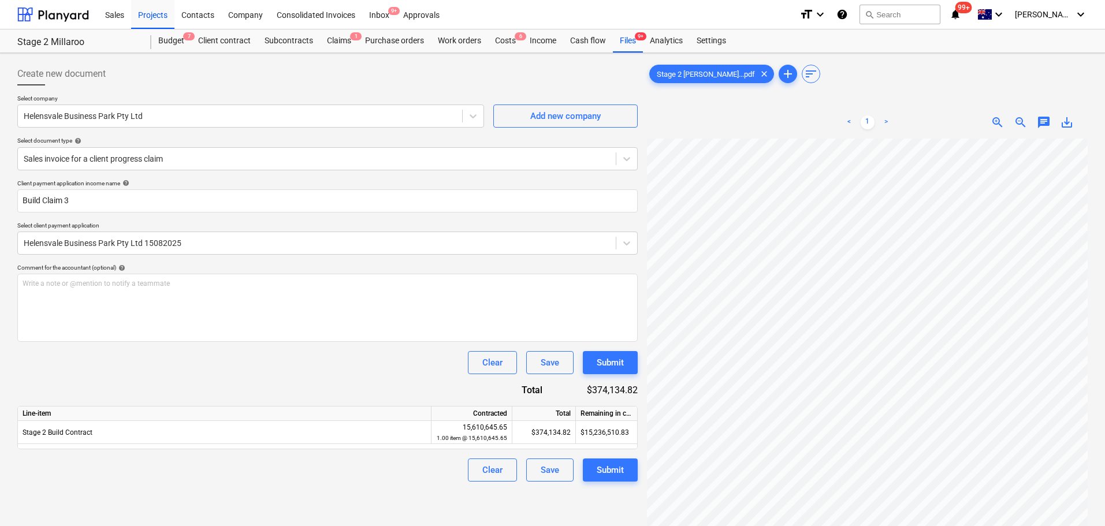
click at [669, 137] on div "< 1 > zoom_in zoom_out chat 0 save_alt" at bounding box center [867, 122] width 441 height 32
click at [615, 476] on div "Submit" at bounding box center [610, 470] width 27 height 15
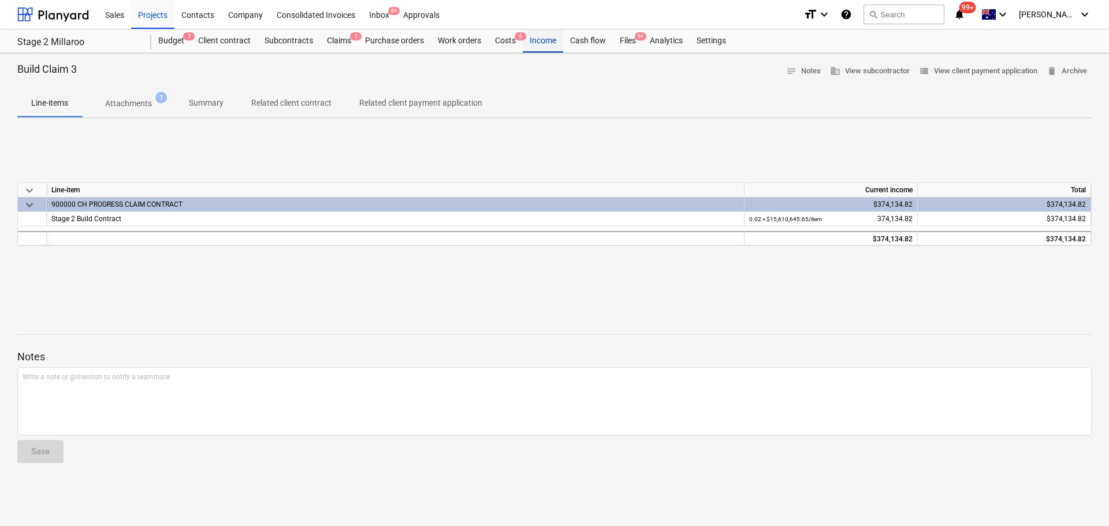
click at [545, 40] on div "Income" at bounding box center [543, 40] width 40 height 23
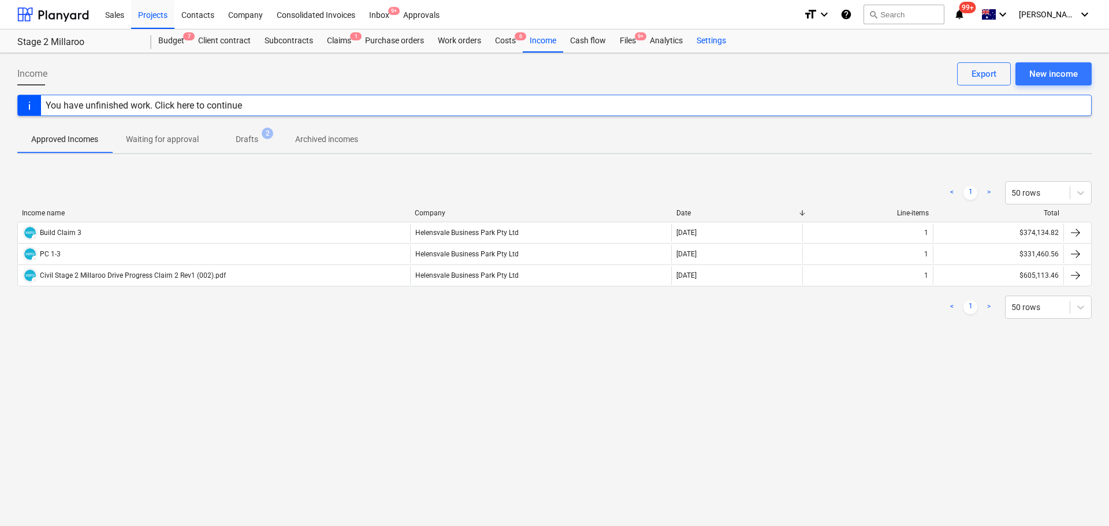
click at [717, 46] on div "Settings" at bounding box center [711, 40] width 43 height 23
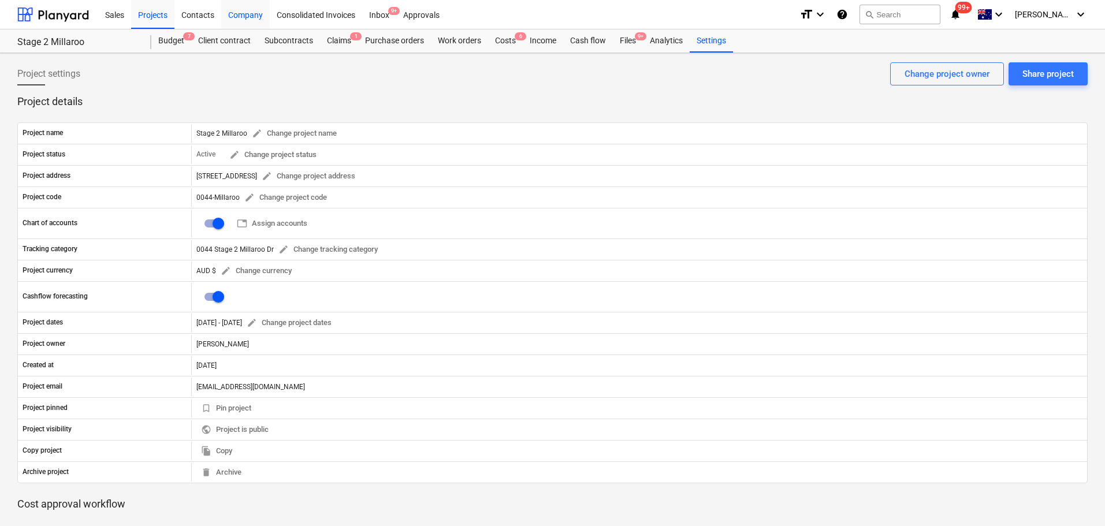
click at [248, 15] on div "Company" at bounding box center [245, 13] width 49 height 29
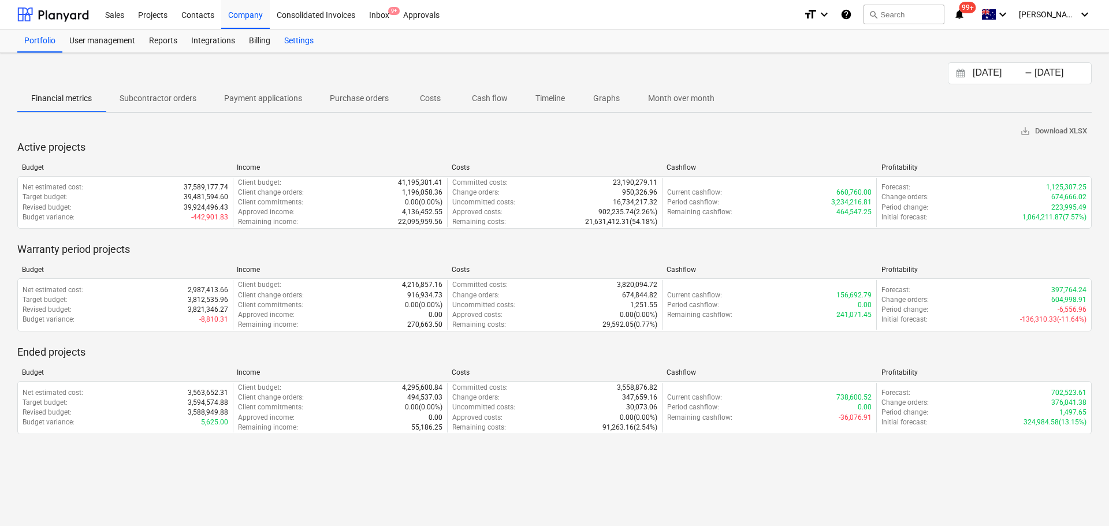
click at [282, 47] on div "Settings" at bounding box center [298, 40] width 43 height 23
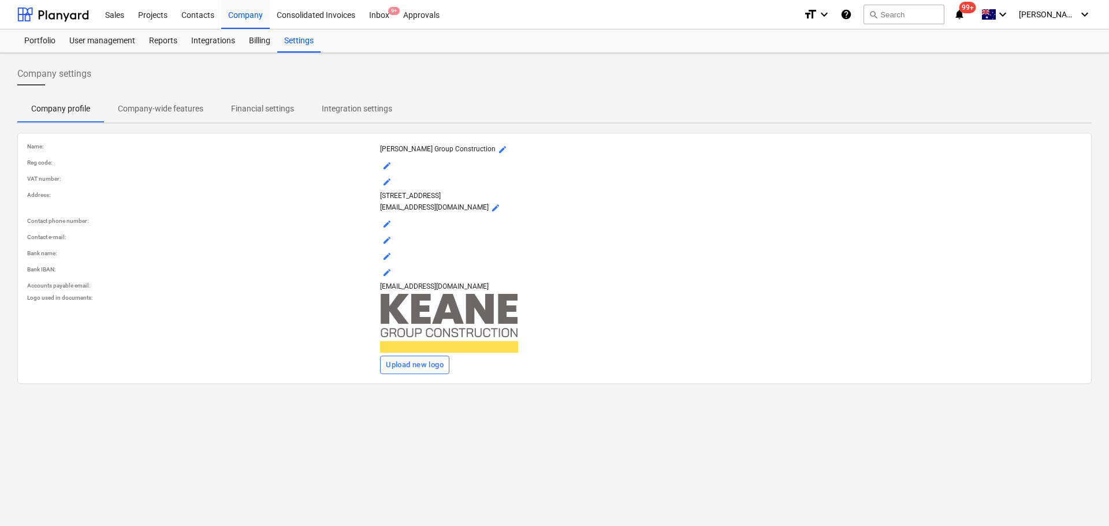
click at [256, 113] on p "Financial settings" at bounding box center [262, 109] width 63 height 12
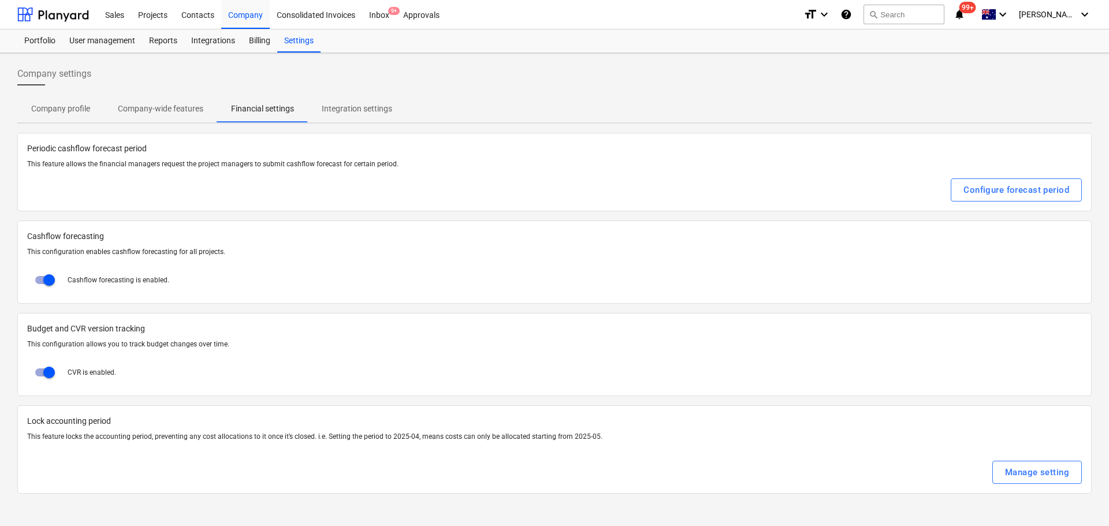
click at [1038, 479] on div "Manage setting" at bounding box center [1037, 472] width 64 height 15
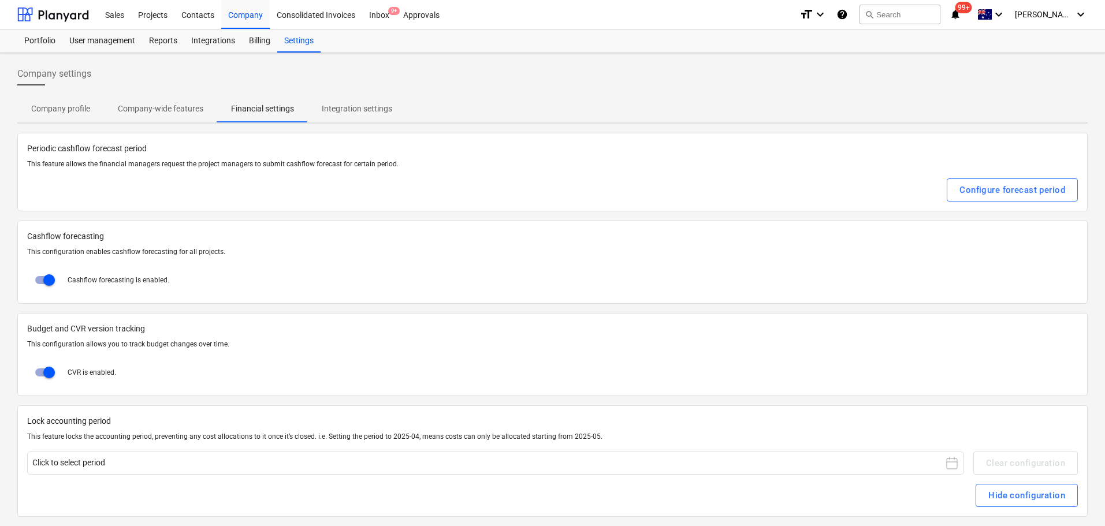
scroll to position [9, 0]
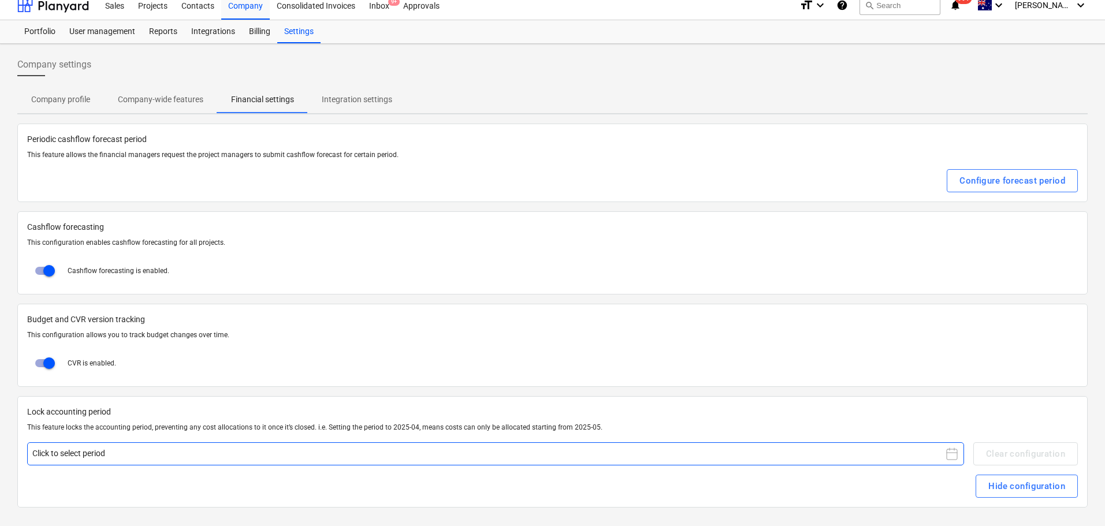
click at [116, 452] on button "Click to select period" at bounding box center [495, 453] width 937 height 23
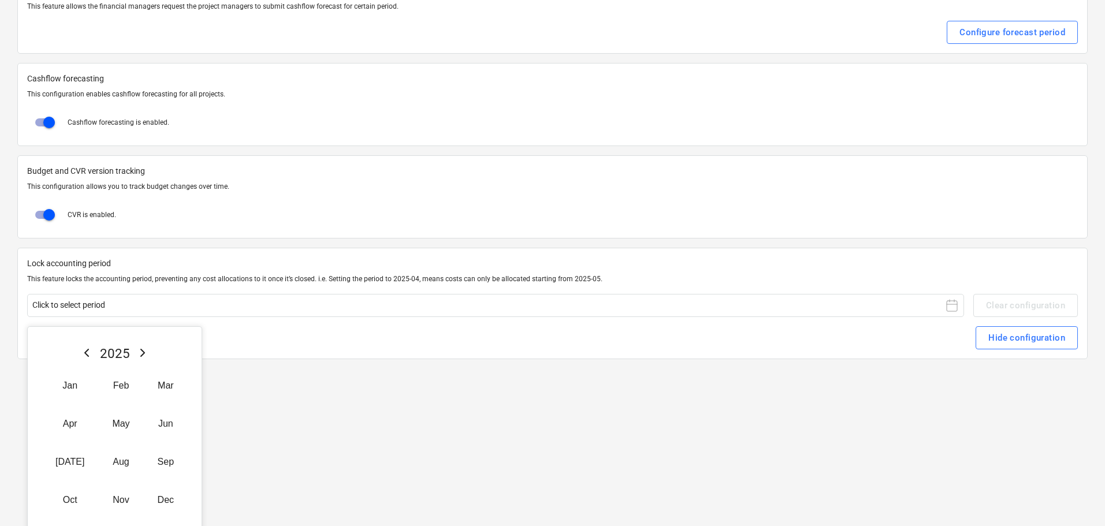
scroll to position [165, 0]
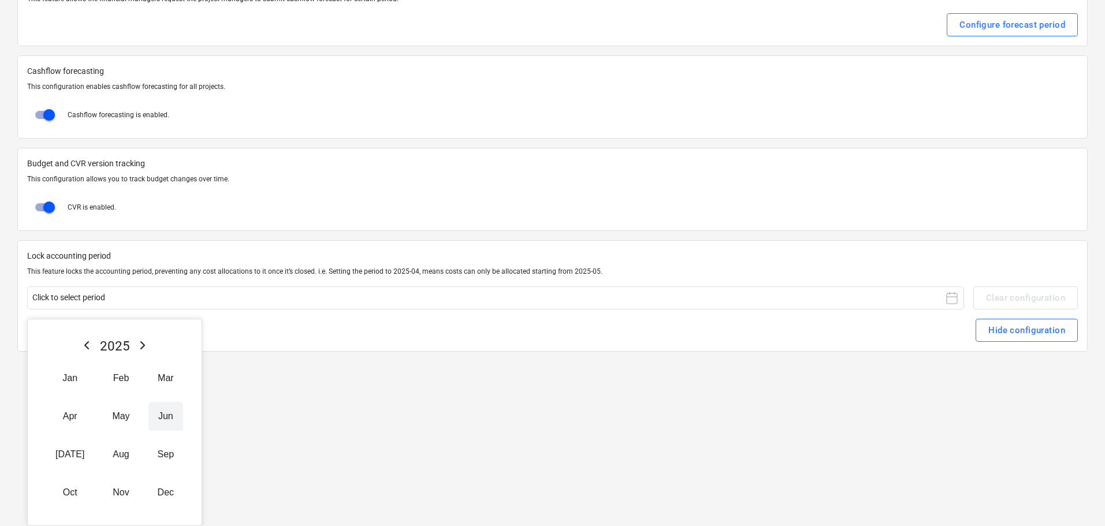
click at [148, 419] on button "Jun" at bounding box center [165, 416] width 35 height 29
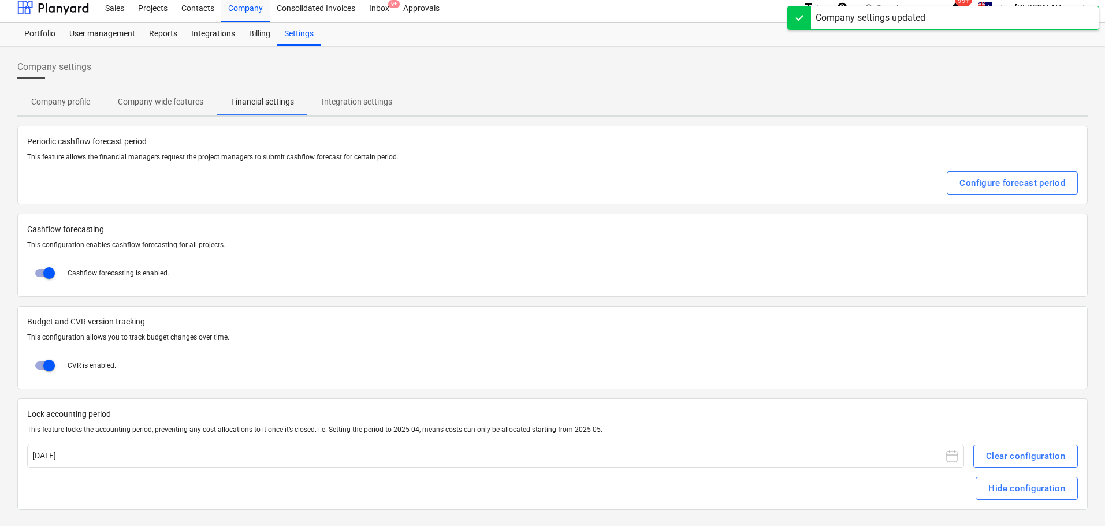
scroll to position [0, 0]
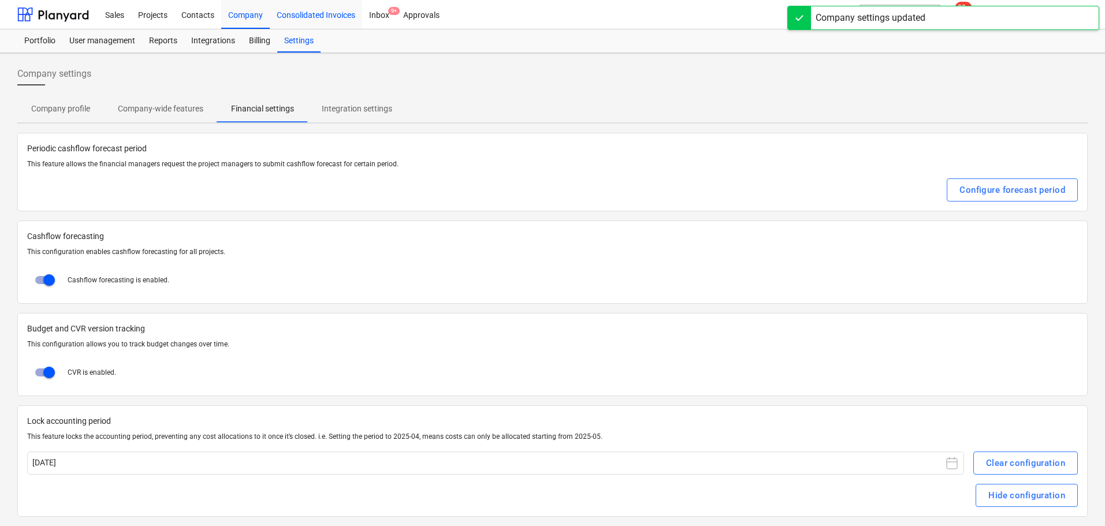
click at [155, 18] on div "Projects" at bounding box center [152, 13] width 43 height 29
